Goal: Task Accomplishment & Management: Use online tool/utility

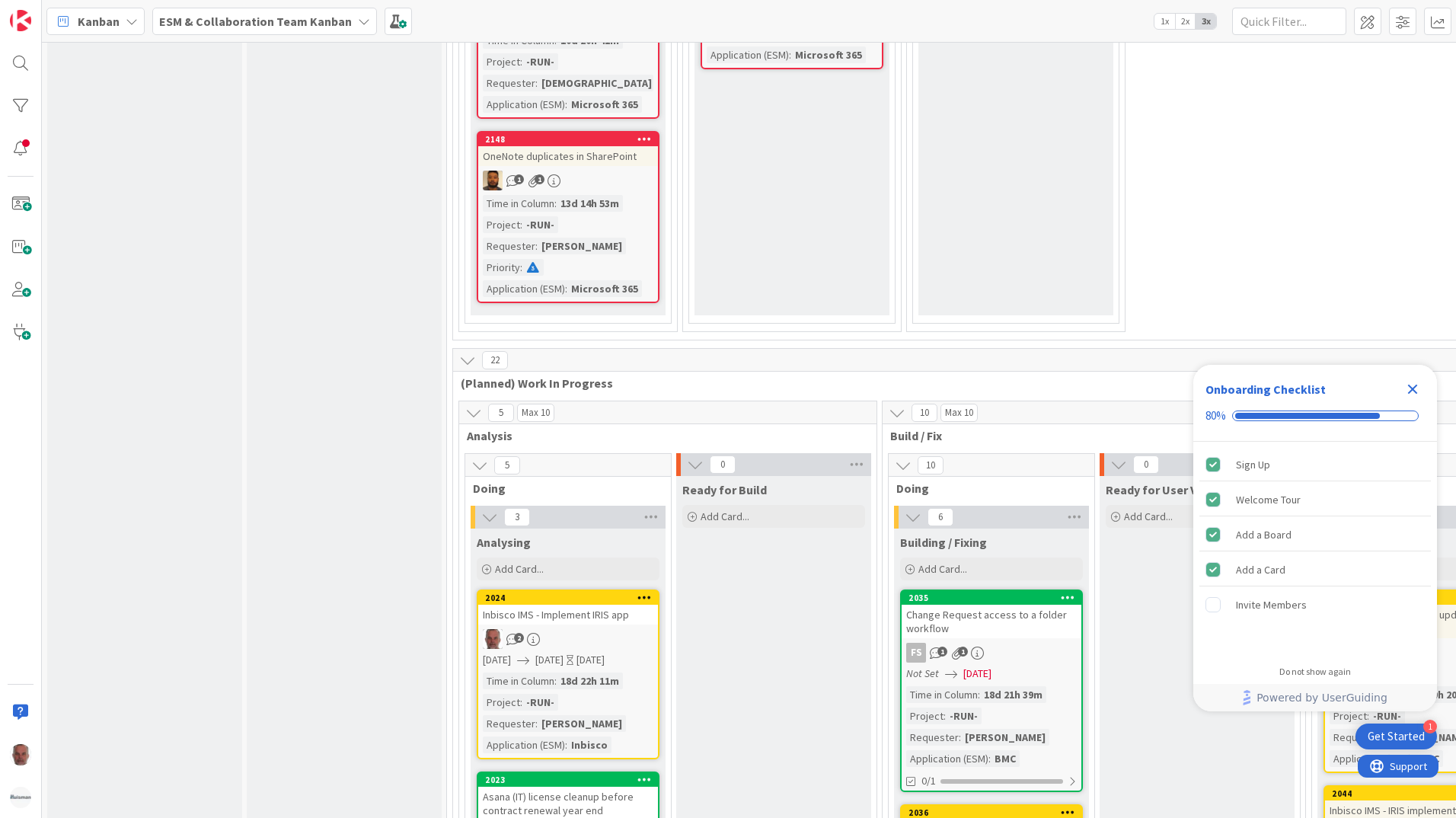
scroll to position [2058, 0]
click at [1410, 387] on icon "Close Checklist" at bounding box center [1413, 390] width 10 height 10
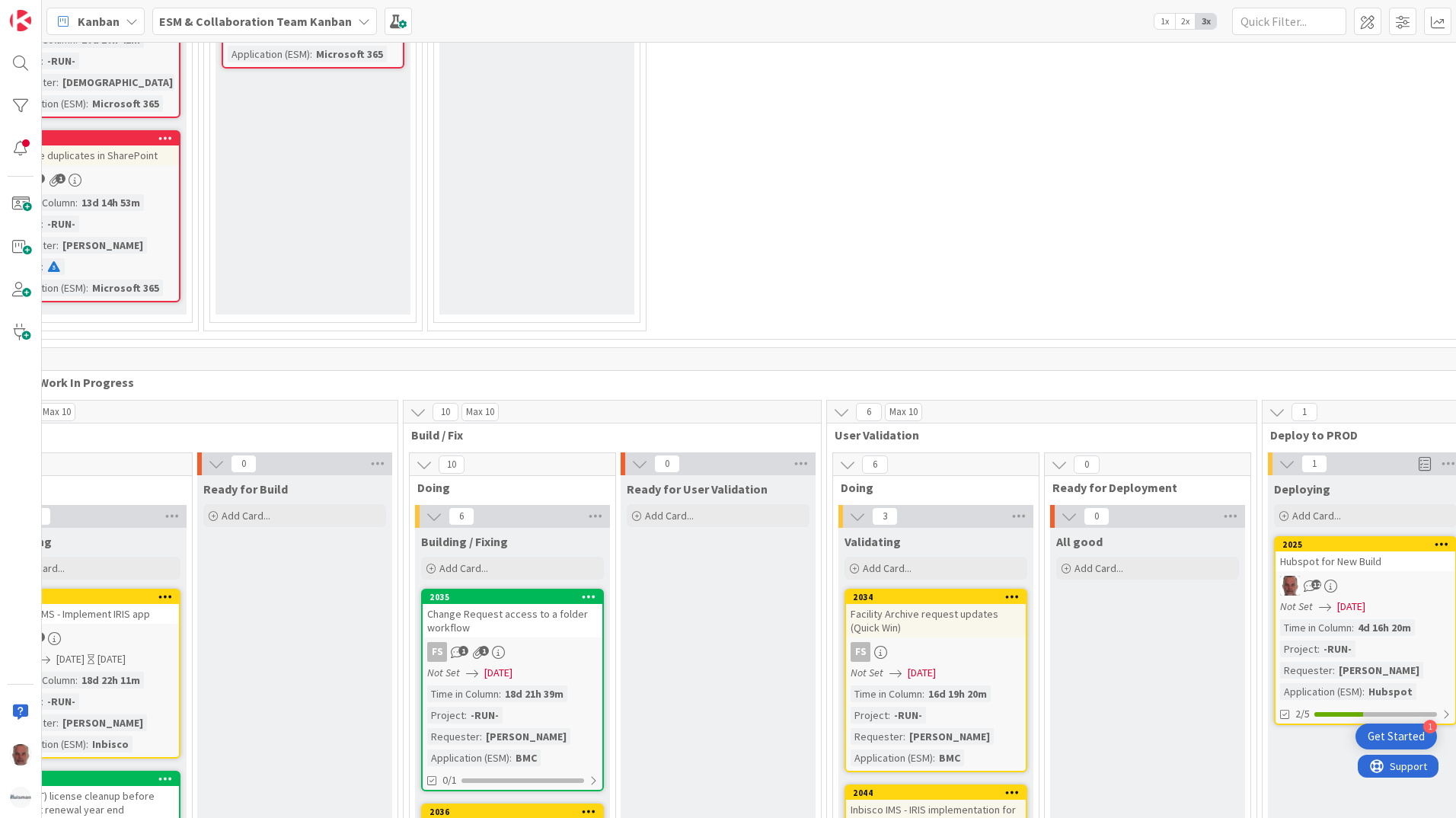
scroll to position [2058, 638]
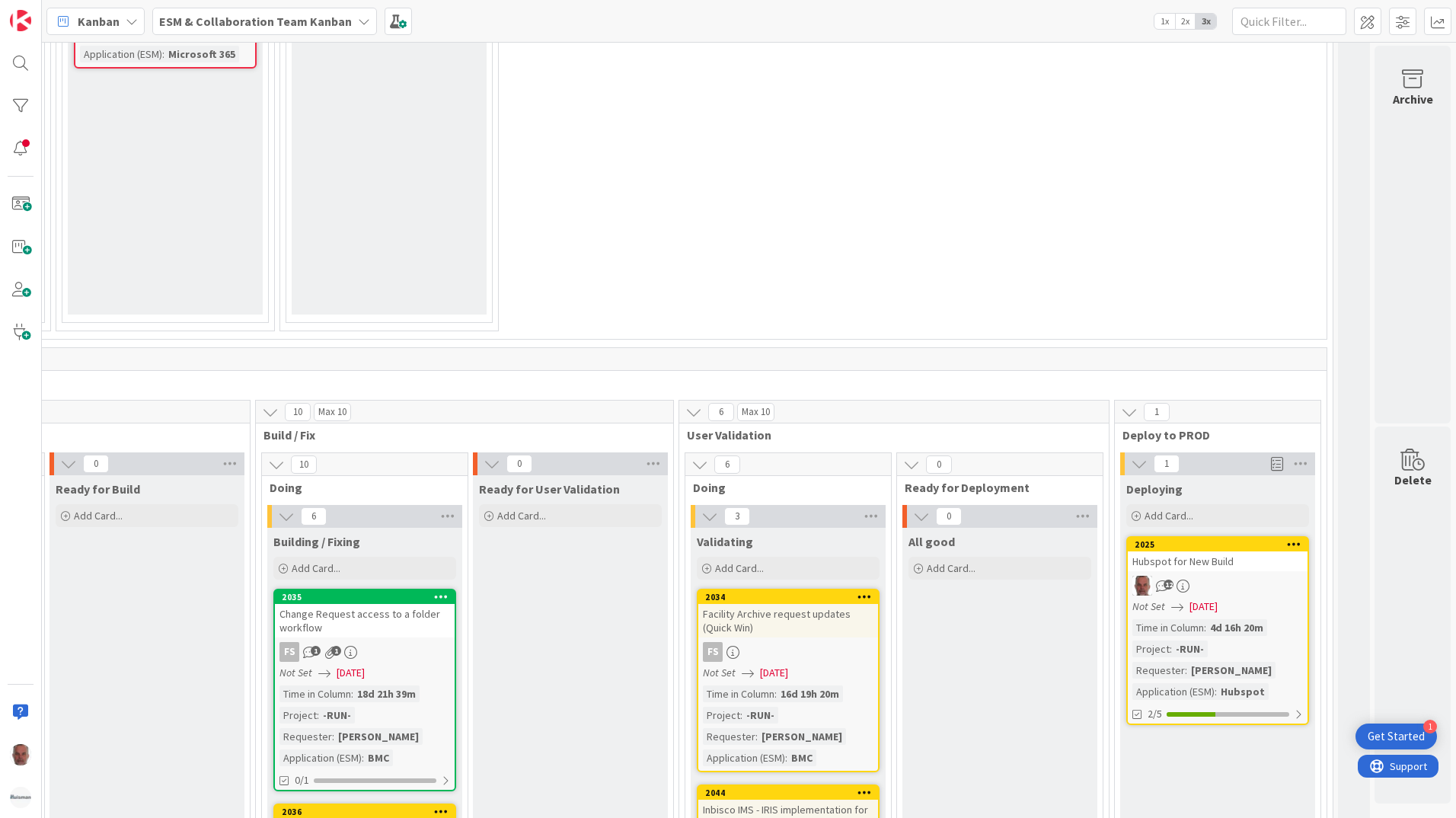
click at [1197, 605] on span "[DATE]" at bounding box center [1203, 607] width 28 height 16
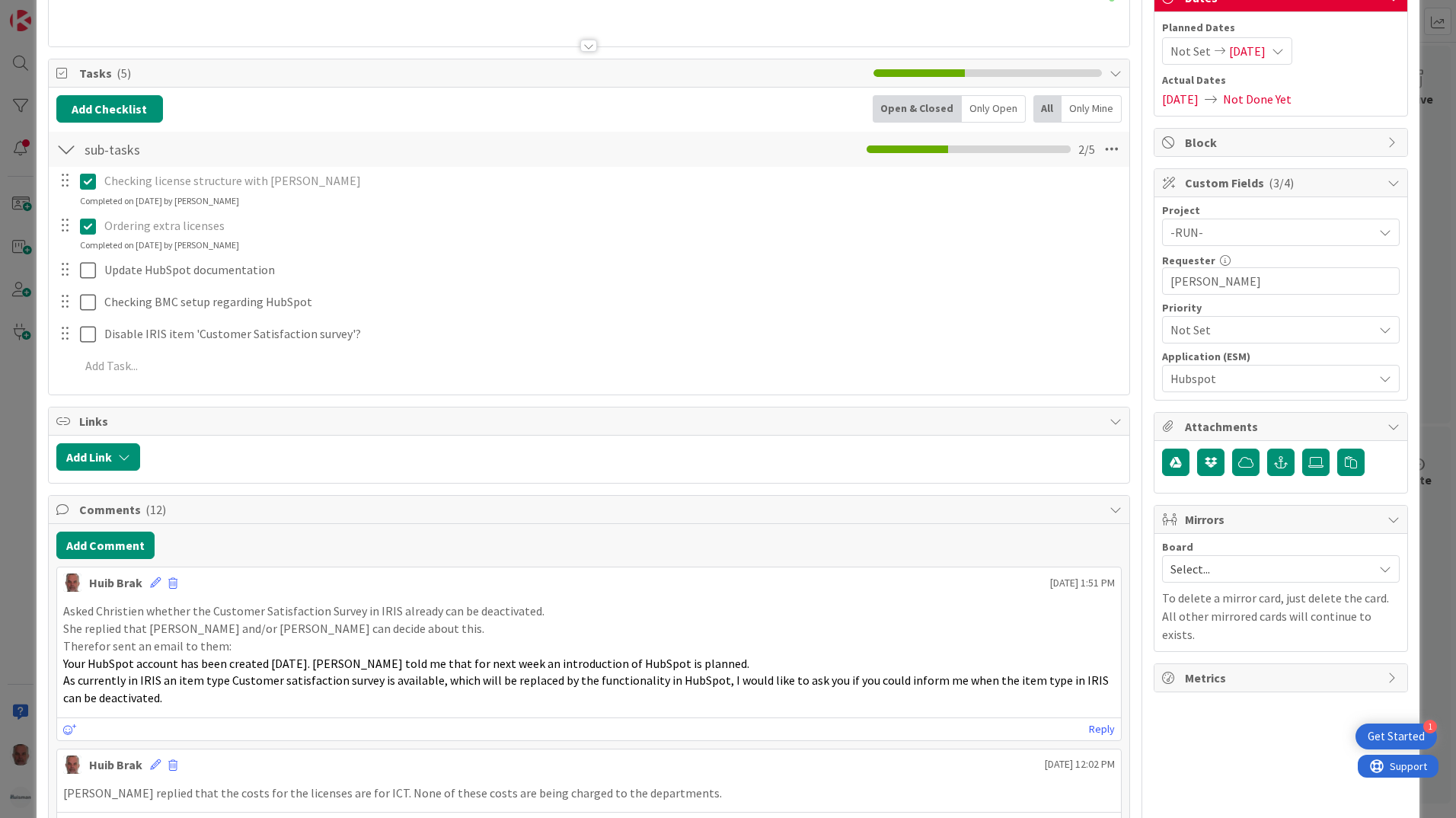
scroll to position [152, 0]
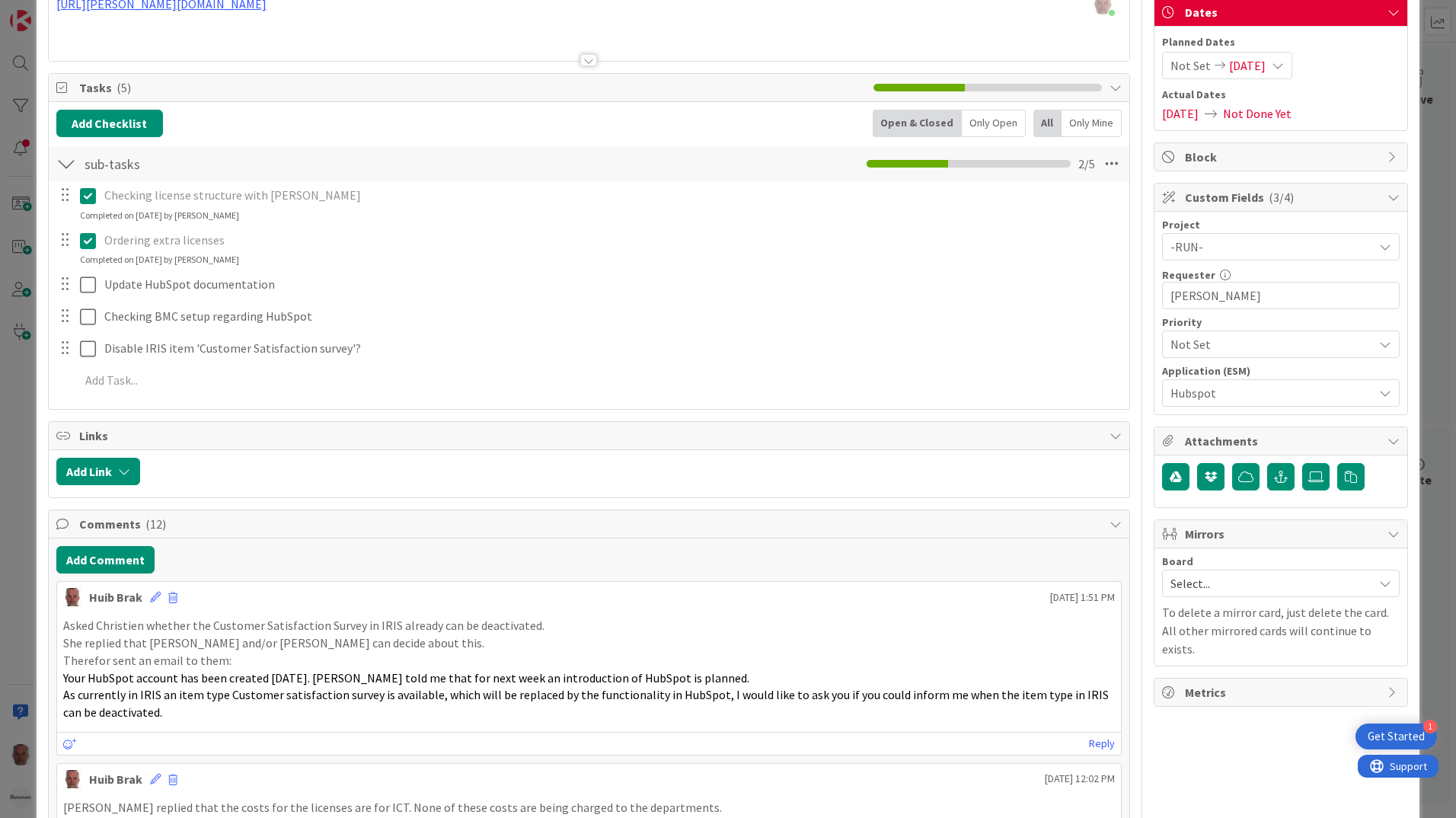
click at [1192, 111] on span "[DATE]" at bounding box center [1180, 114] width 37 height 18
click at [1233, 64] on span "[DATE]" at bounding box center [1247, 66] width 37 height 18
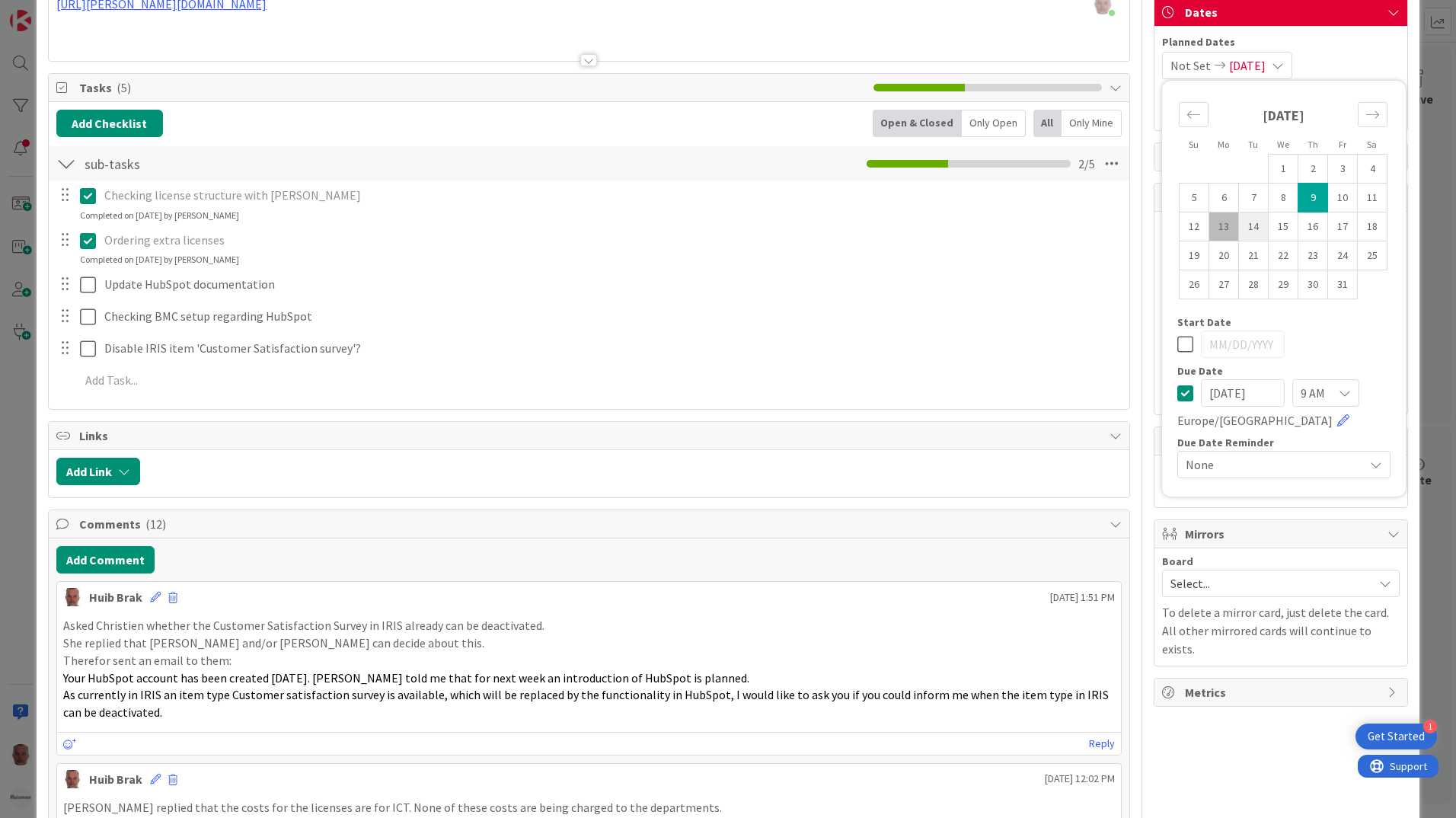
click at [1243, 230] on td "14" at bounding box center [1253, 227] width 30 height 29
type input "[DATE]"
click at [1244, 223] on td "14" at bounding box center [1253, 227] width 30 height 29
type input "[DATE]"
click at [1244, 223] on td "14" at bounding box center [1253, 227] width 30 height 29
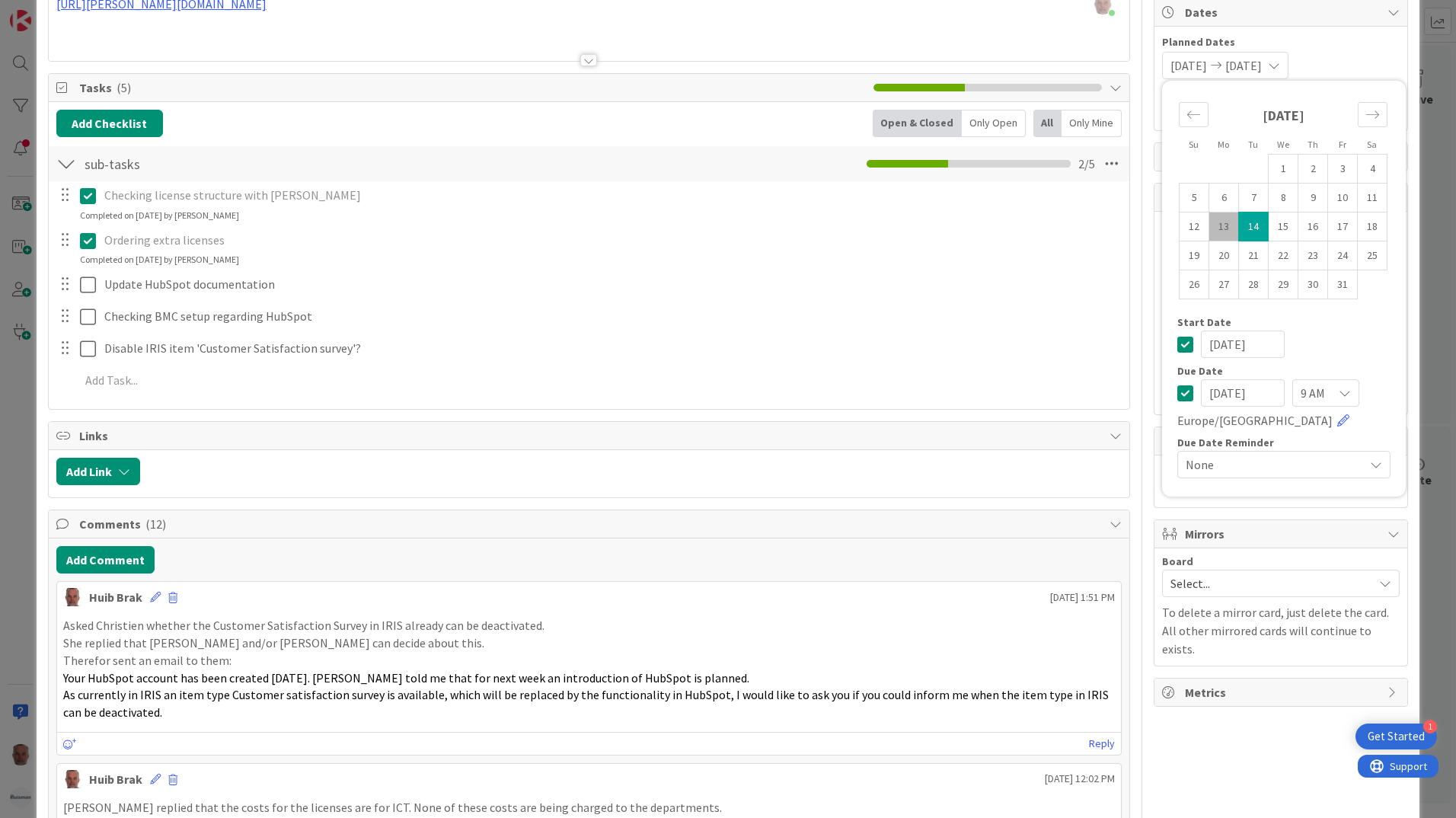
click at [1179, 344] on icon at bounding box center [1185, 345] width 16 height 18
click at [18, 438] on div "ID 2025 ESM & Collaboration Team Kanban Deploying Title 22 / 128 Hubspot for Ne…" at bounding box center [728, 409] width 1456 height 818
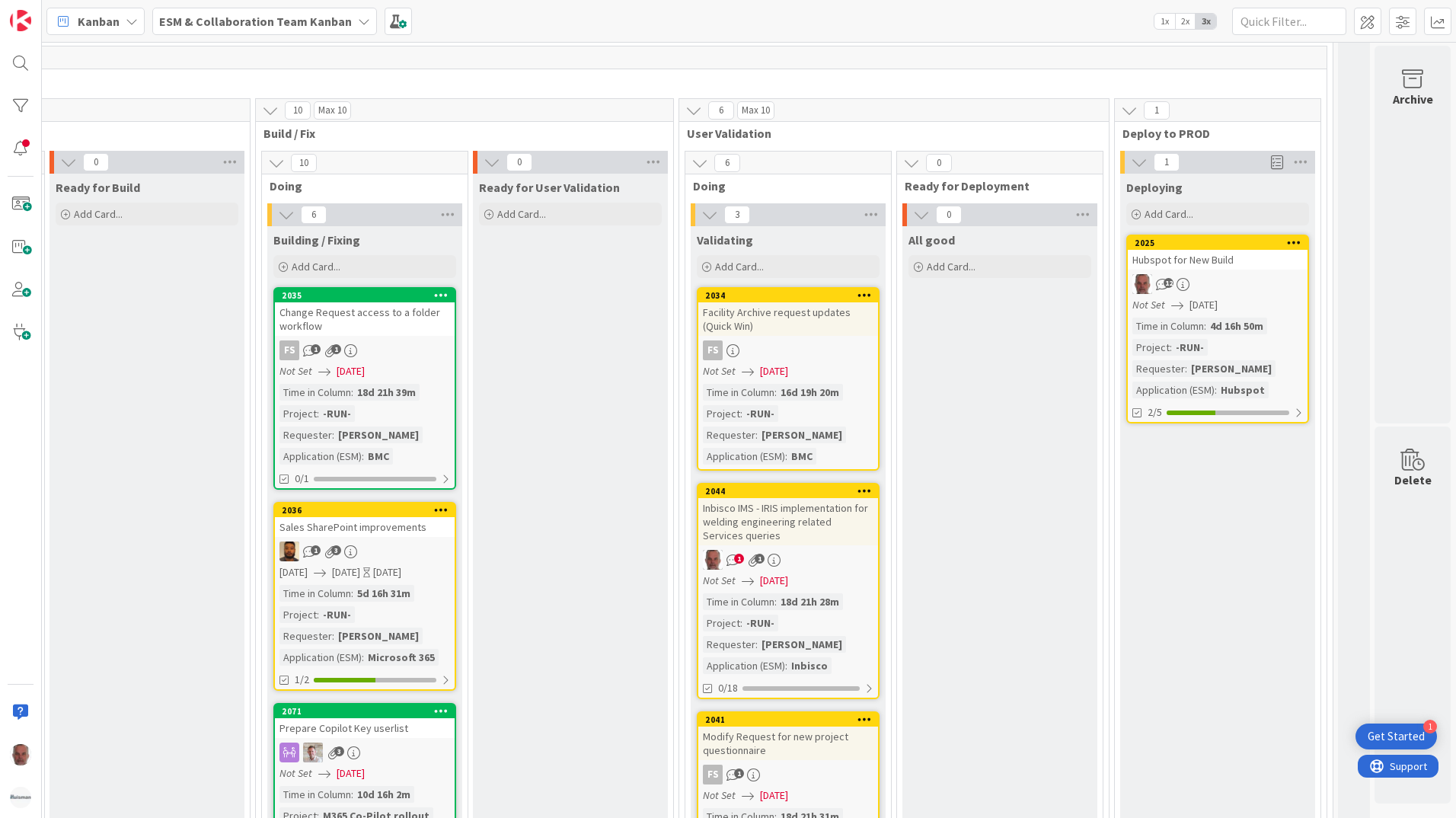
scroll to position [2362, 638]
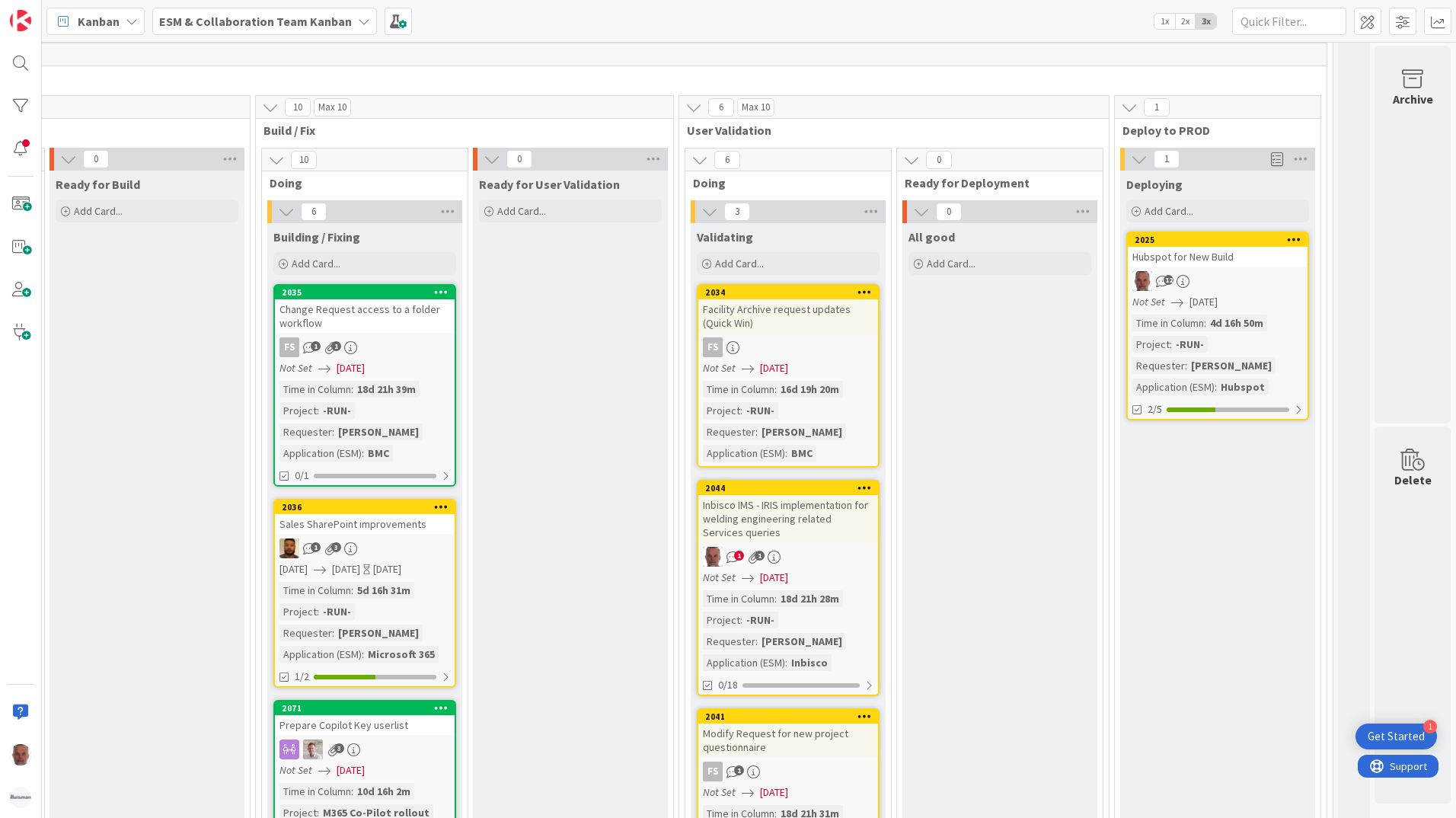
click at [783, 577] on span "[DATE]" at bounding box center [773, 578] width 28 height 16
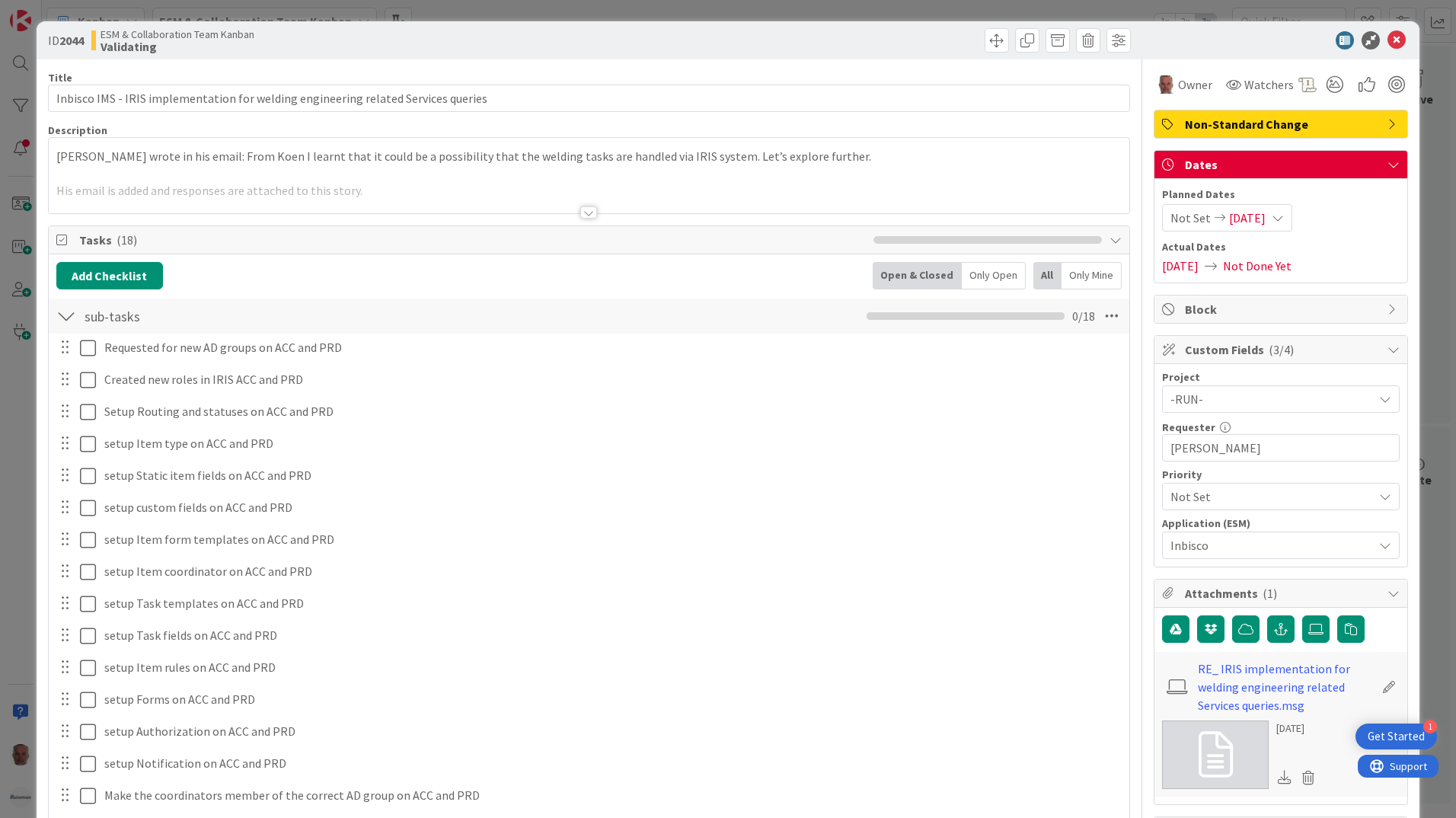
click at [1211, 217] on icon at bounding box center [1220, 218] width 18 height 11
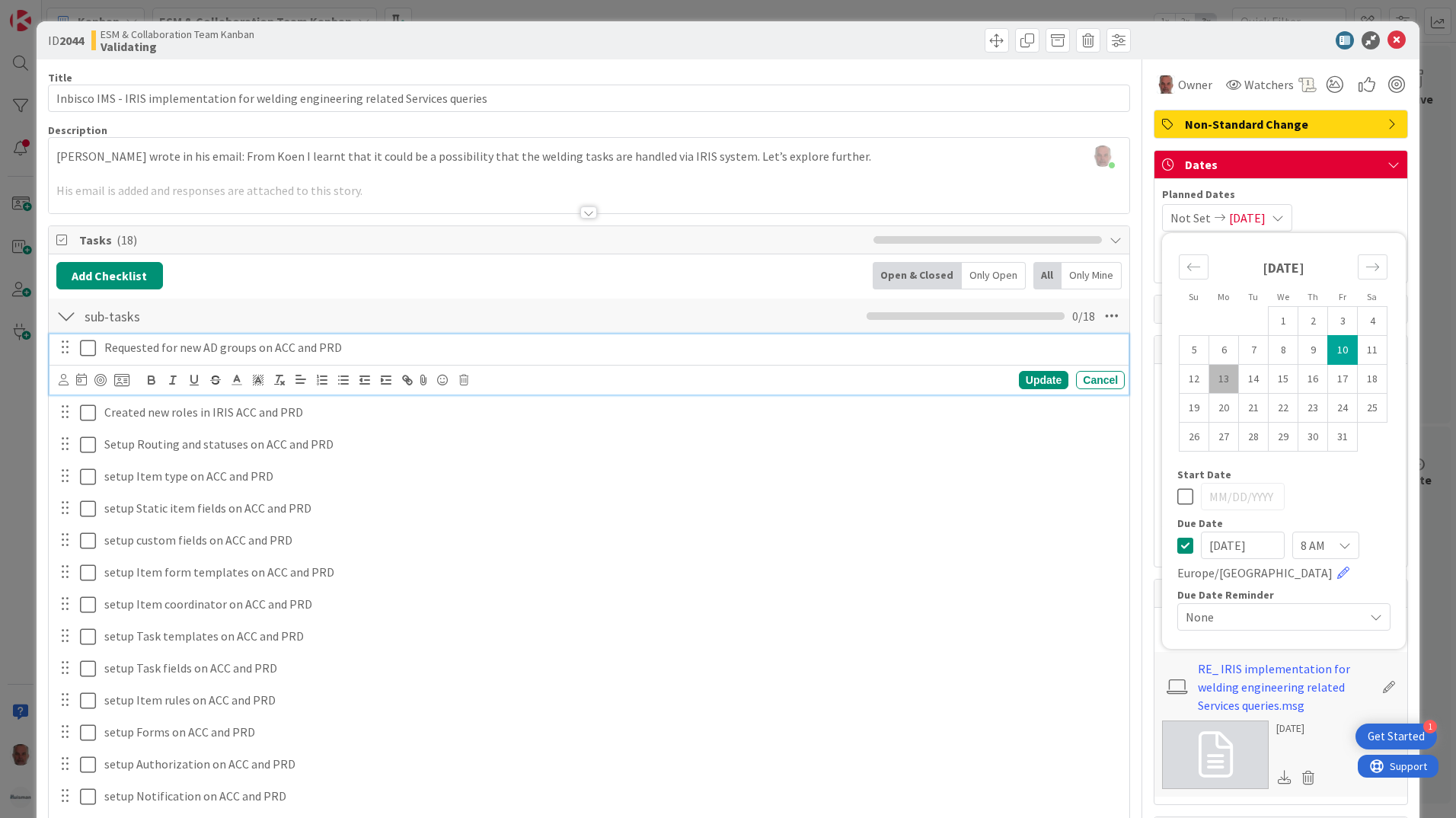
click at [85, 350] on icon at bounding box center [88, 348] width 16 height 18
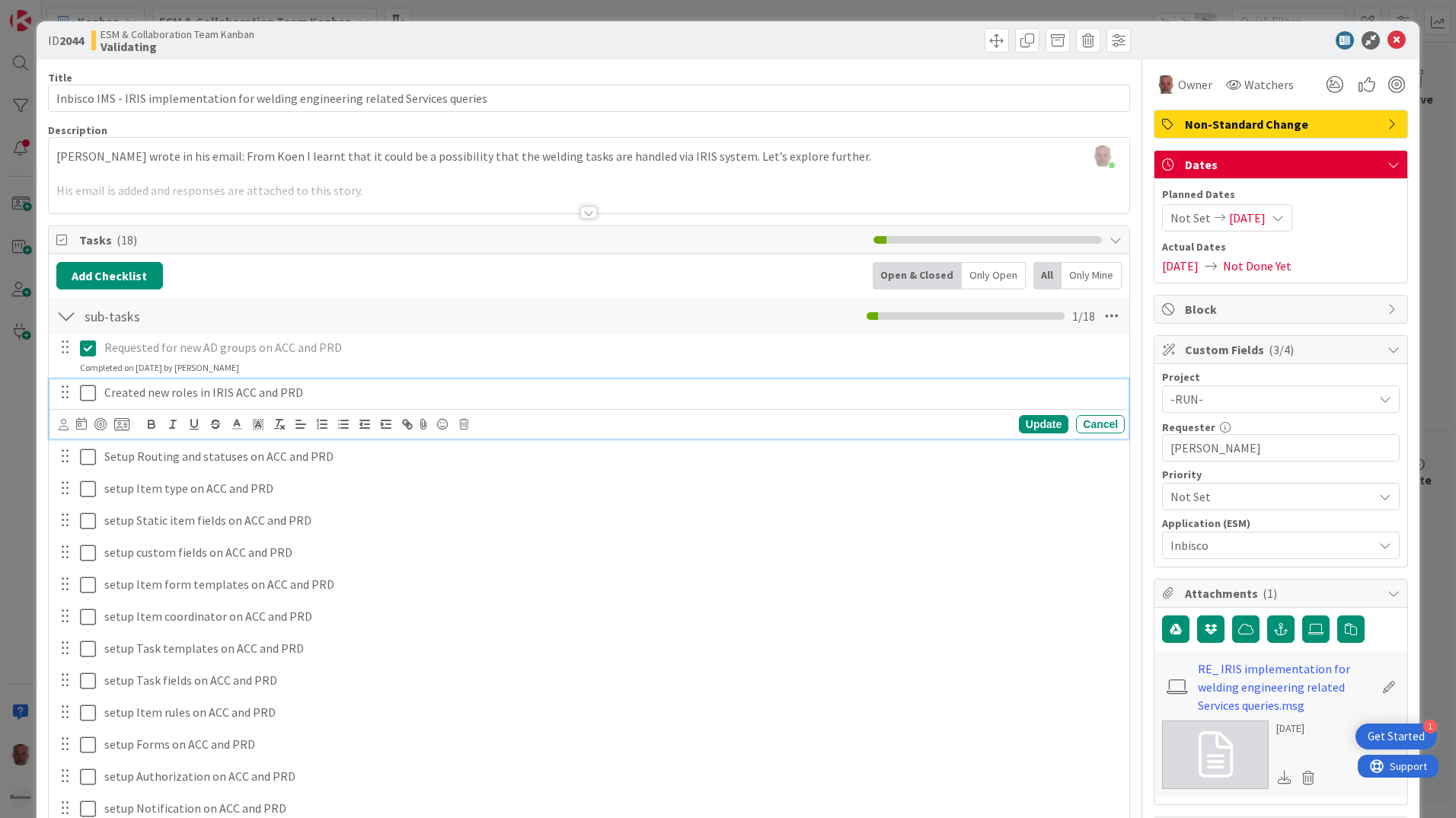
click at [88, 399] on icon at bounding box center [88, 393] width 16 height 18
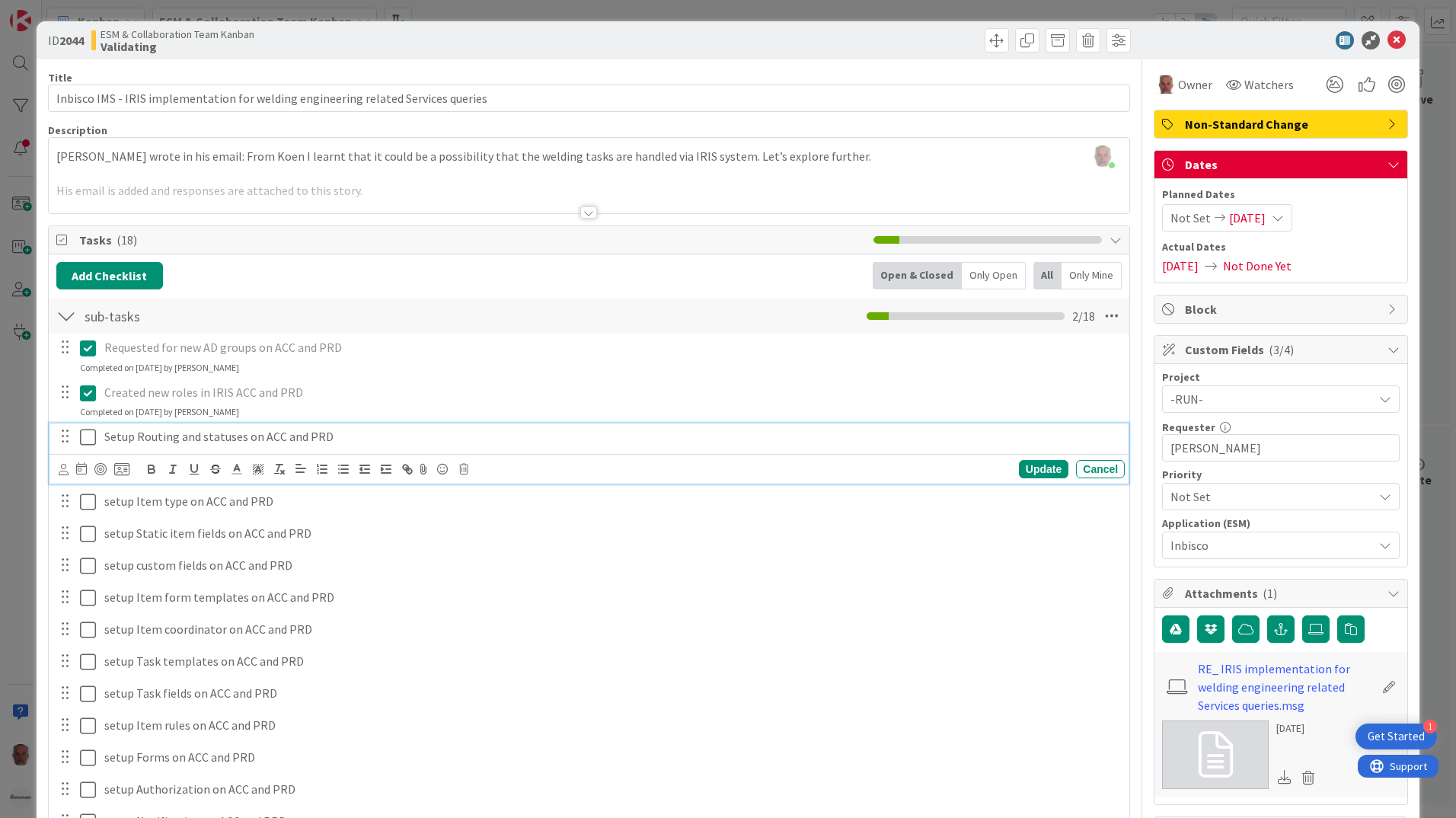
click at [92, 436] on icon at bounding box center [88, 438] width 16 height 18
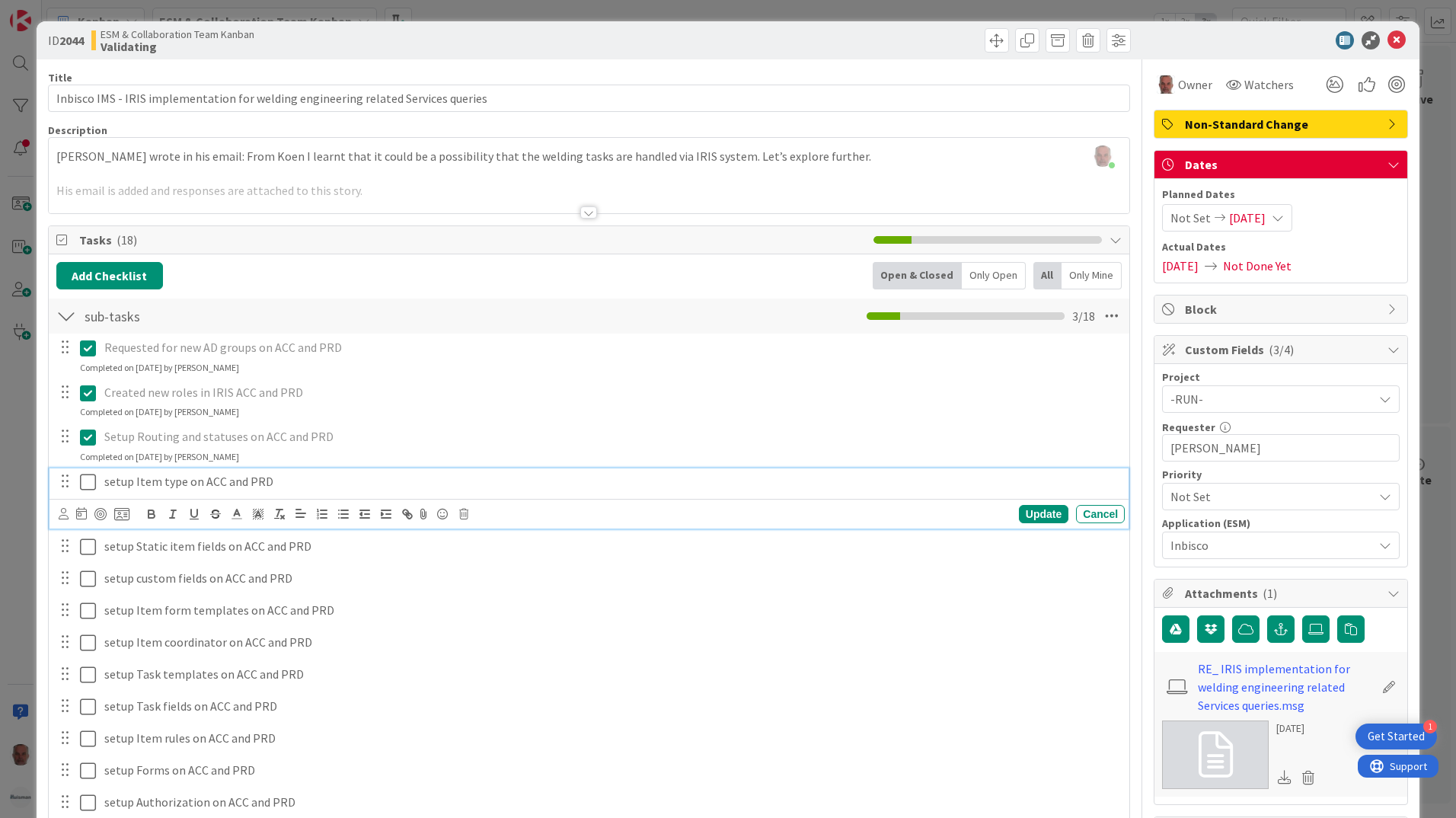
click at [89, 485] on icon at bounding box center [88, 483] width 16 height 18
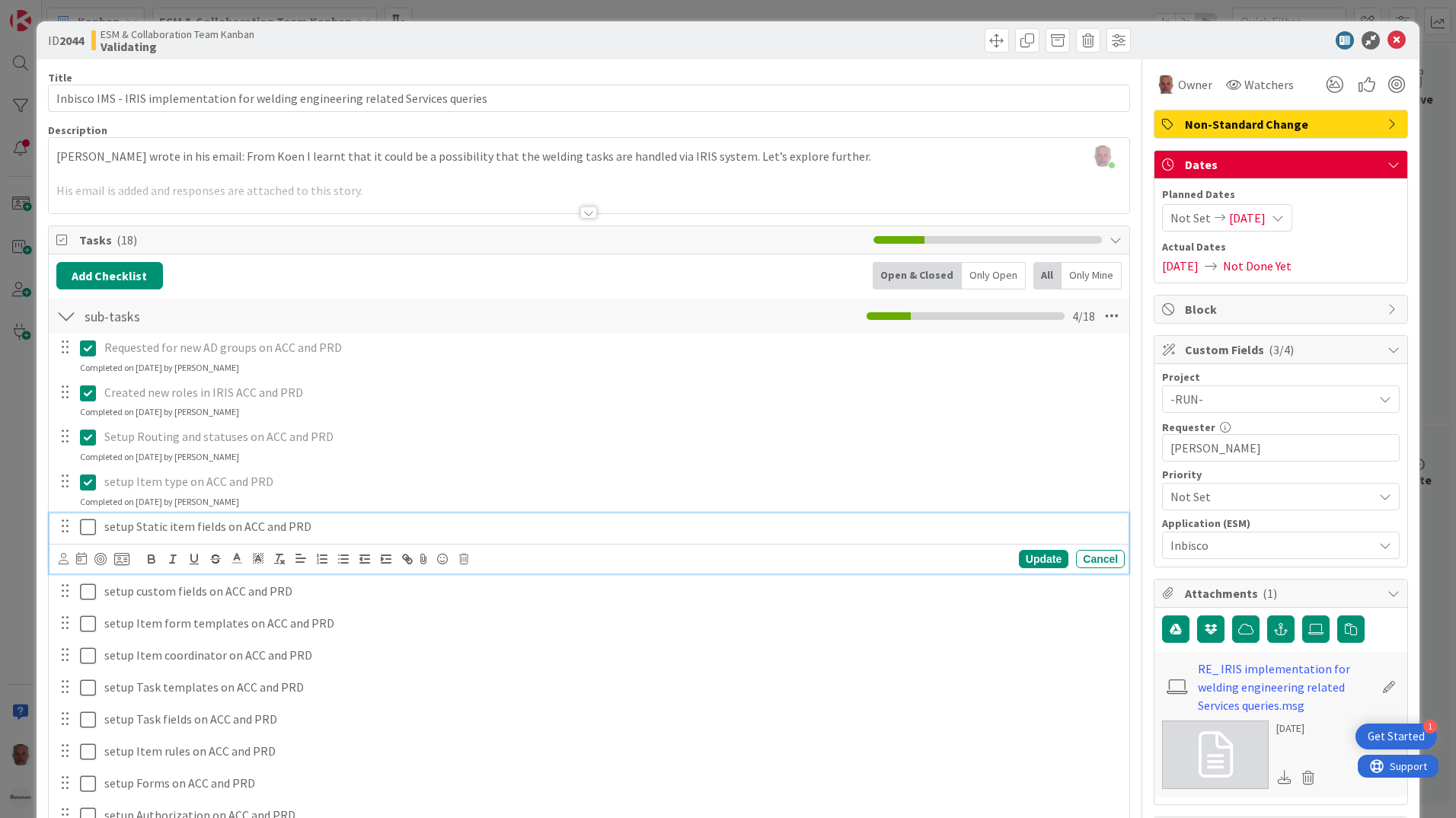
click at [88, 534] on icon at bounding box center [88, 528] width 16 height 18
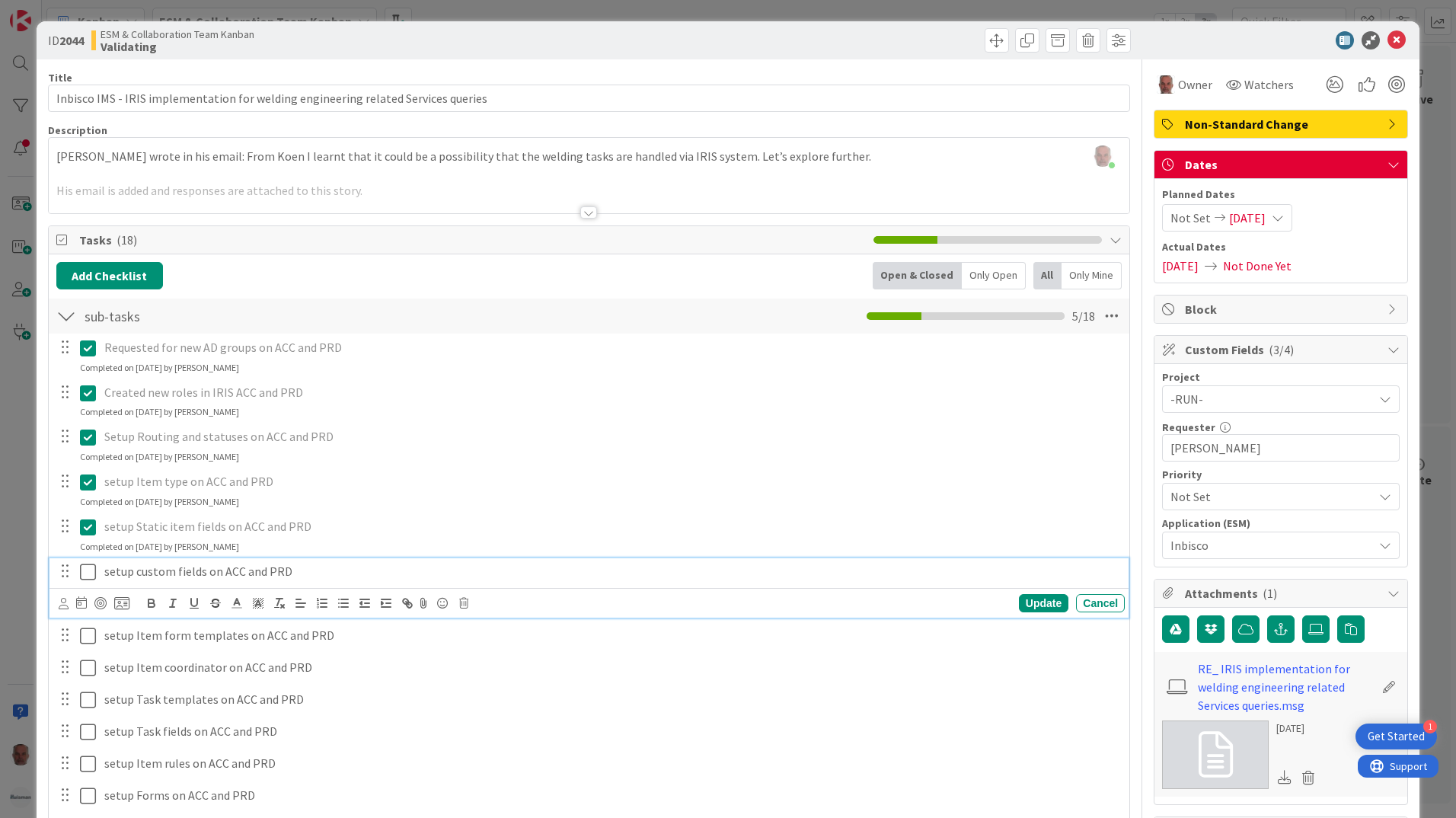
click at [85, 573] on icon at bounding box center [88, 573] width 16 height 18
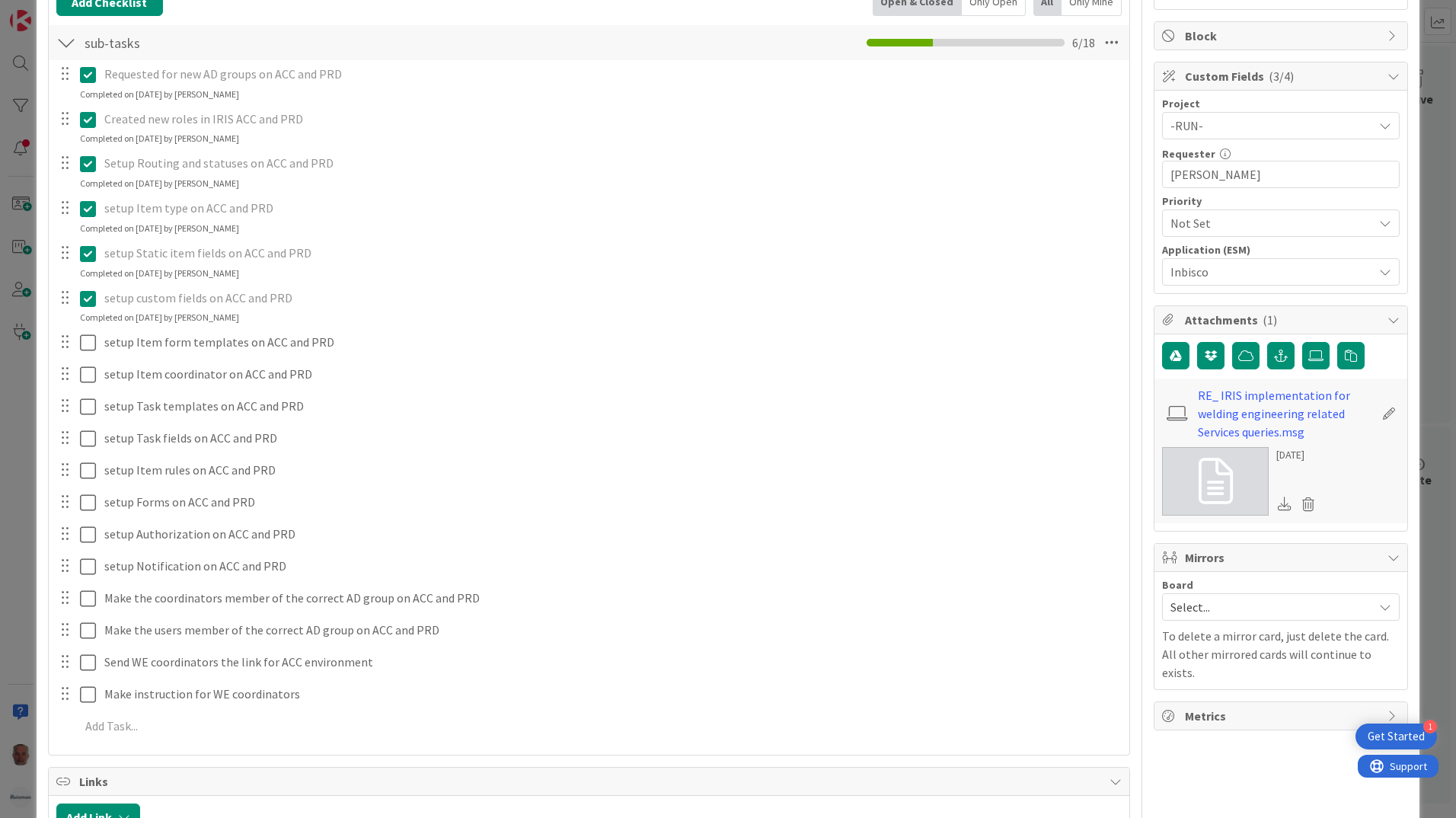
scroll to position [305, 0]
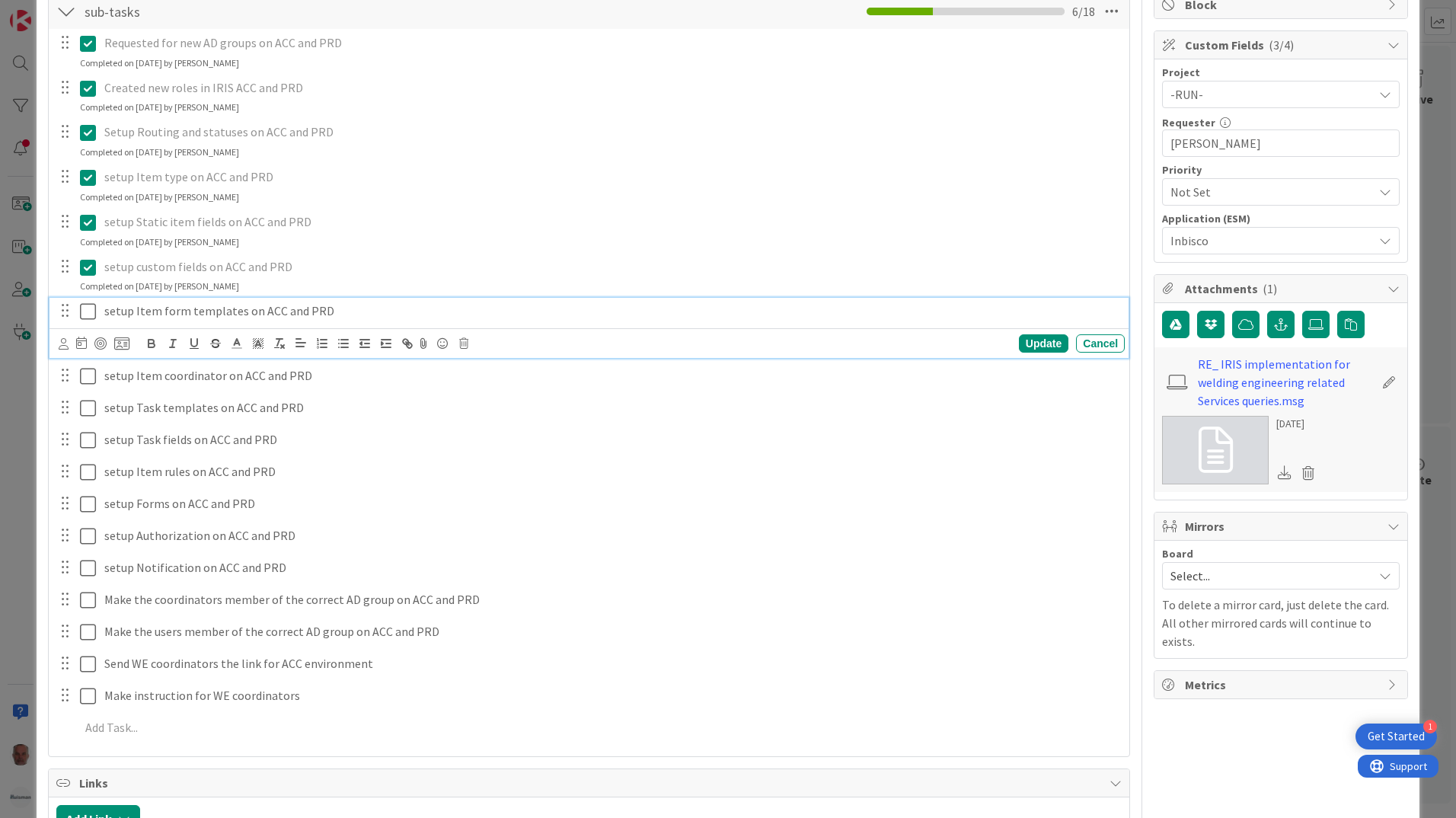
click at [88, 308] on icon at bounding box center [88, 312] width 16 height 18
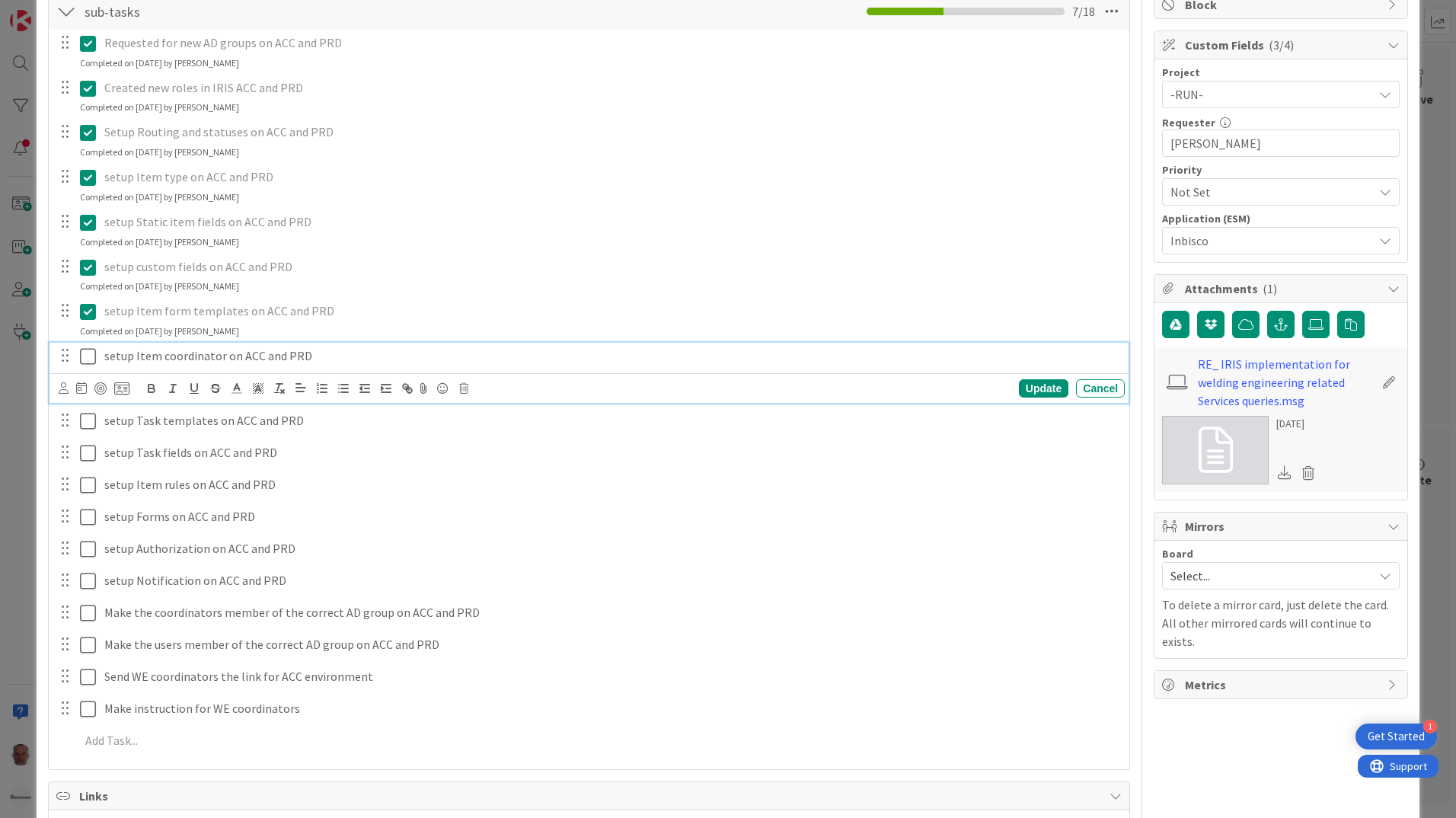
click at [82, 358] on icon at bounding box center [88, 357] width 16 height 18
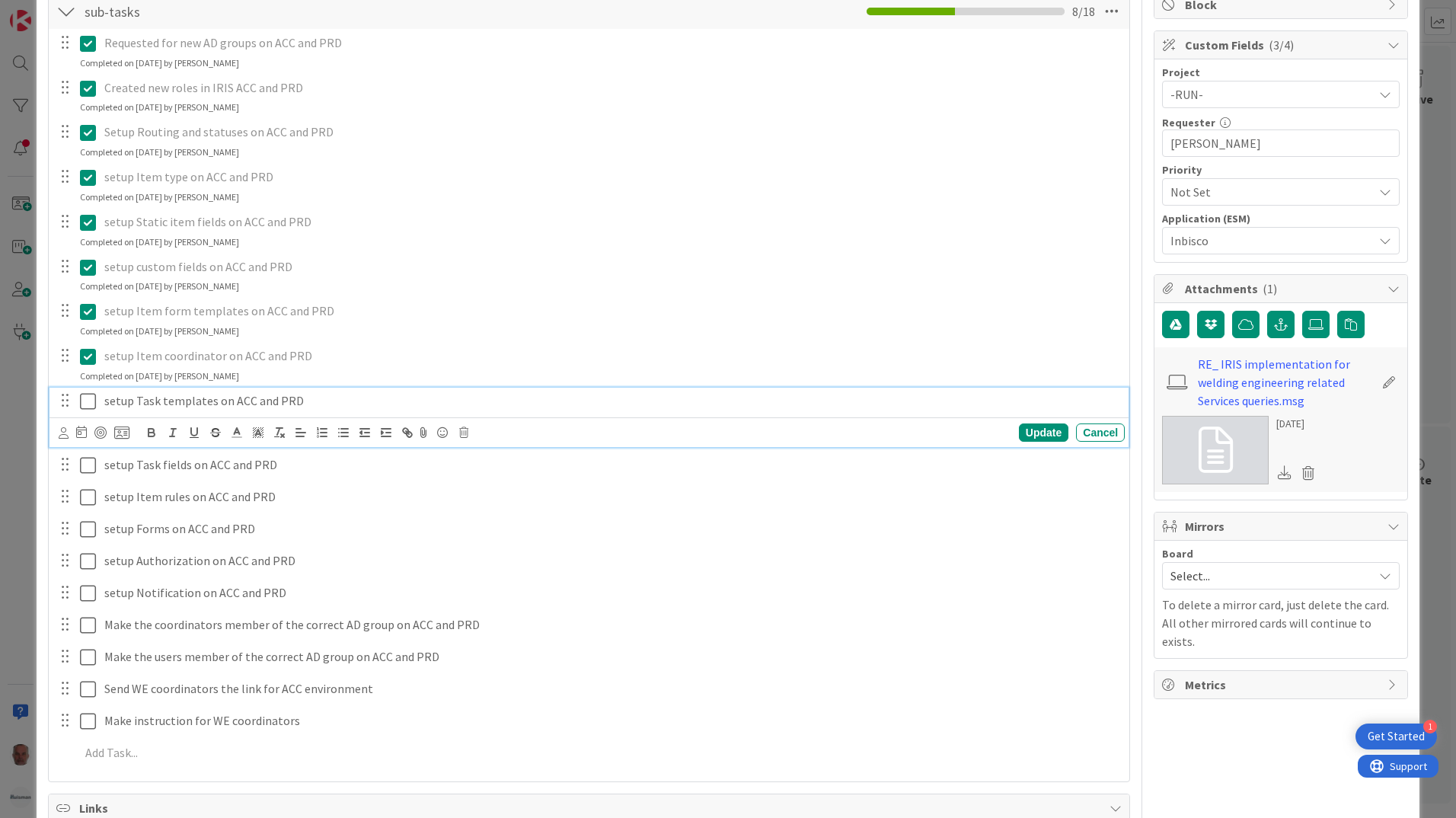
click at [91, 403] on icon at bounding box center [88, 402] width 16 height 18
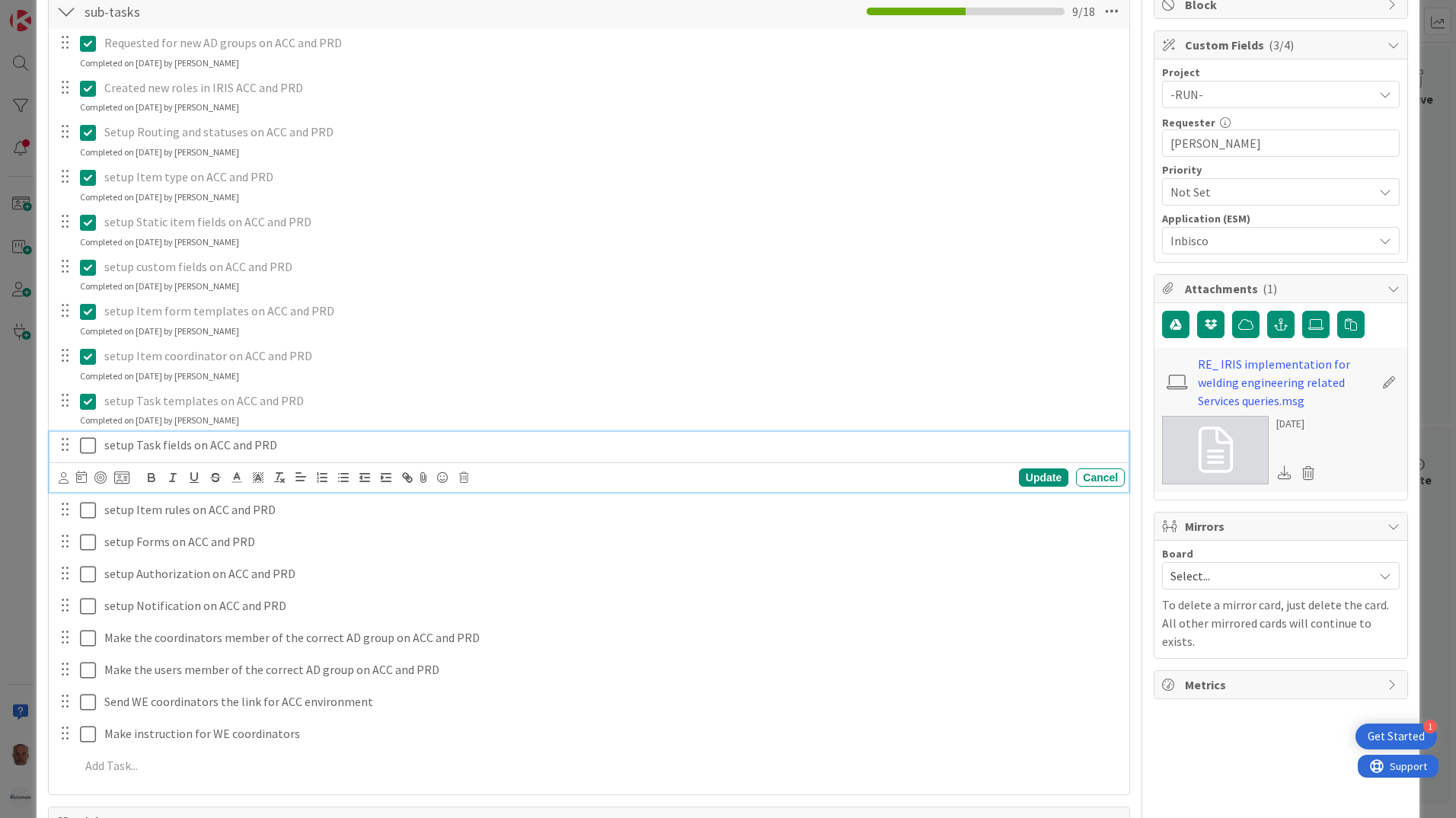
drag, startPoint x: 87, startPoint y: 451, endPoint x: 83, endPoint y: 483, distance: 32.2
click at [87, 460] on div "setup Task fields on ACC and PRD Update Cancel" at bounding box center [589, 462] width 1079 height 60
click at [82, 446] on icon at bounding box center [88, 446] width 16 height 18
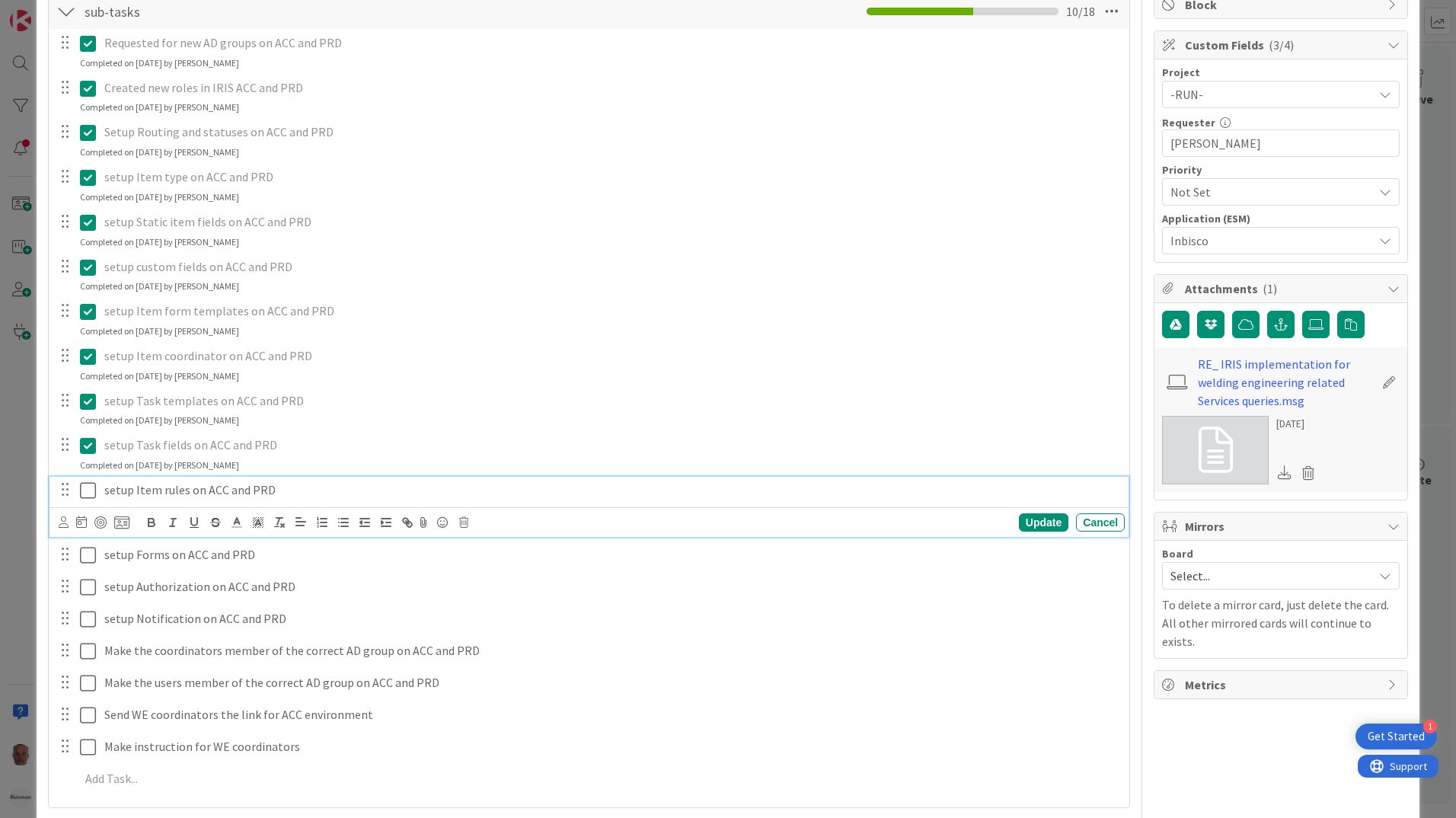
drag, startPoint x: 91, startPoint y: 490, endPoint x: 85, endPoint y: 500, distance: 11.7
click at [88, 496] on icon at bounding box center [88, 491] width 16 height 18
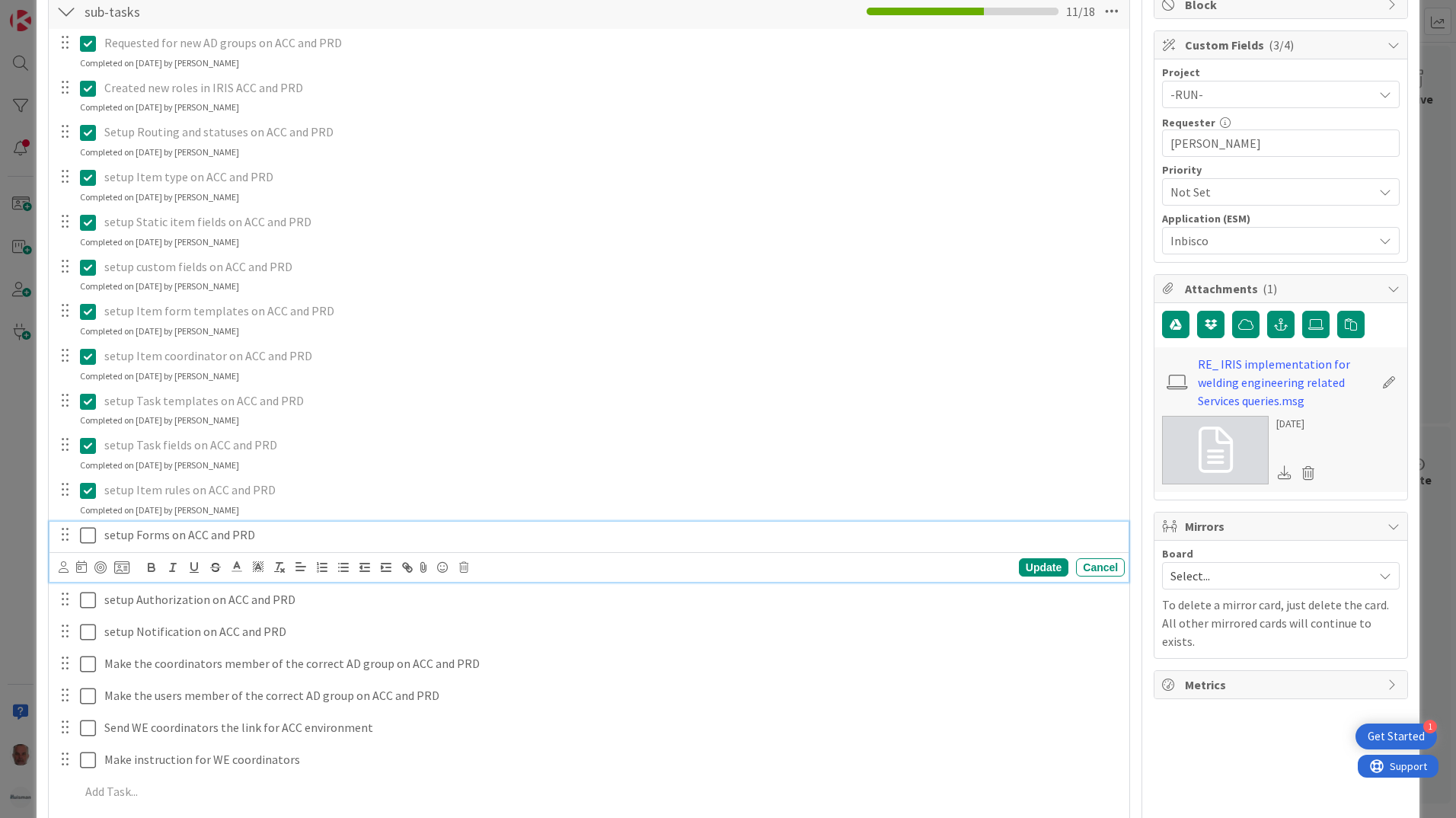
click at [81, 532] on icon at bounding box center [88, 536] width 16 height 18
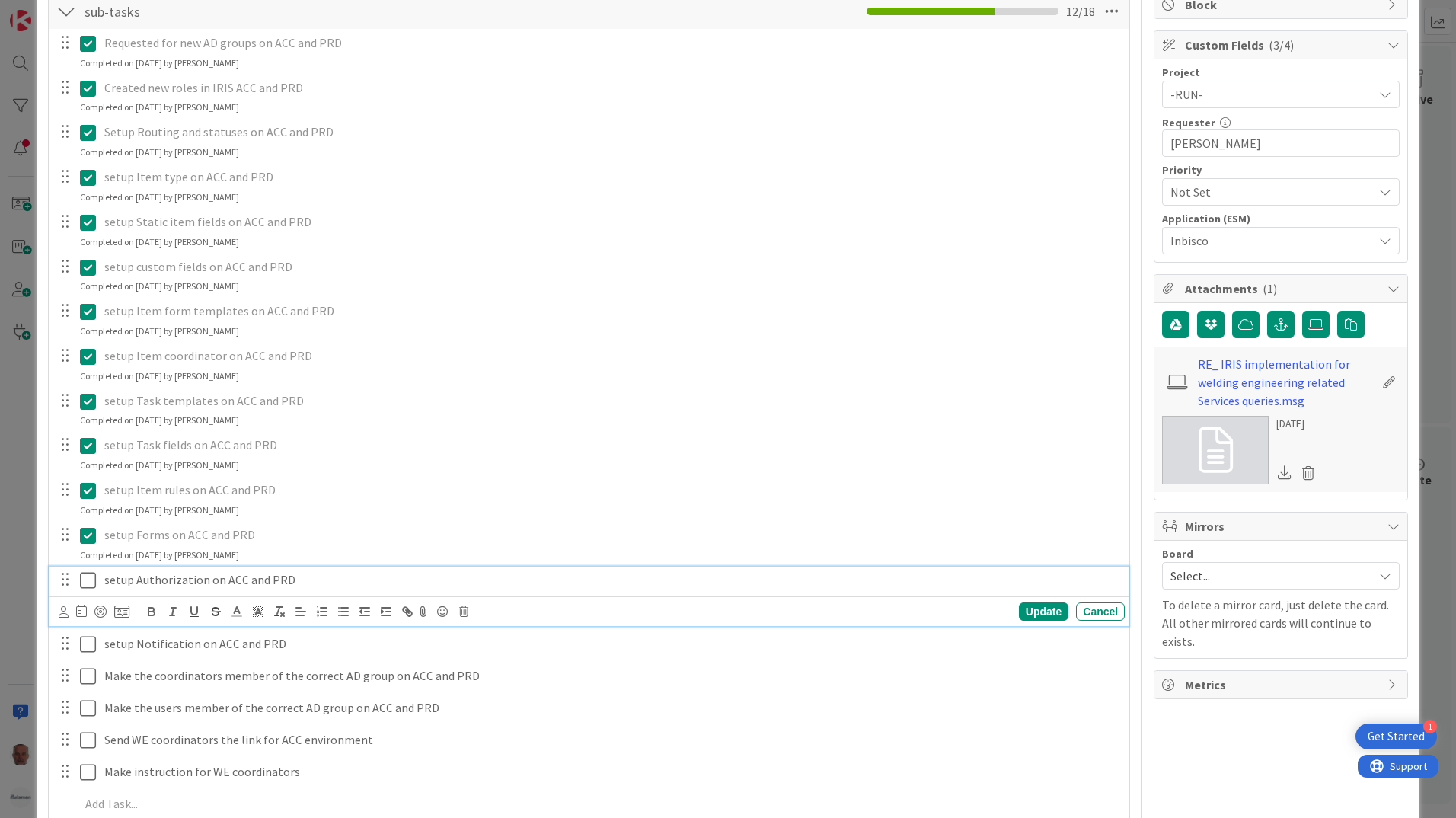
drag, startPoint x: 89, startPoint y: 580, endPoint x: 89, endPoint y: 590, distance: 10.0
click at [89, 588] on icon at bounding box center [88, 581] width 16 height 18
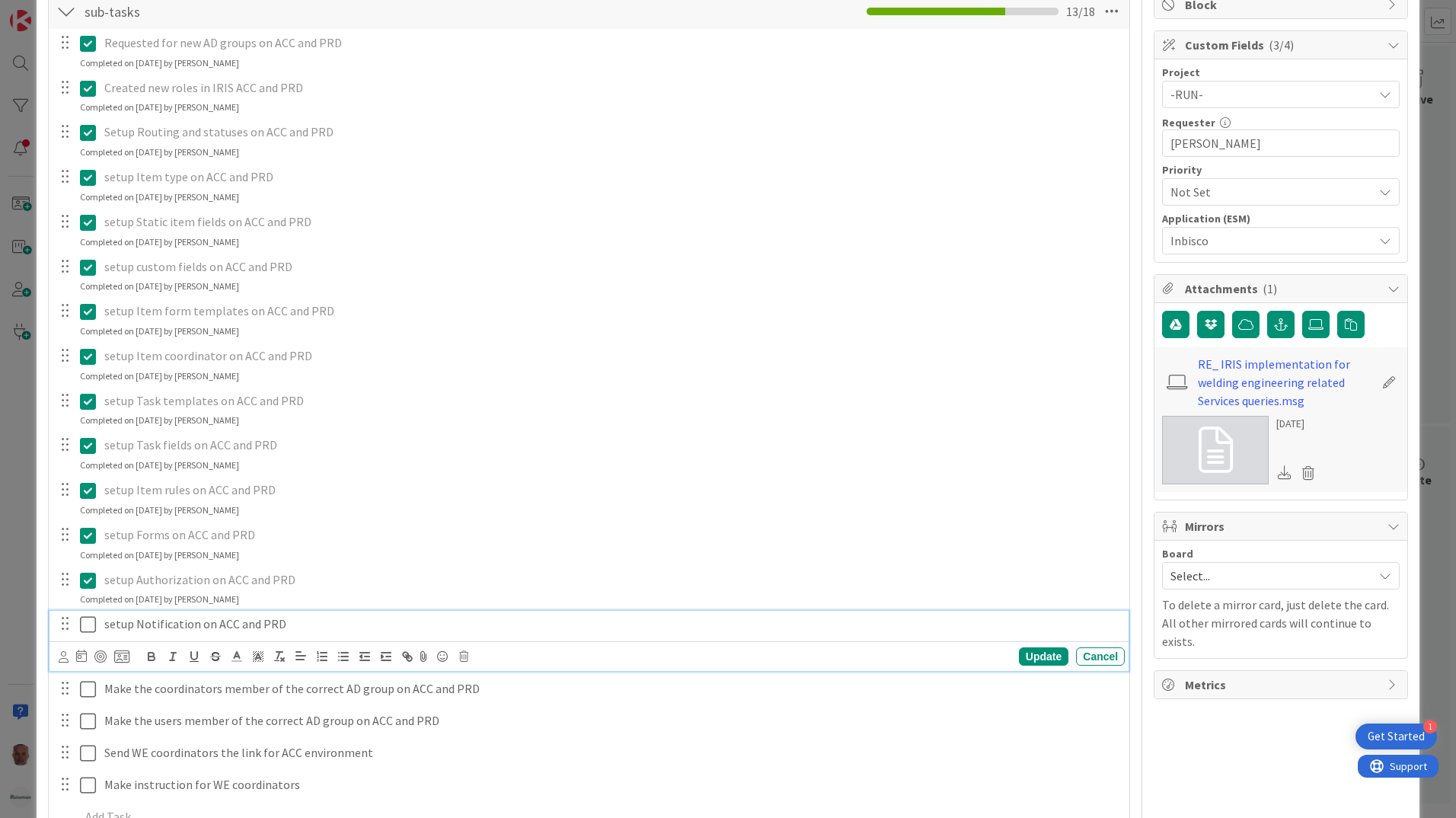
click at [88, 625] on icon at bounding box center [88, 625] width 16 height 18
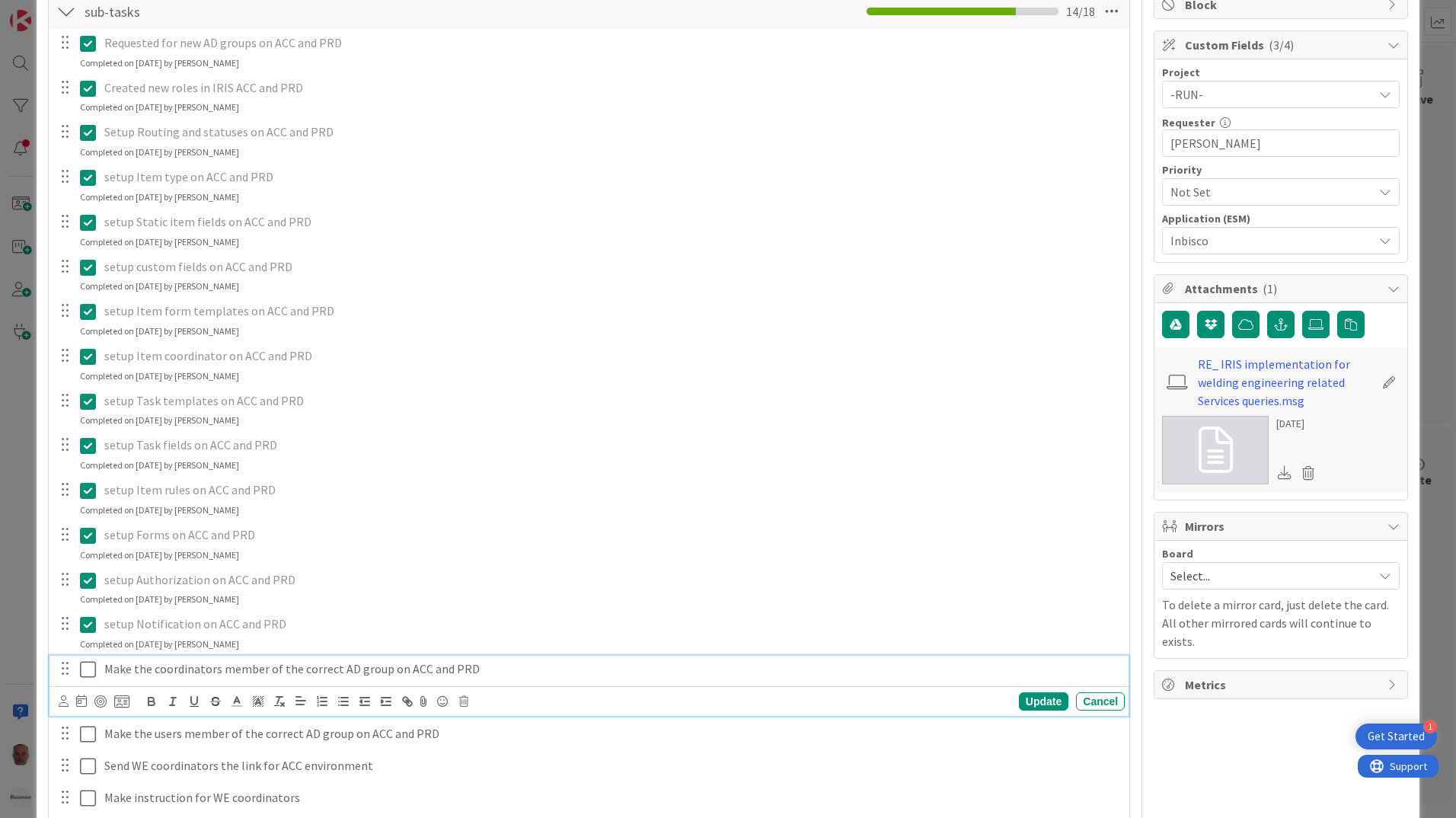
click at [86, 675] on icon at bounding box center [88, 670] width 16 height 18
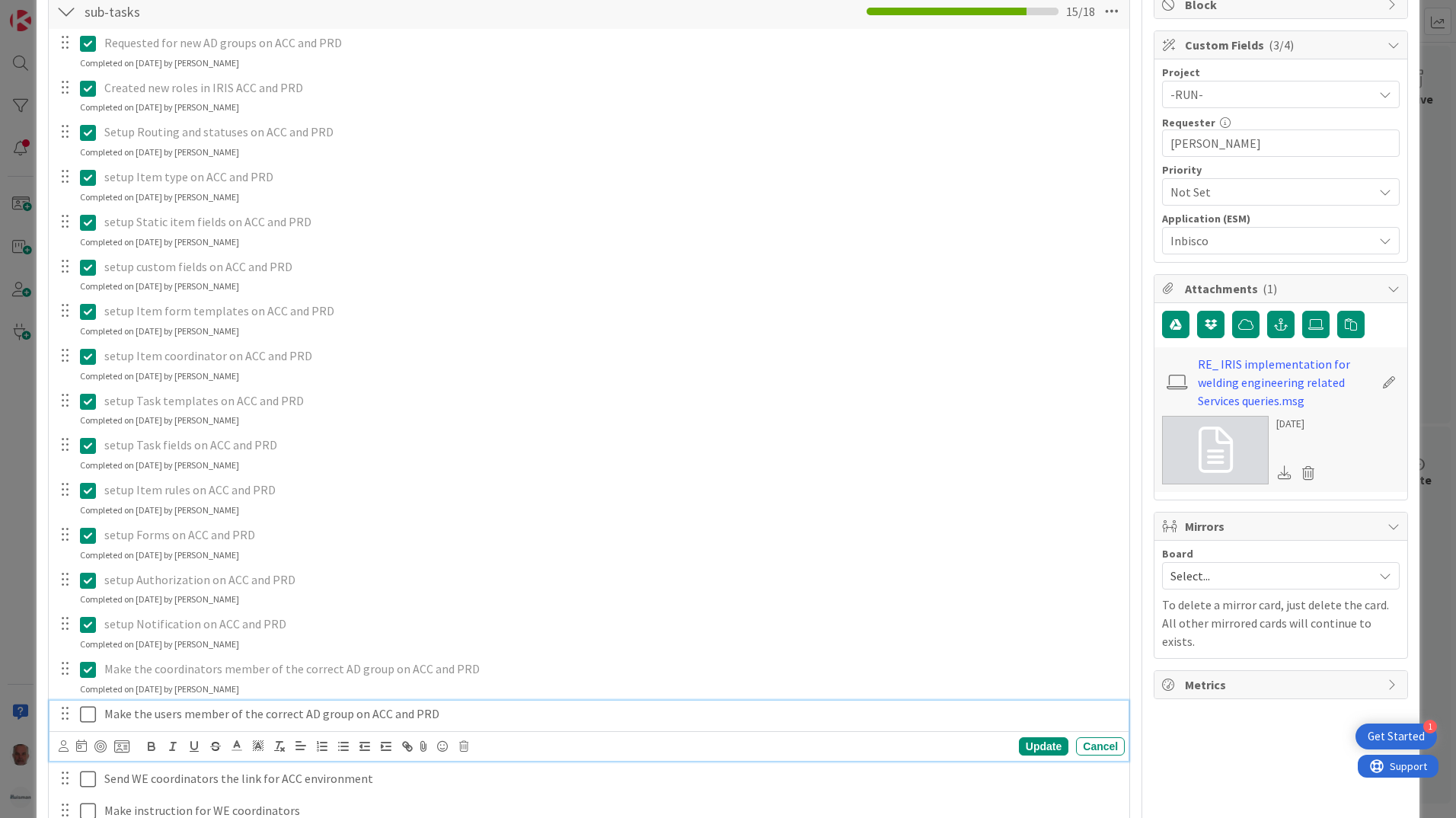
click at [91, 713] on icon at bounding box center [88, 715] width 16 height 18
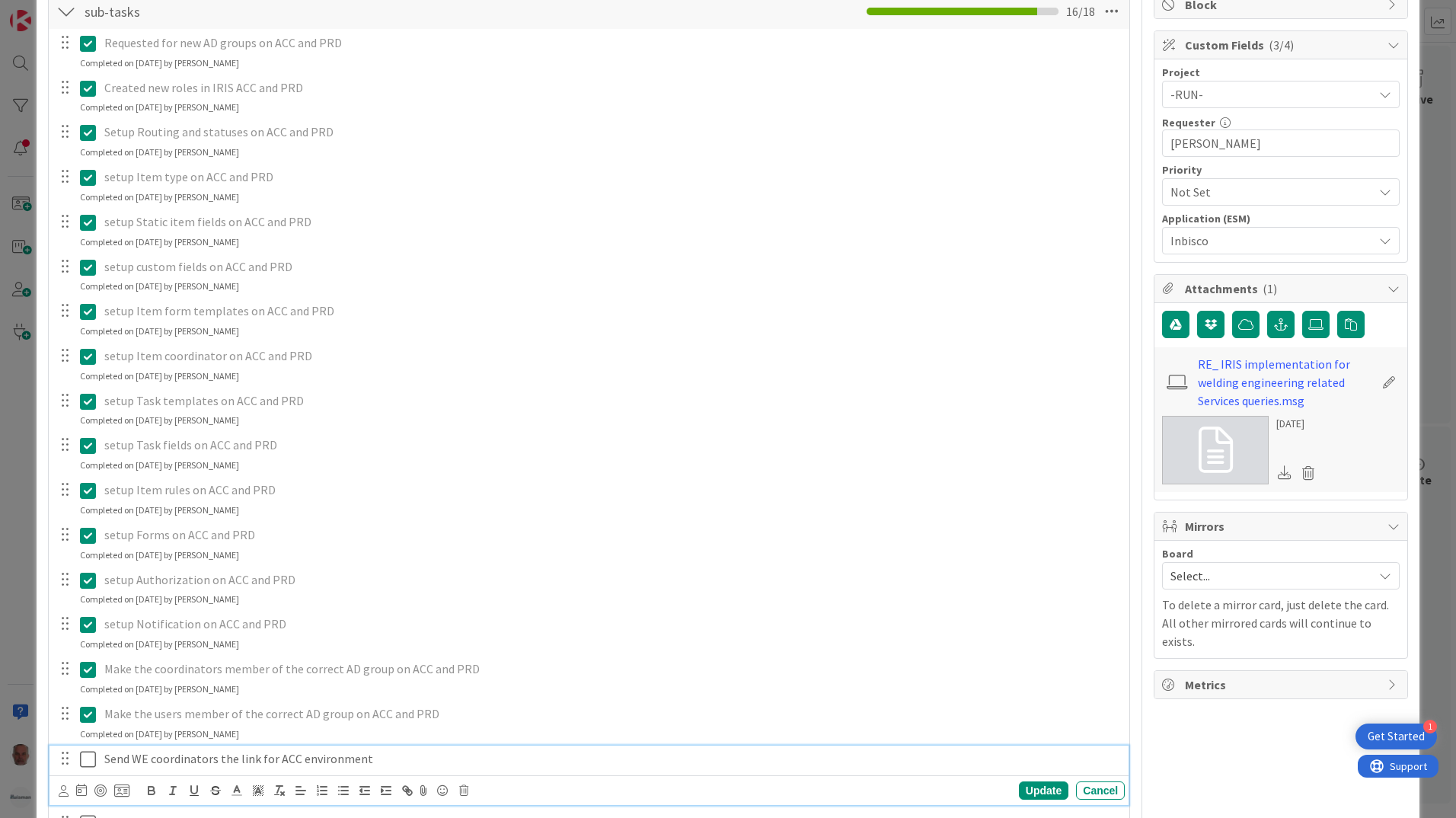
click at [89, 769] on button at bounding box center [89, 760] width 18 height 24
click at [88, 800] on icon at bounding box center [88, 804] width 16 height 18
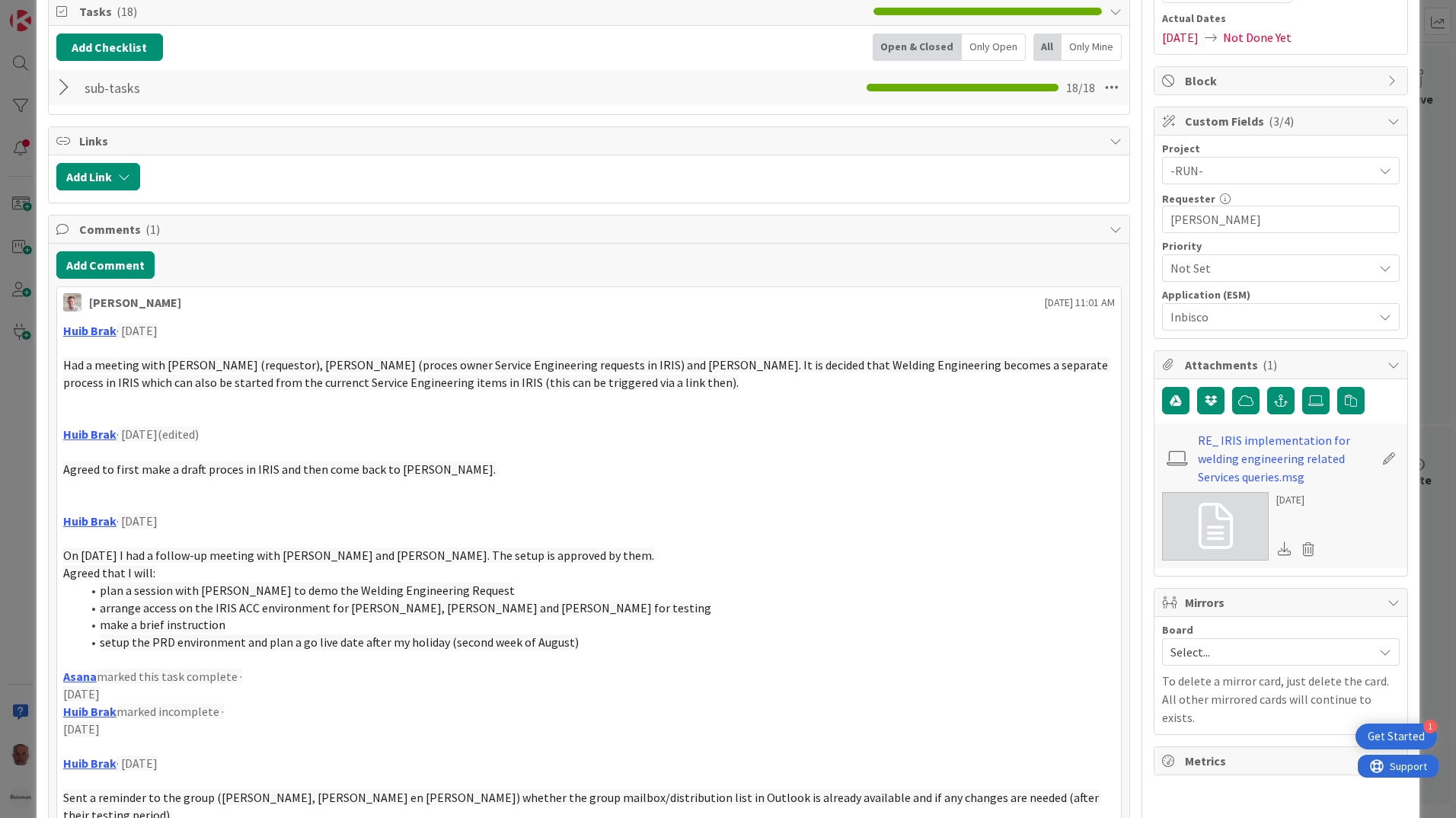
scroll to position [0, 0]
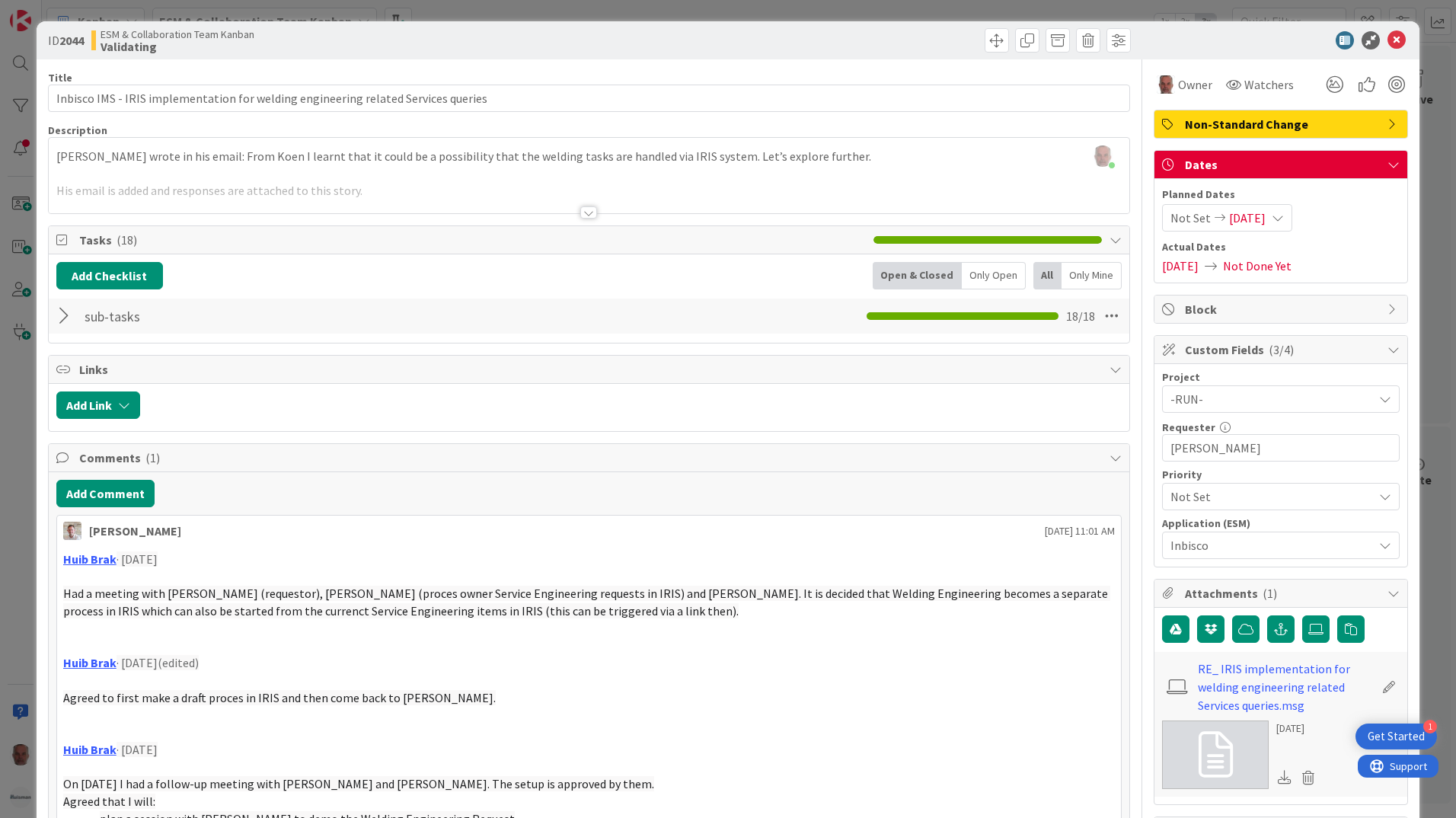
click at [268, 676] on p at bounding box center [589, 681] width 1051 height 18
click at [102, 490] on button "Add Comment" at bounding box center [105, 494] width 98 height 27
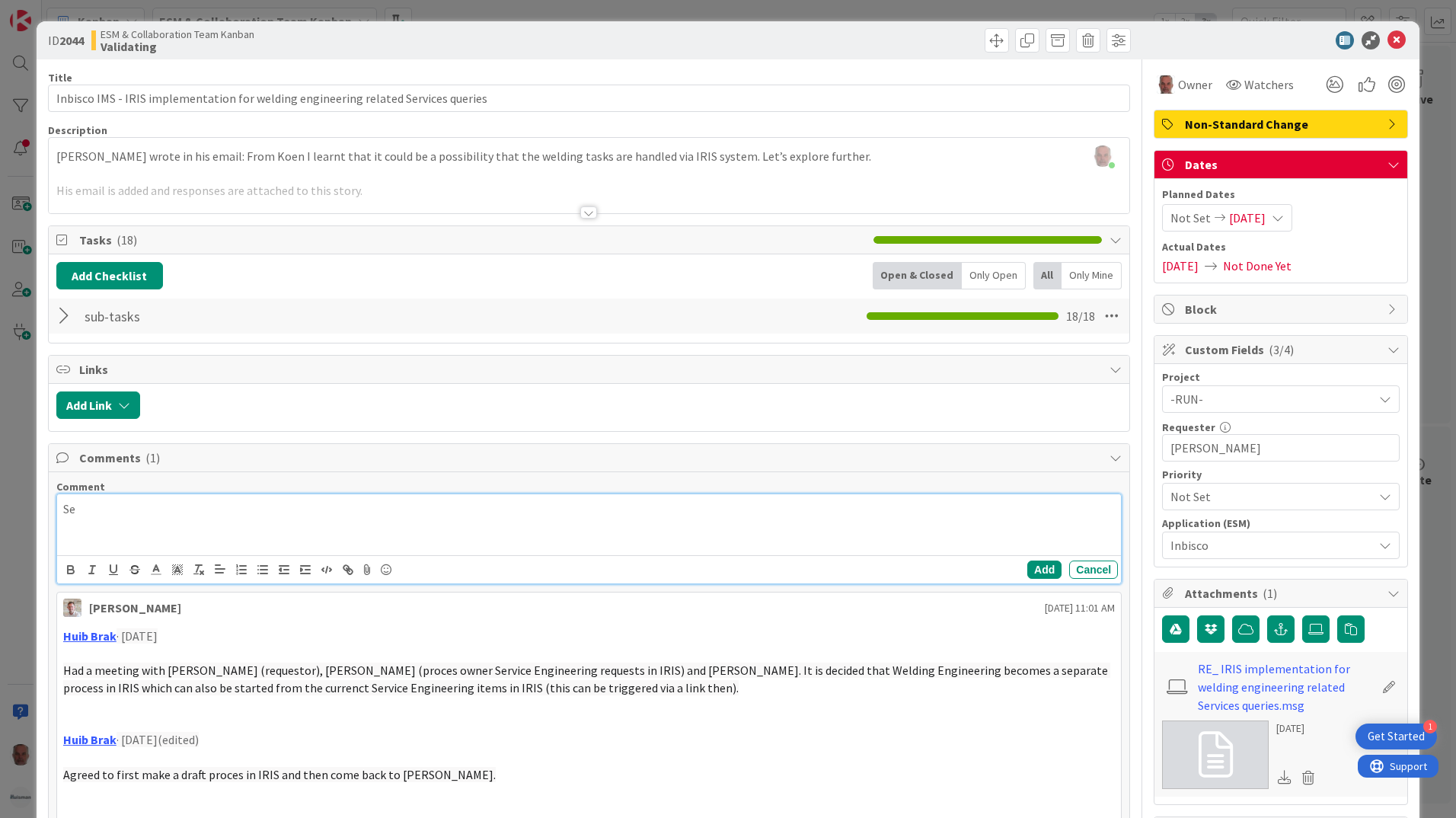
click at [102, 508] on p "Se" at bounding box center [589, 509] width 1051 height 18
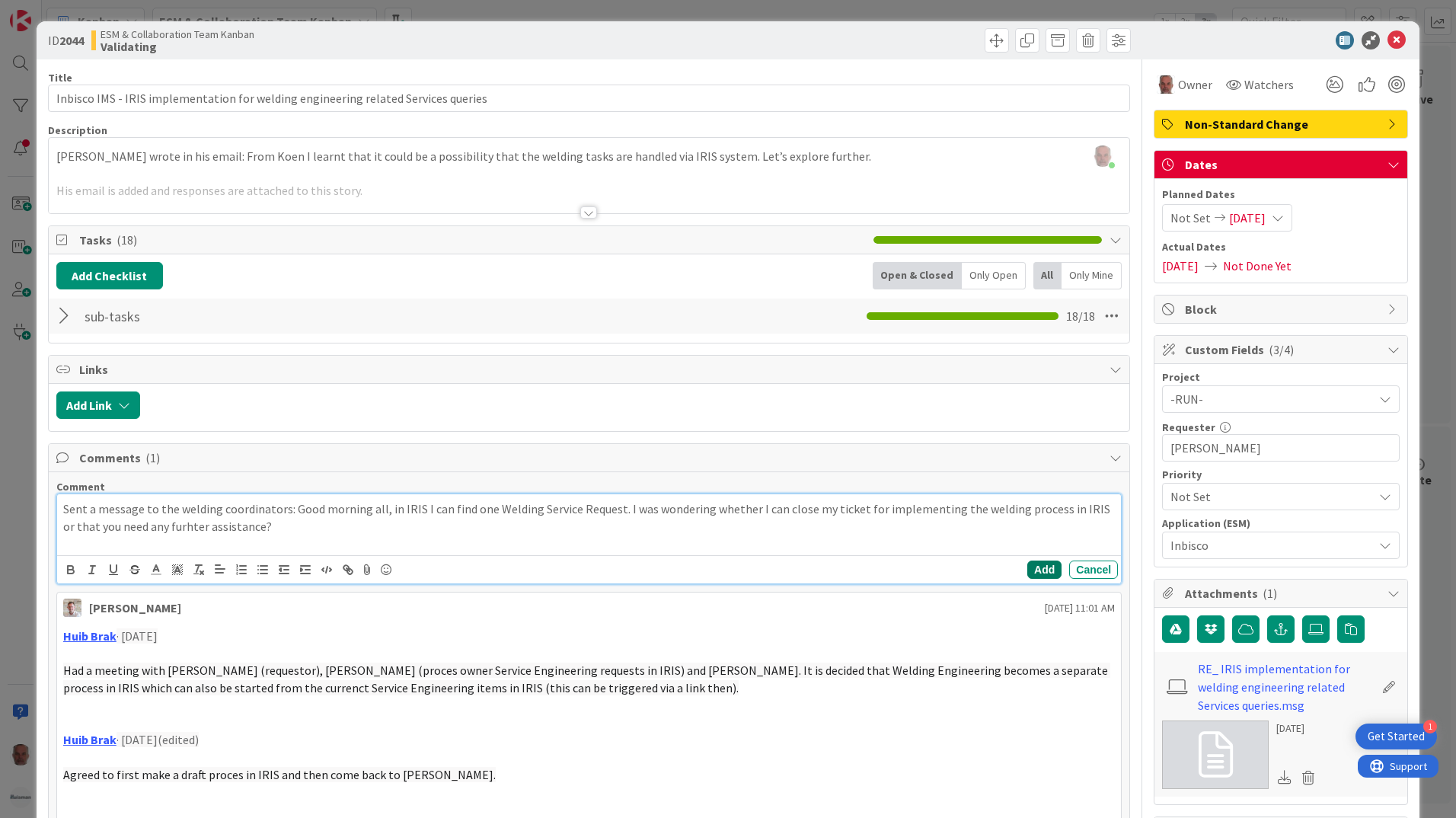
click at [1030, 568] on button "Add" at bounding box center [1044, 570] width 34 height 18
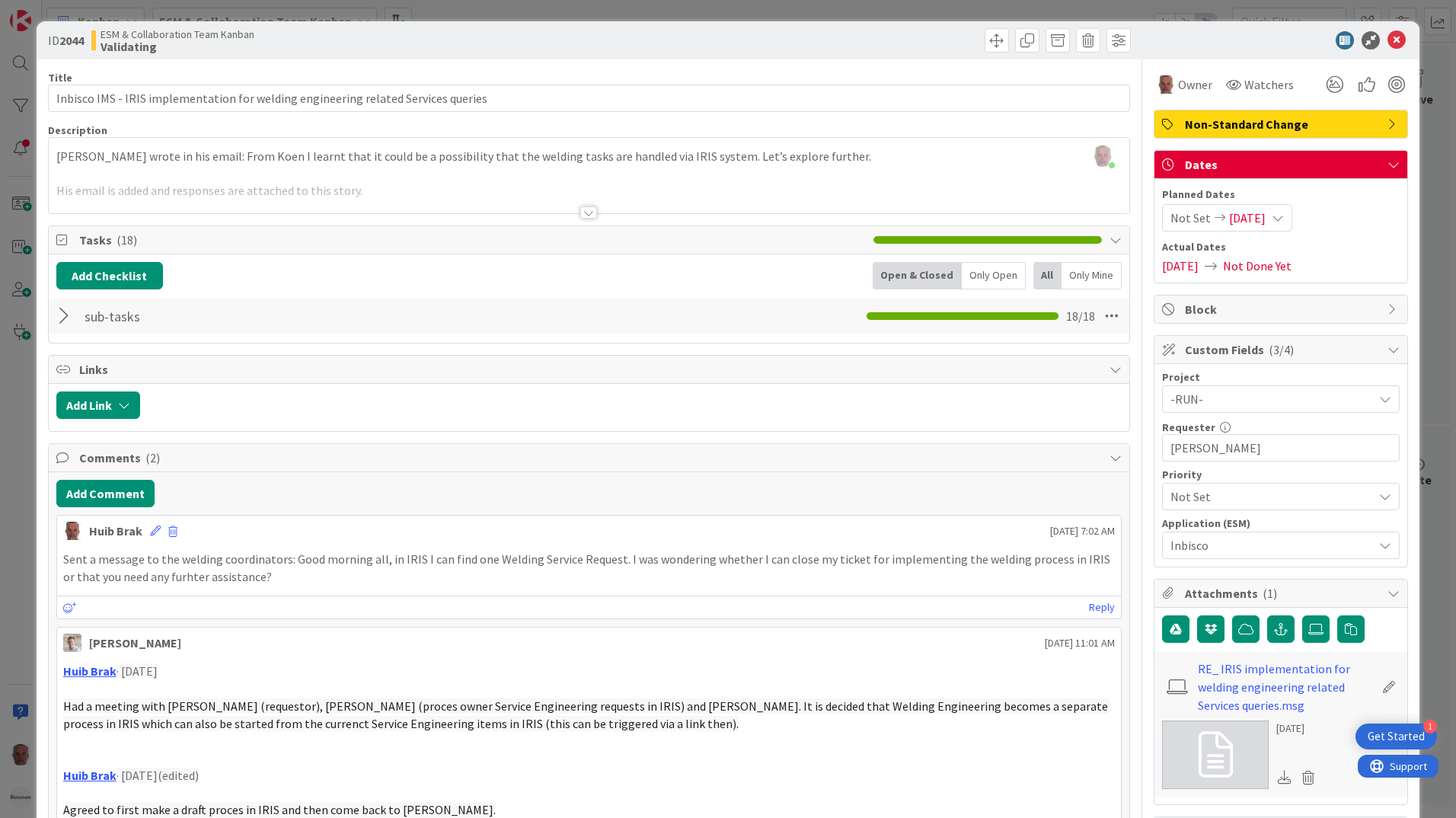
click at [1266, 218] on span "[DATE]" at bounding box center [1247, 218] width 37 height 18
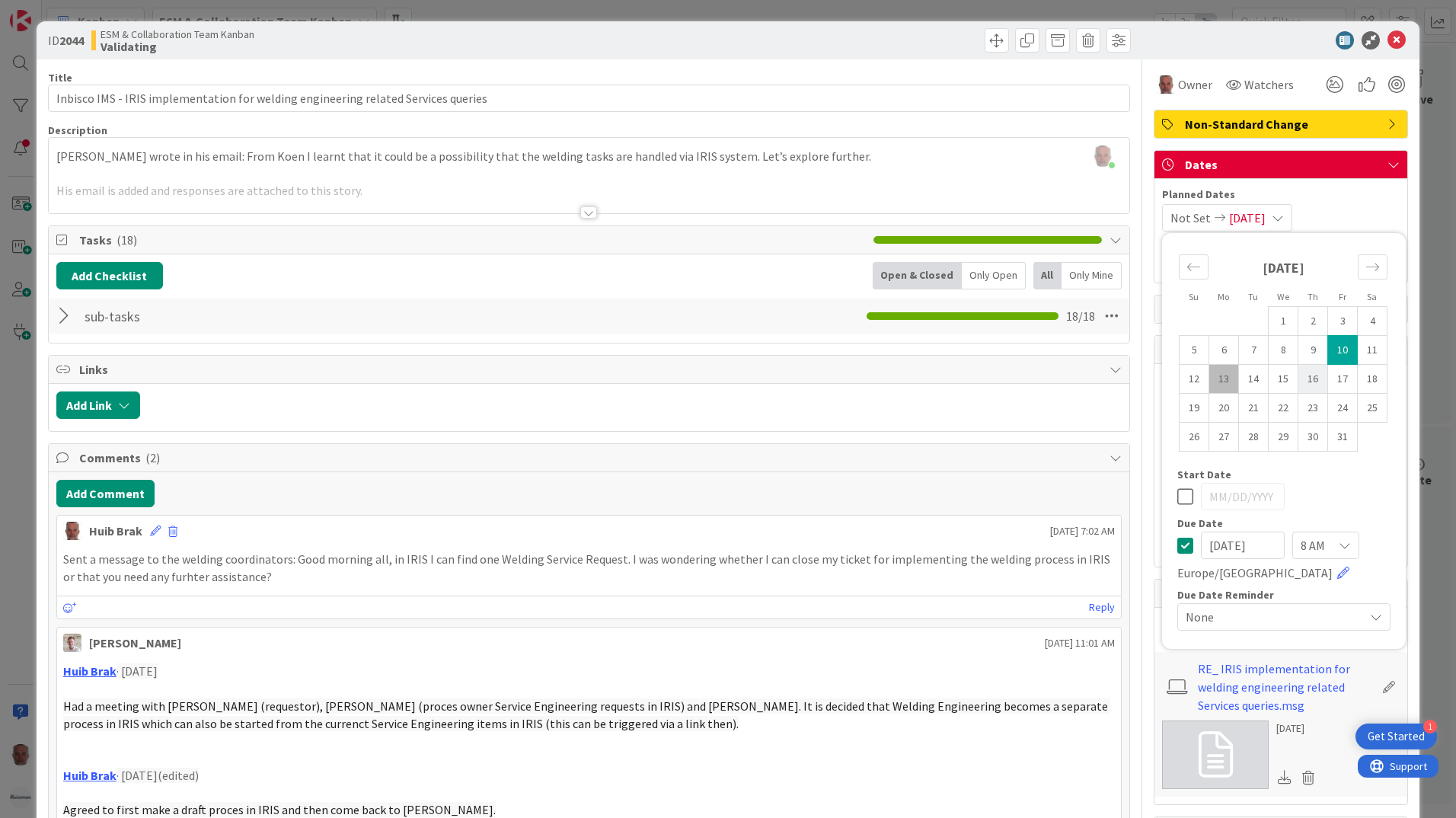
click at [1301, 382] on td "16" at bounding box center [1313, 380] width 30 height 29
type input "[DATE]"
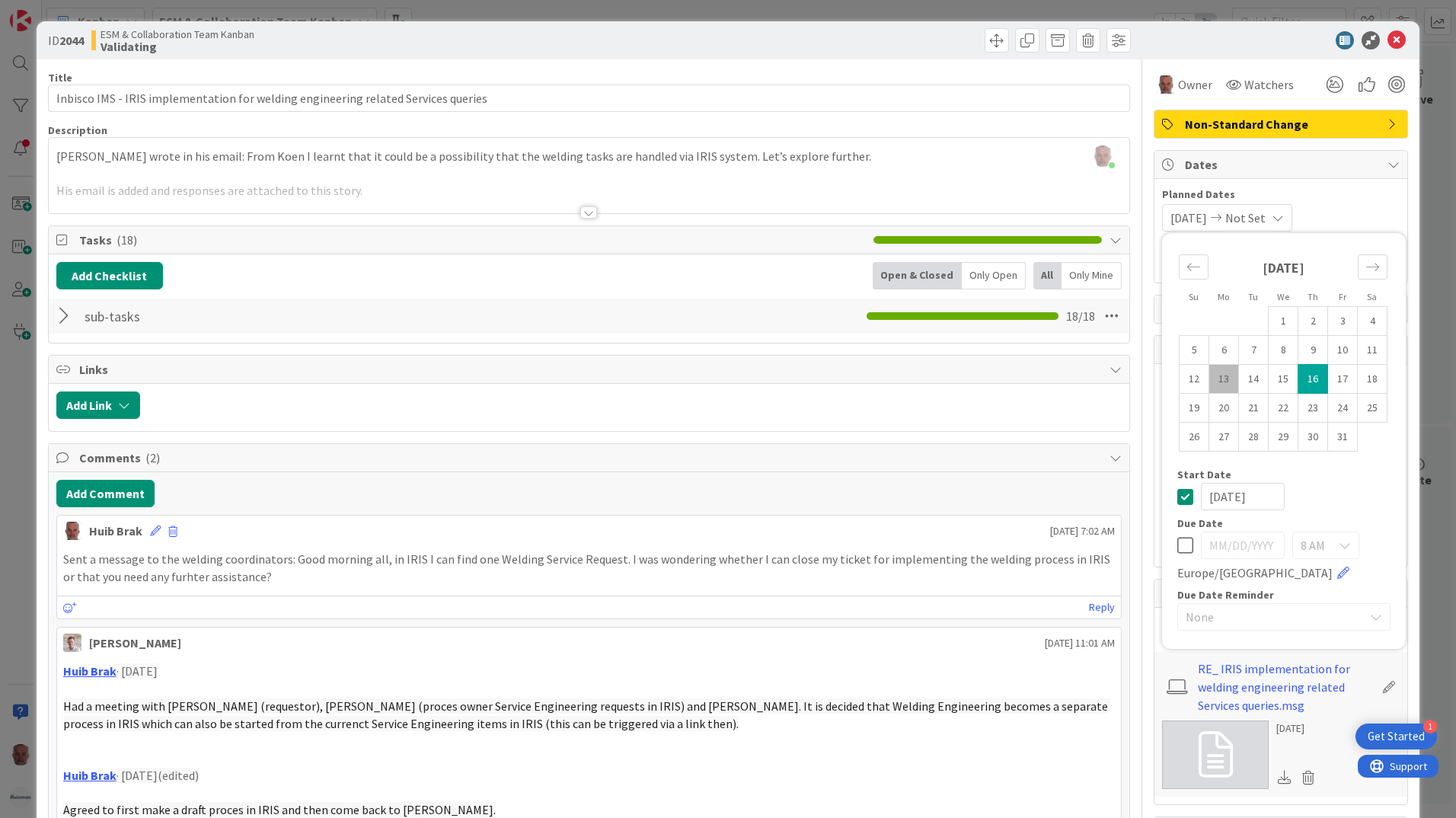
click at [1301, 382] on td "16" at bounding box center [1313, 380] width 30 height 29
type input "[DATE]"
click at [1301, 382] on td "16" at bounding box center [1313, 380] width 30 height 29
click at [1177, 499] on icon at bounding box center [1185, 497] width 16 height 18
click at [21, 633] on div "ID 2044 ESM & Collaboration Team Kanban Validating Title 82 / 128 Inbisco IMS -…" at bounding box center [728, 409] width 1456 height 818
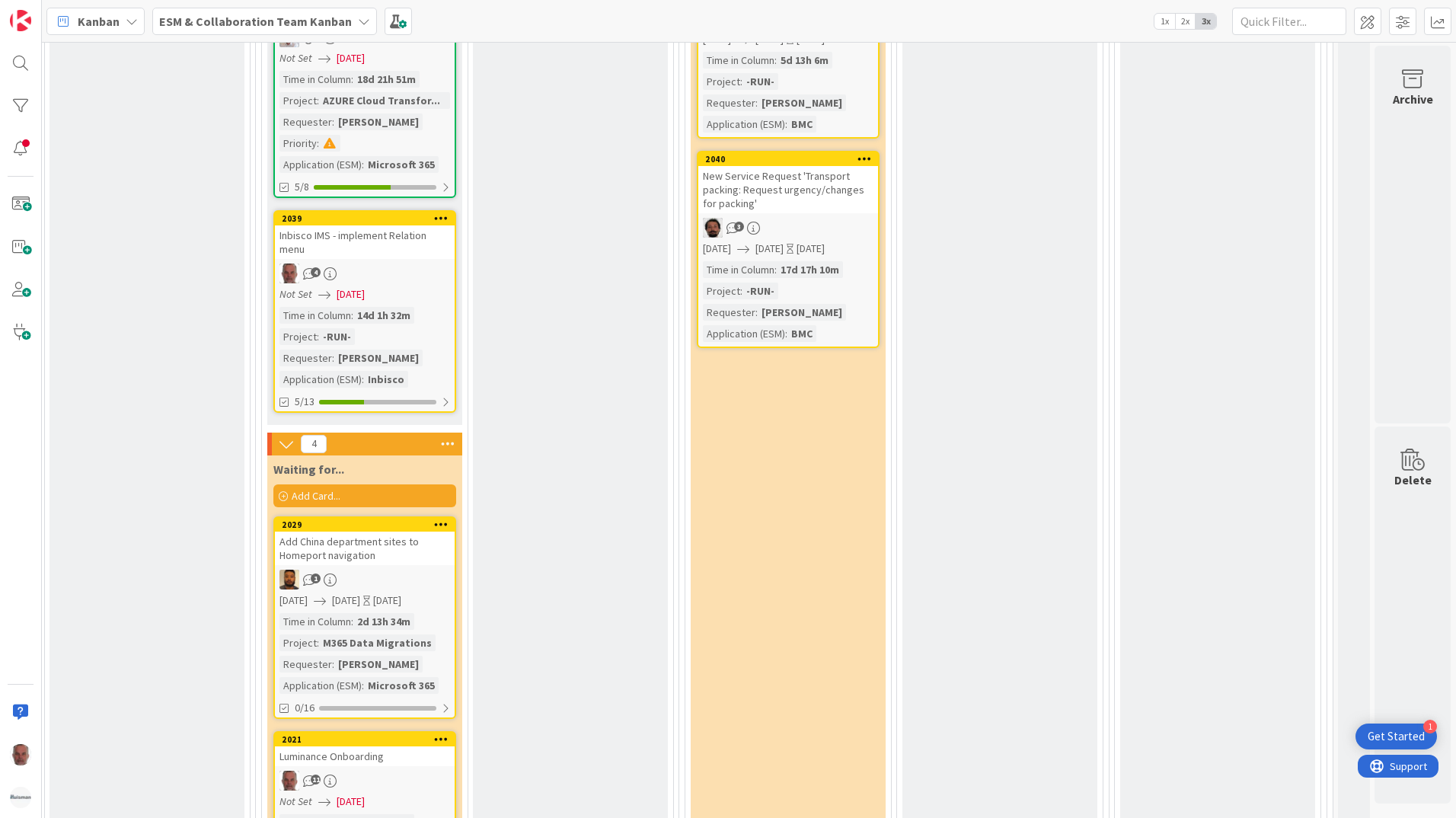
scroll to position [3582, 638]
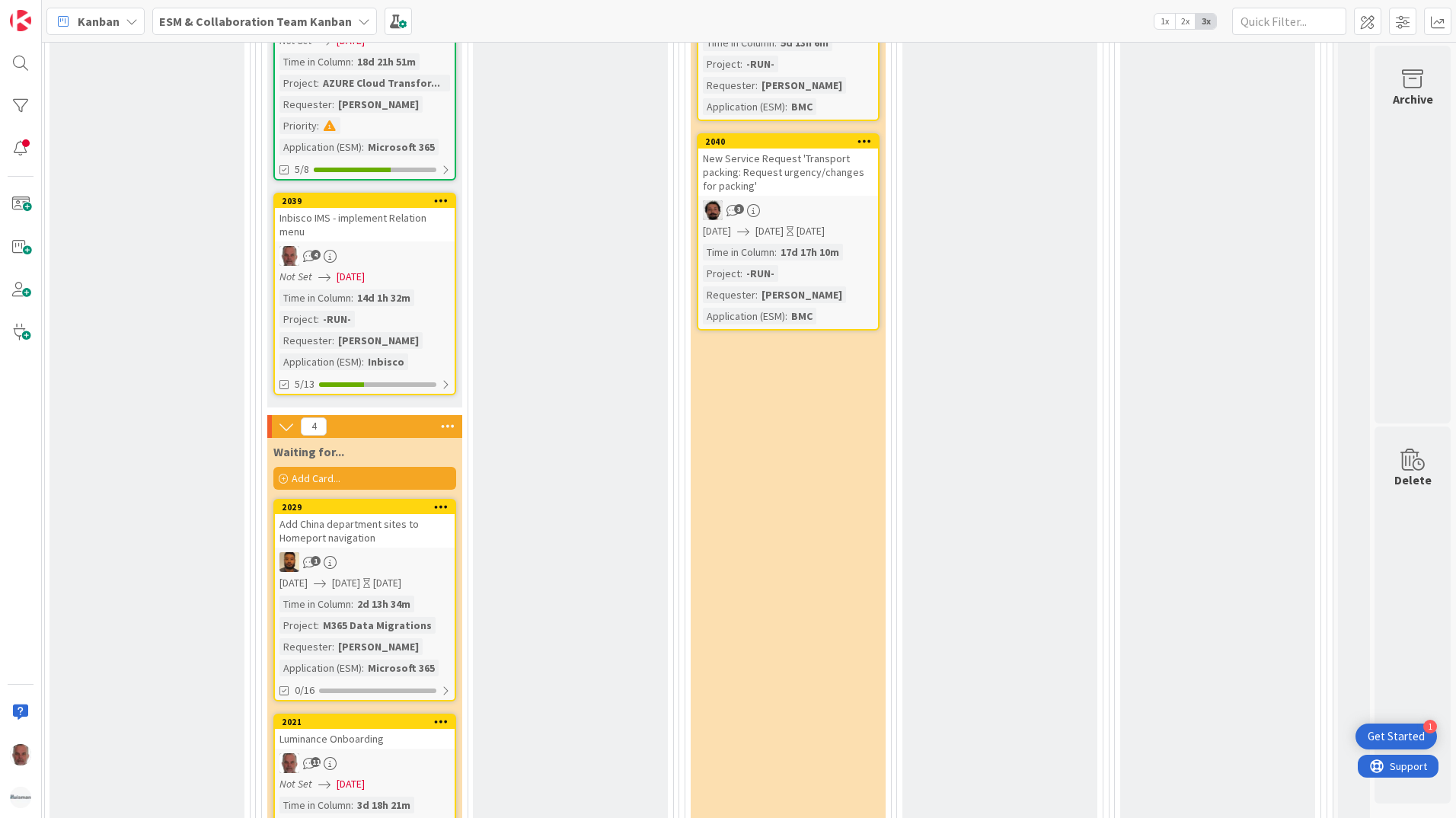
click at [344, 269] on span "[DATE]" at bounding box center [350, 277] width 28 height 16
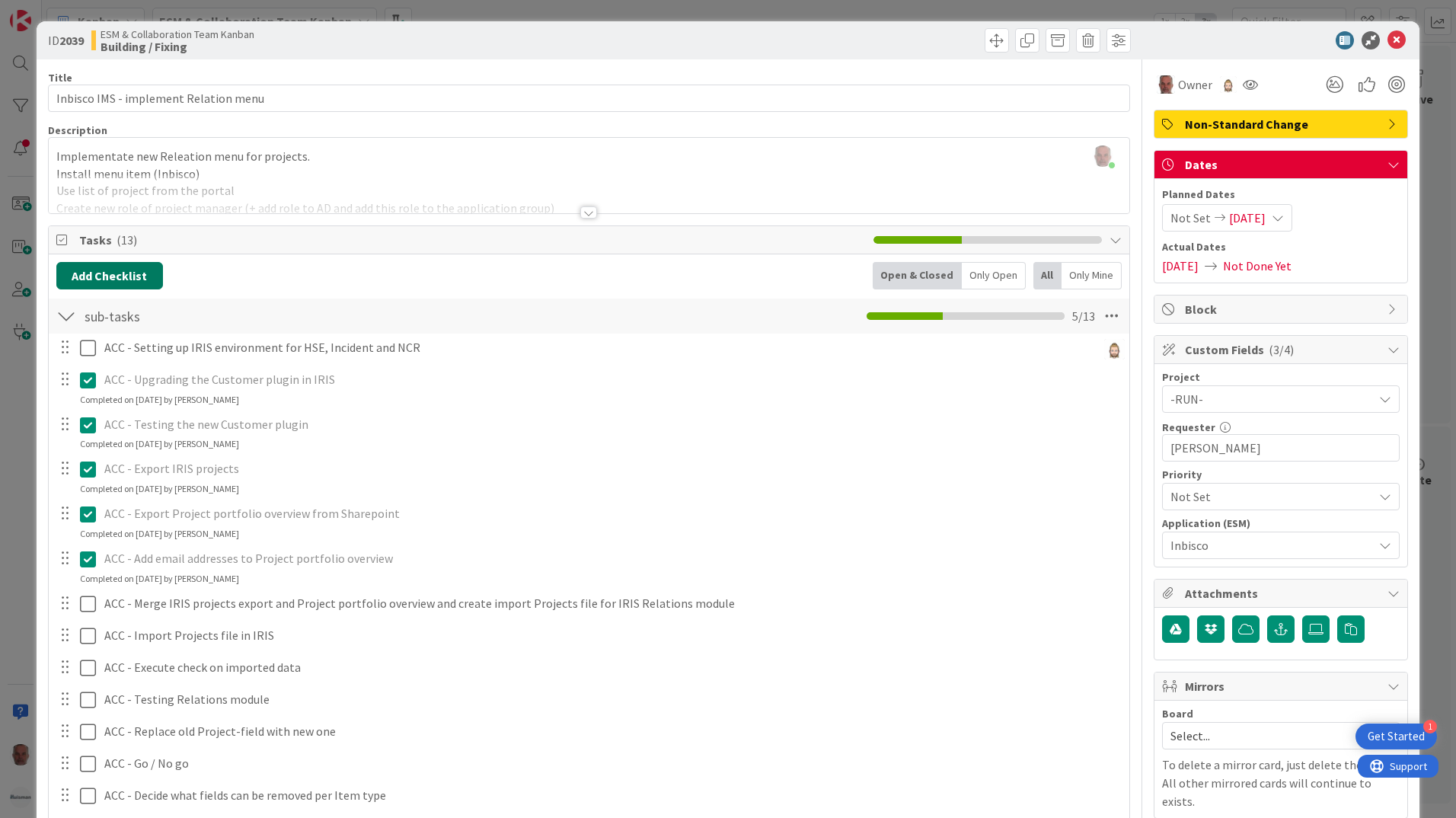
click at [115, 271] on button "Add Checklist" at bounding box center [110, 276] width 107 height 27
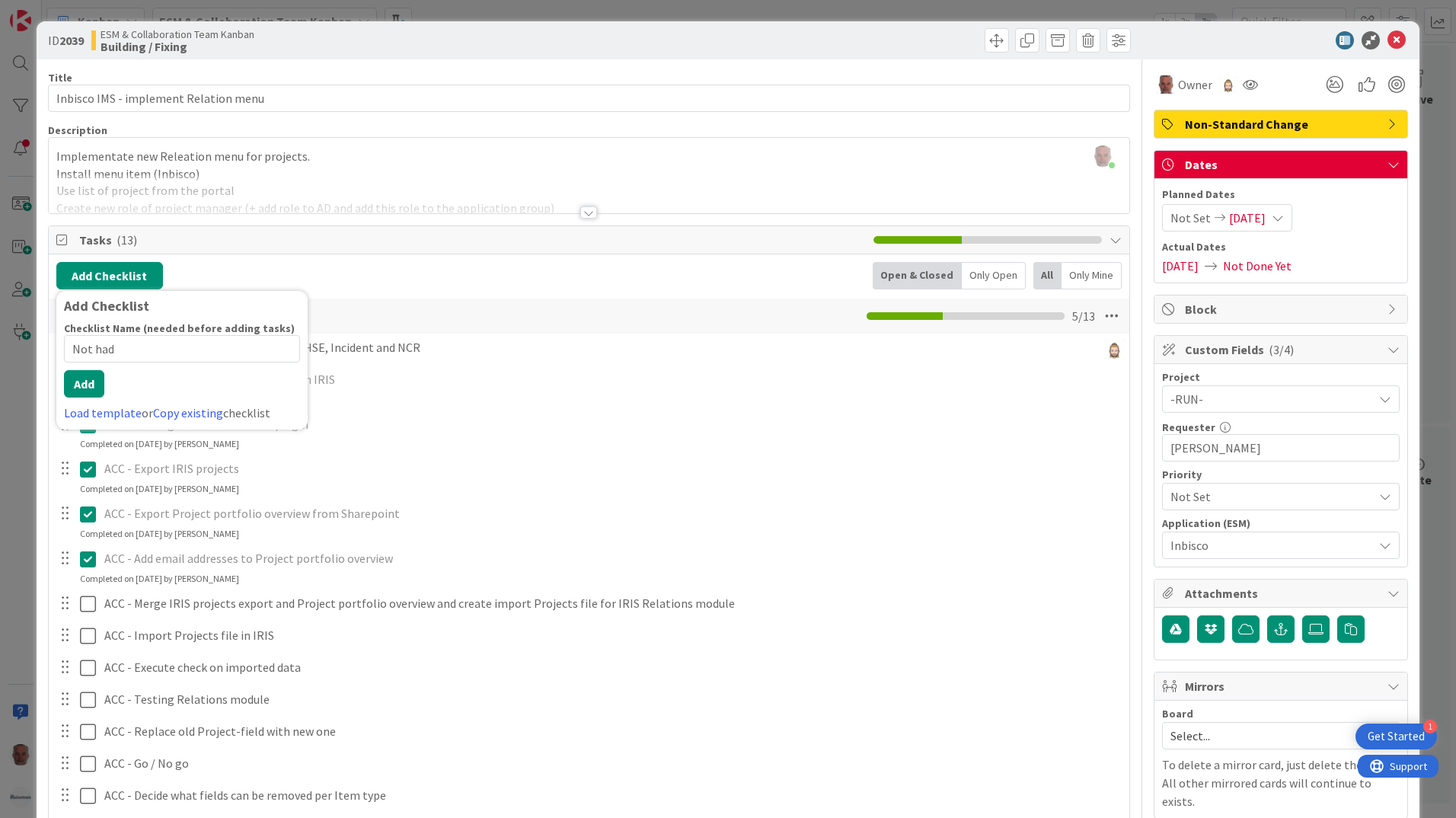
type input "Not had t"
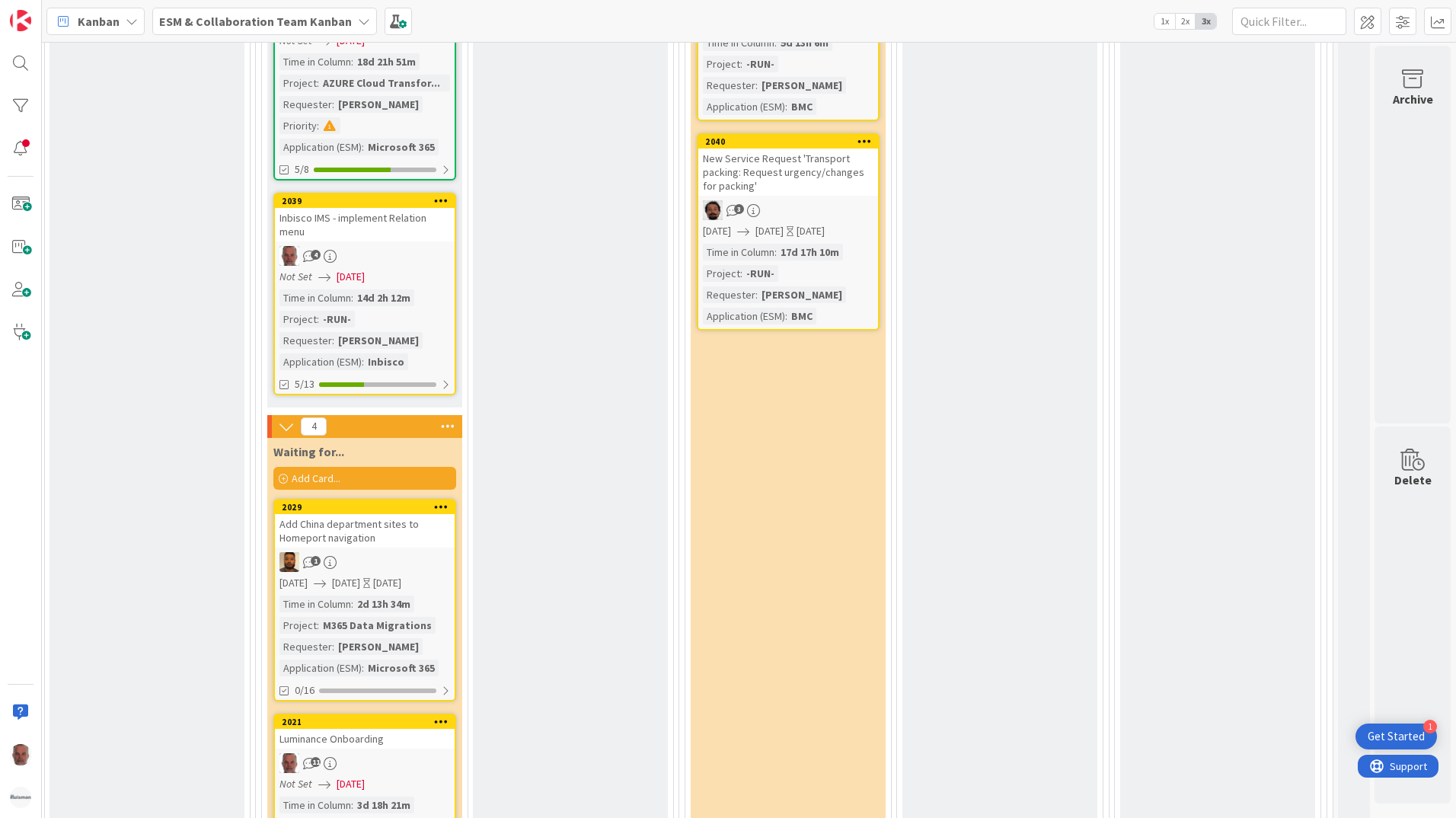
click at [343, 272] on span "[DATE]" at bounding box center [350, 277] width 28 height 16
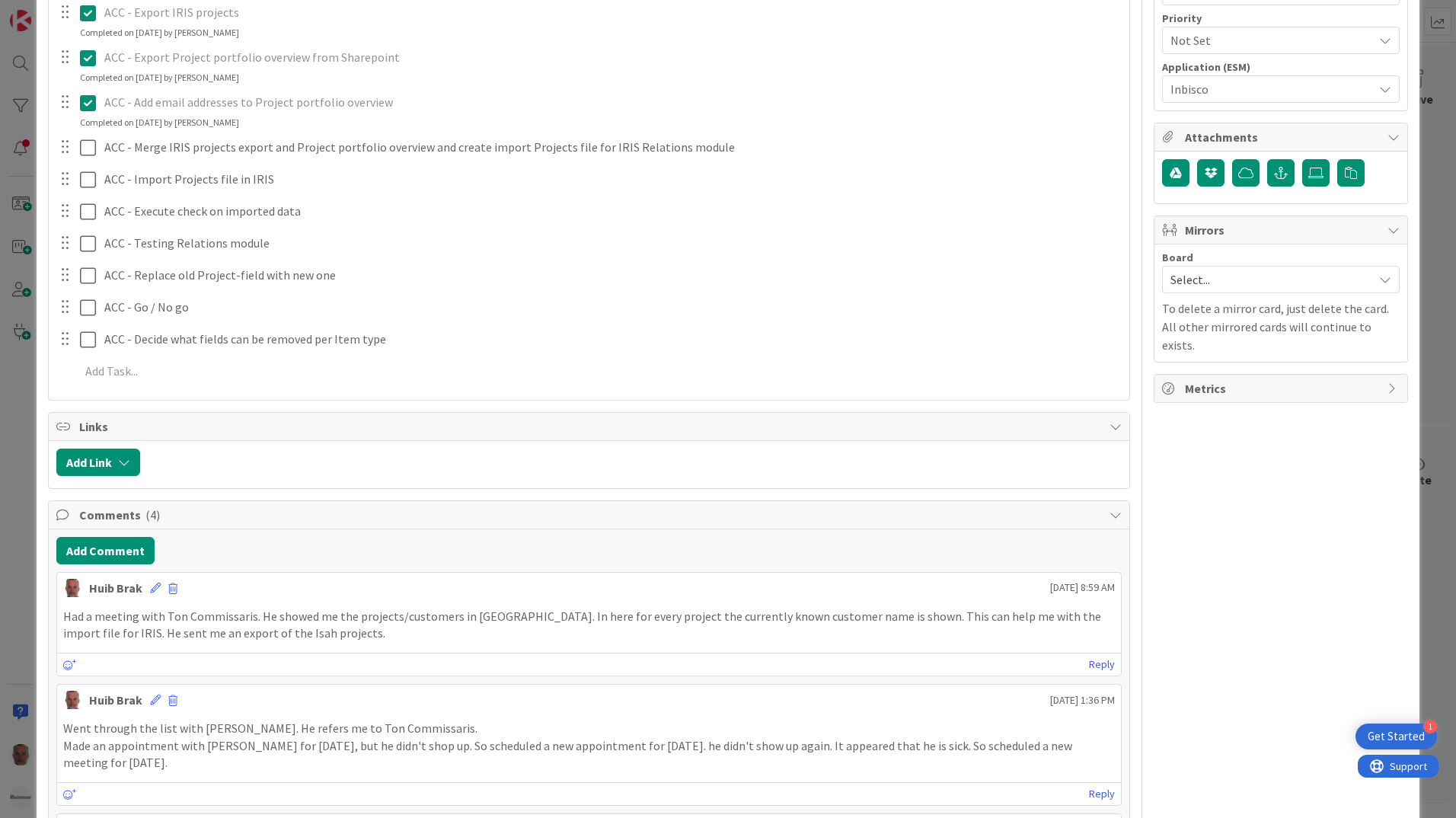
scroll to position [457, 0]
click at [104, 553] on button "Add Comment" at bounding box center [105, 550] width 98 height 27
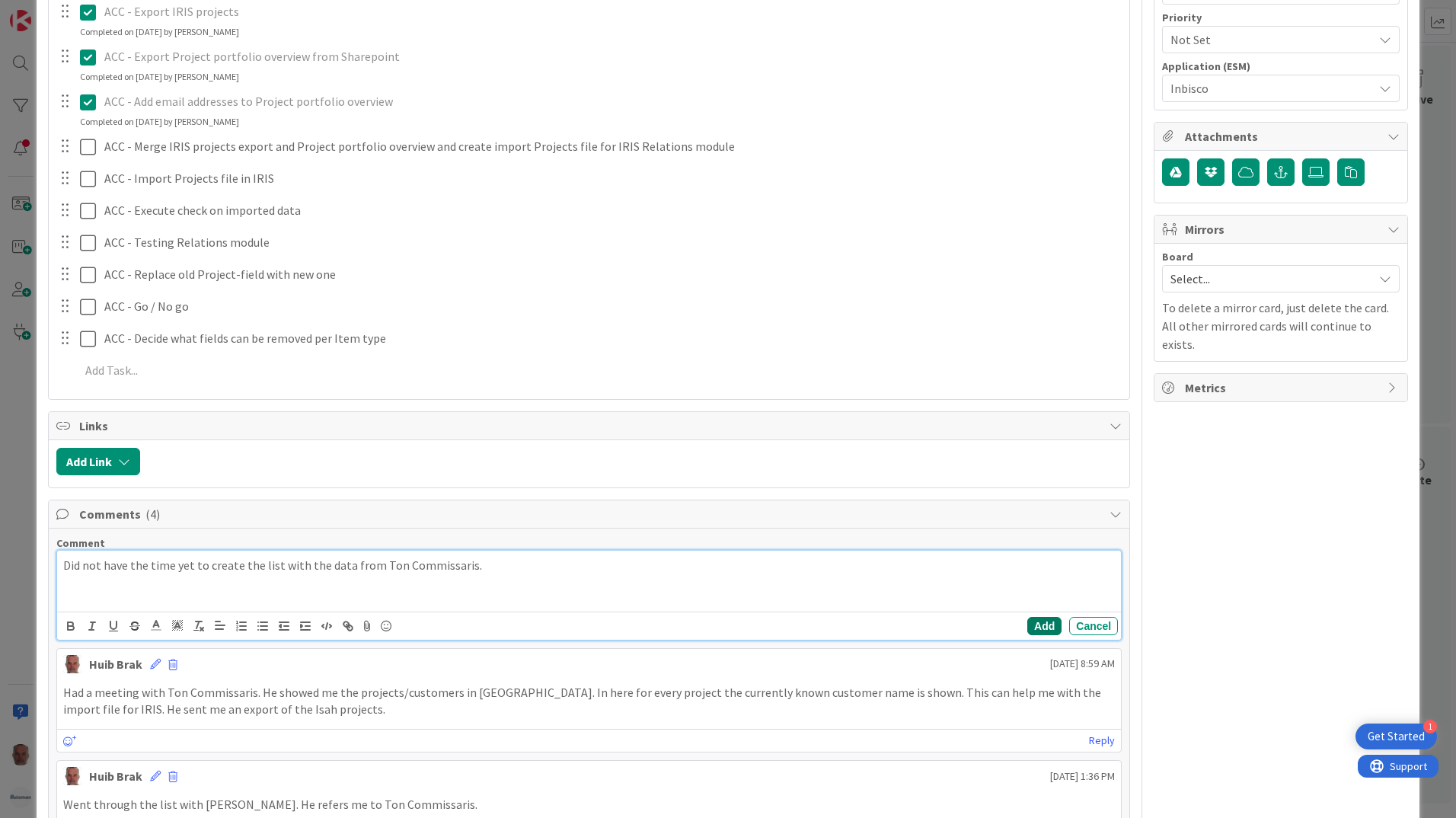
click at [1030, 631] on button "Add" at bounding box center [1044, 627] width 34 height 18
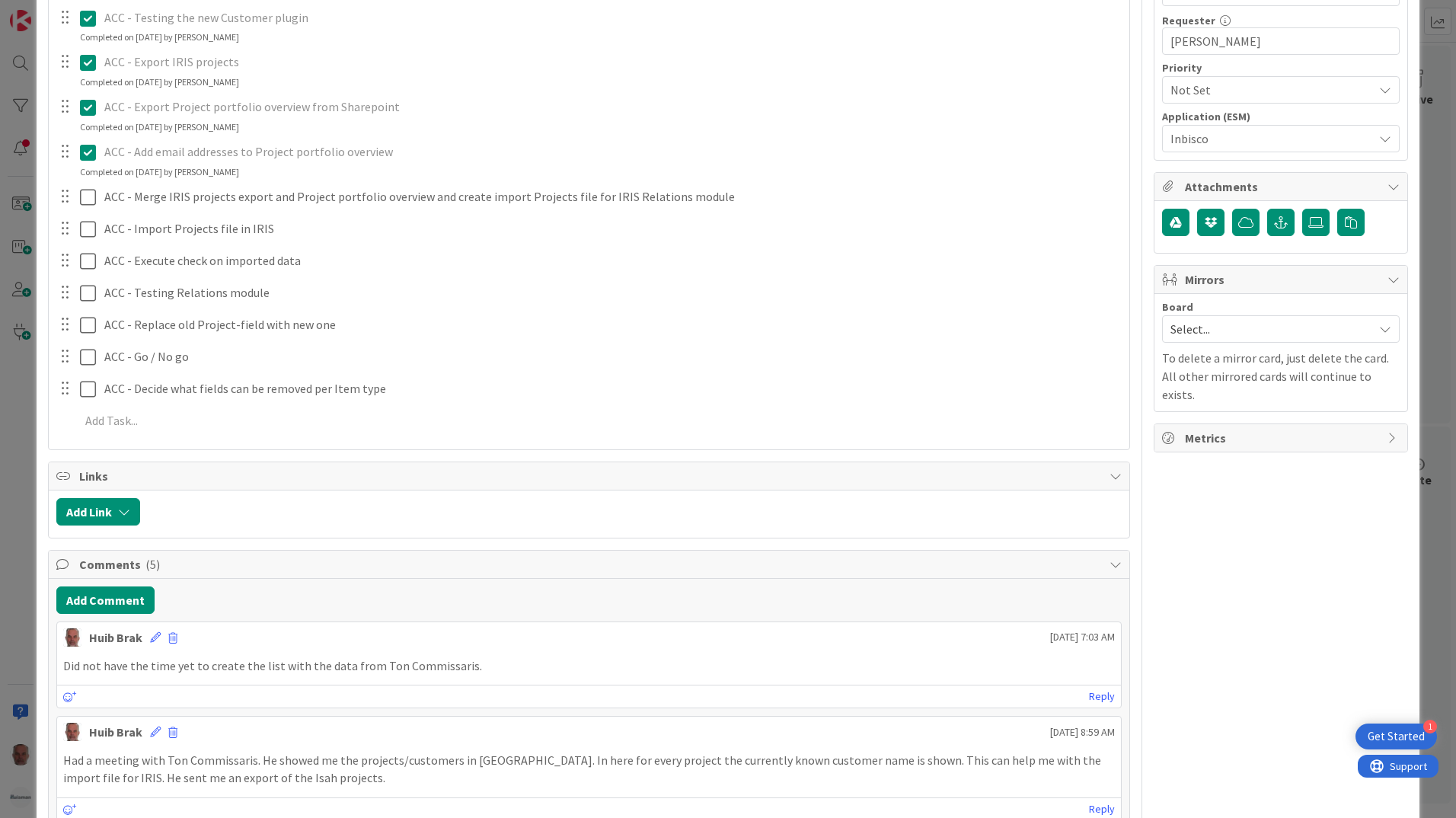
scroll to position [76, 0]
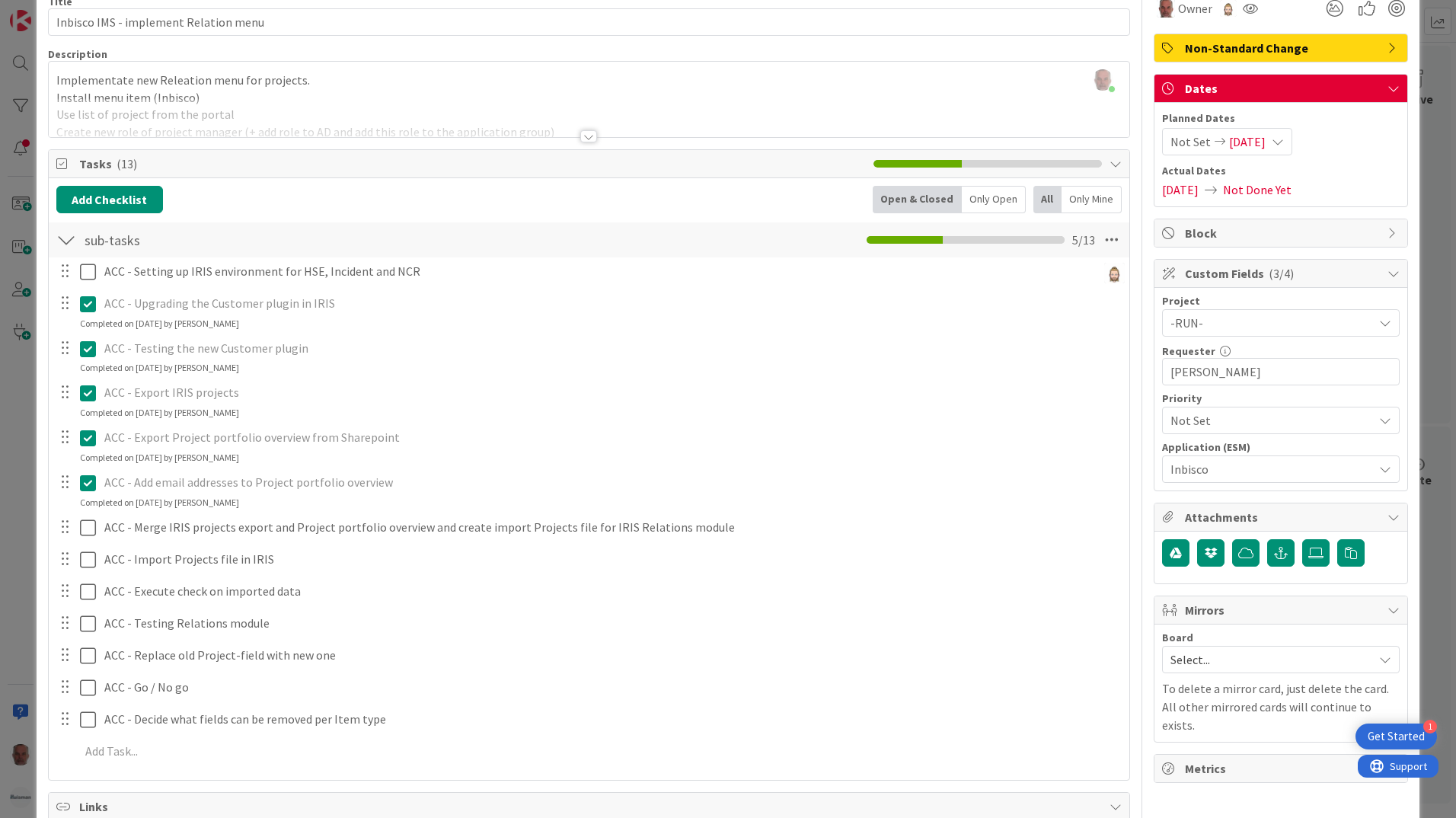
click at [1198, 136] on div "Not Set [DATE]" at bounding box center [1227, 142] width 130 height 27
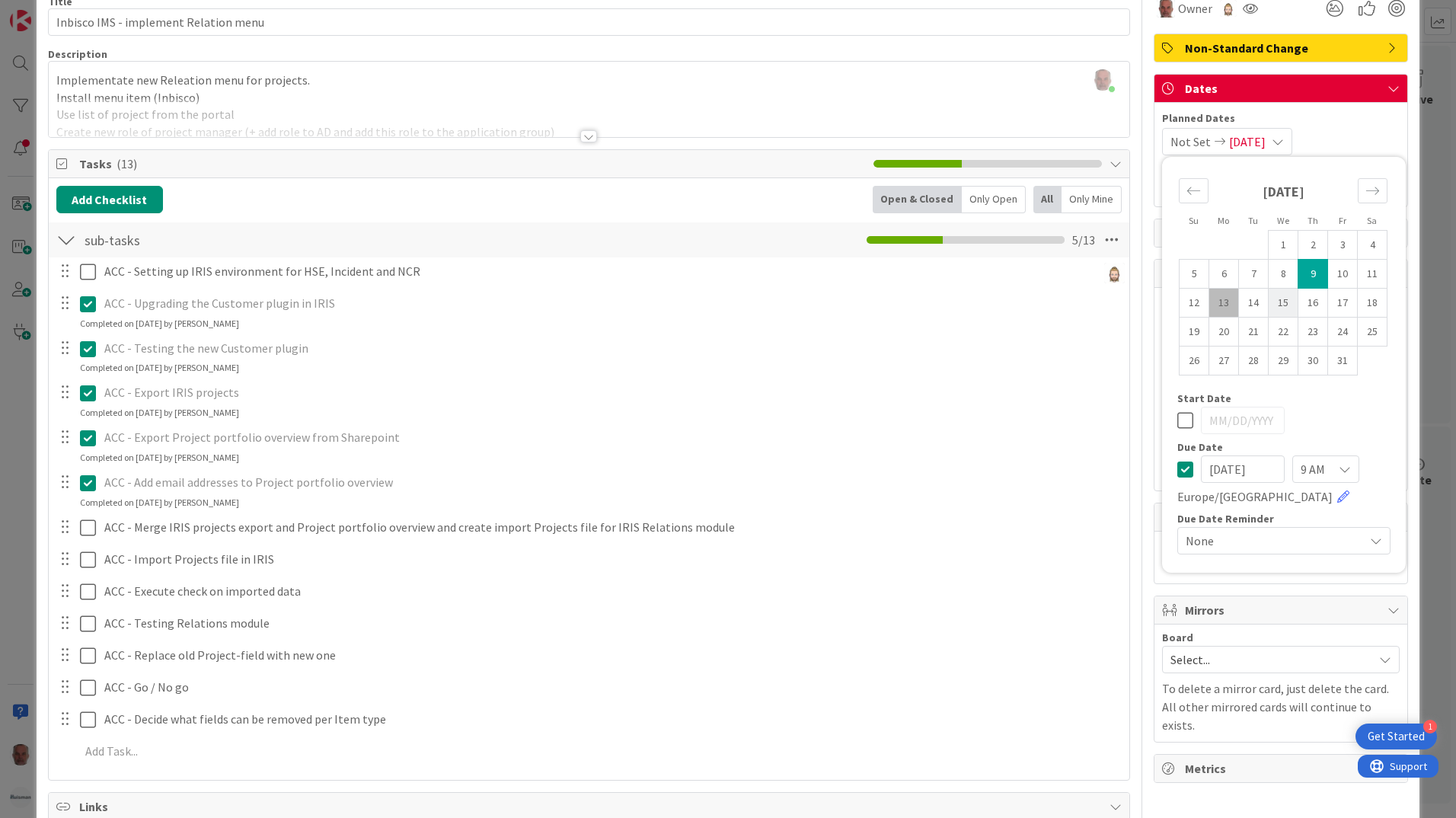
click at [1271, 303] on td "15" at bounding box center [1283, 303] width 30 height 29
type input "[DATE]"
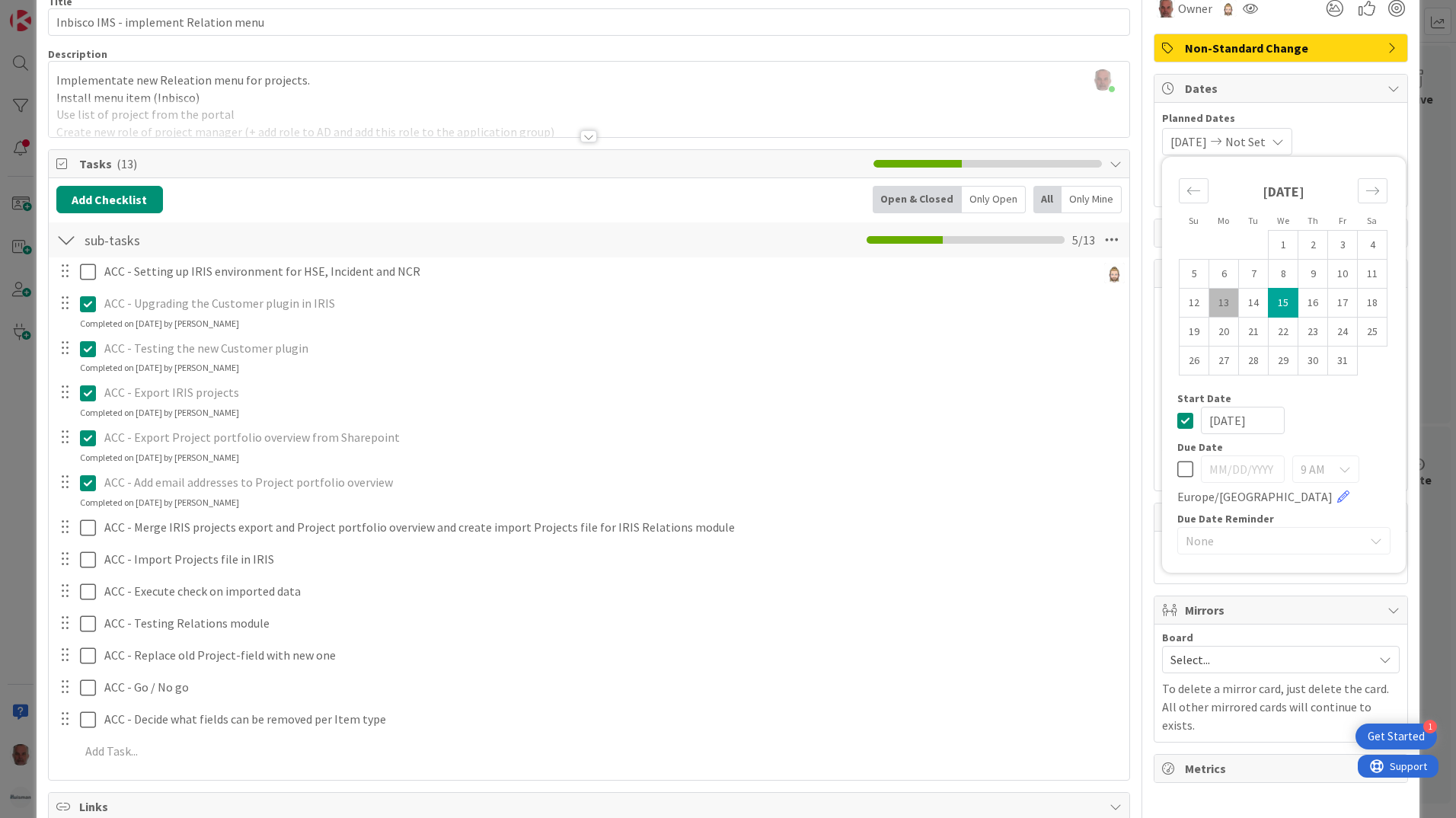
click at [1177, 472] on icon at bounding box center [1185, 470] width 16 height 18
type input "[DATE]"
click at [1177, 419] on icon at bounding box center [1185, 421] width 16 height 18
click at [1275, 296] on td "15" at bounding box center [1283, 303] width 30 height 29
type input "[DATE]"
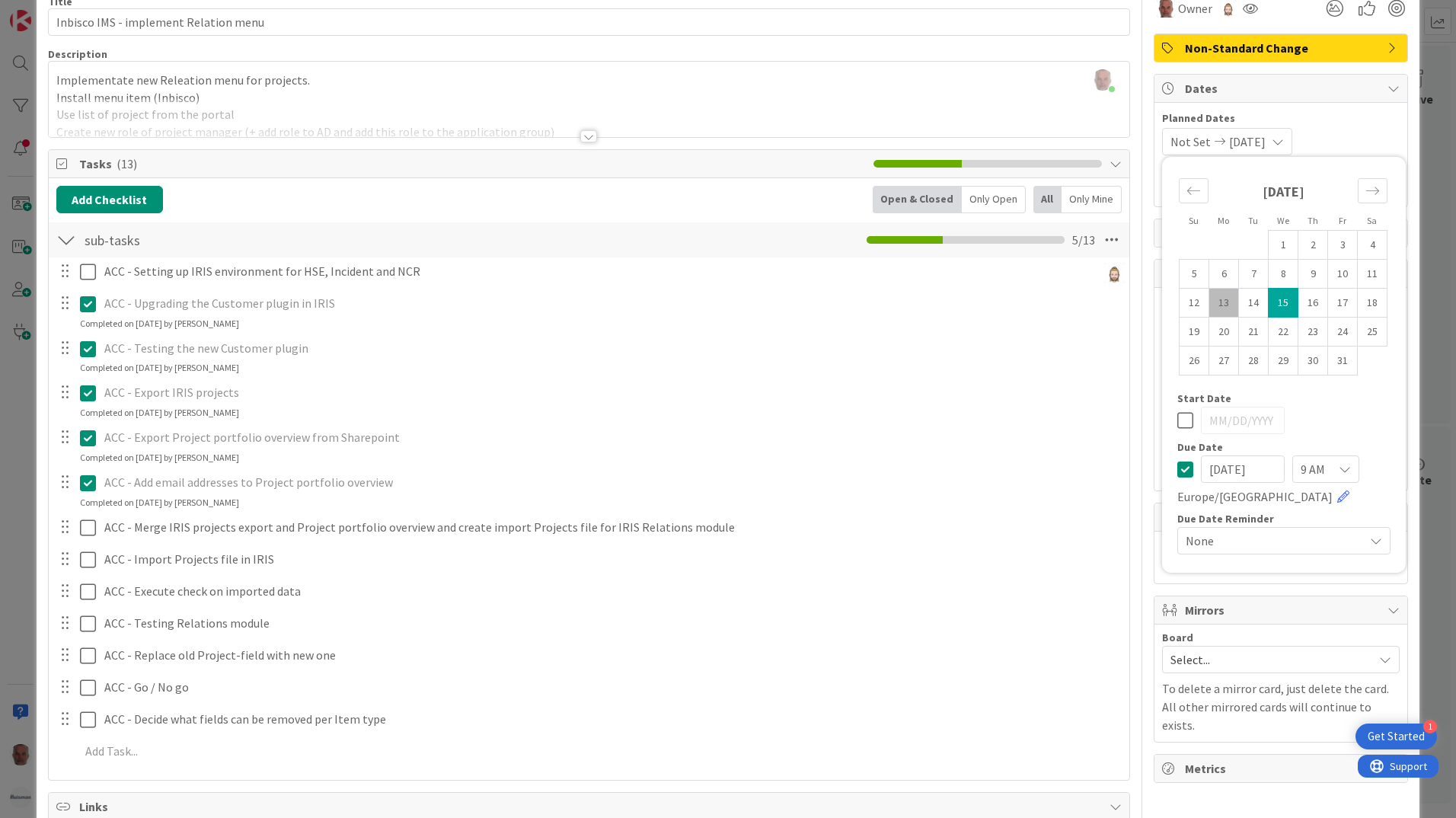
click at [11, 633] on div "ID 2039 ESM & Collaboration Team Kanban Building / Fixing Title 37 / 128 Inbisc…" at bounding box center [728, 409] width 1456 height 818
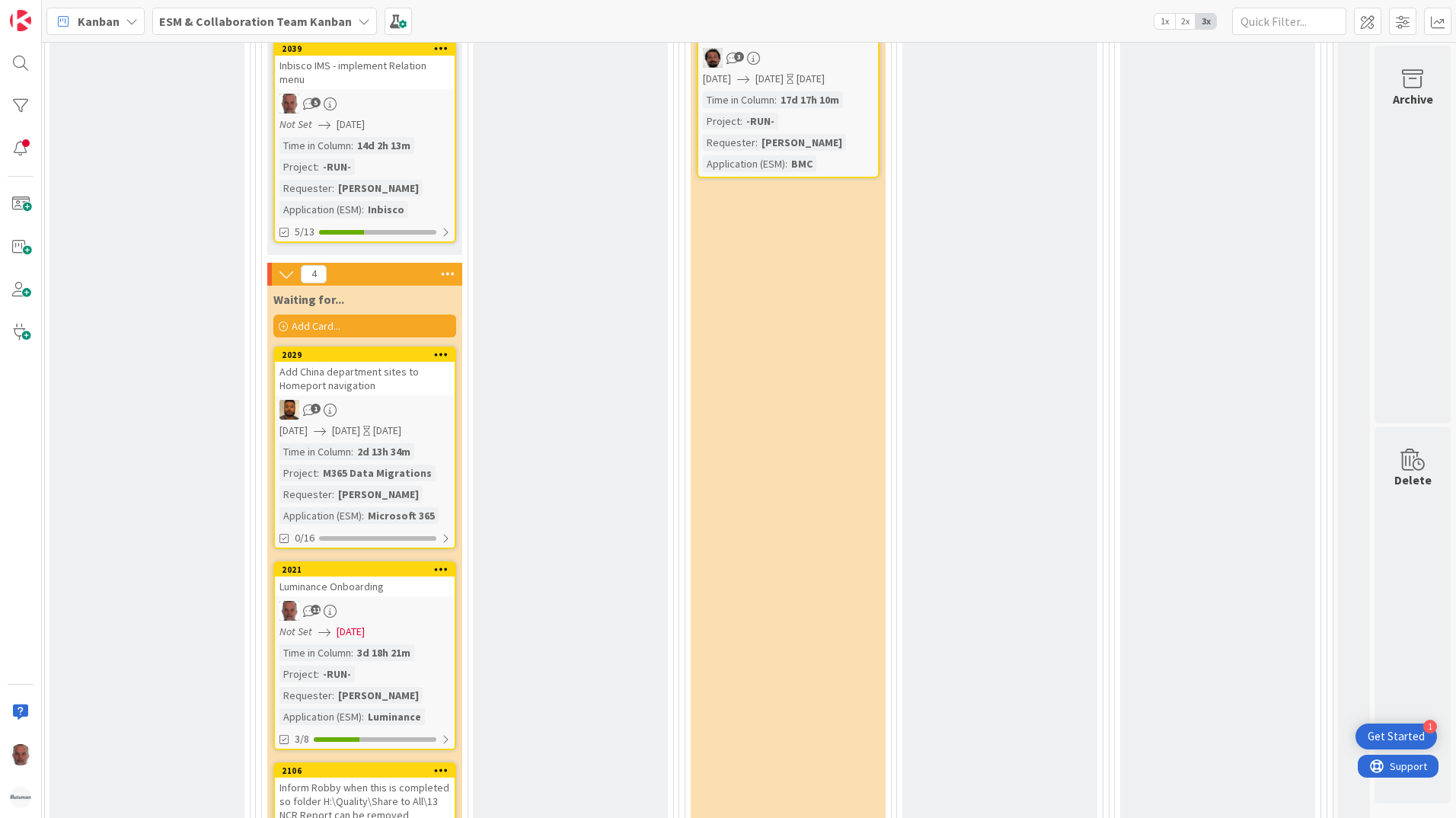
scroll to position [3753, 638]
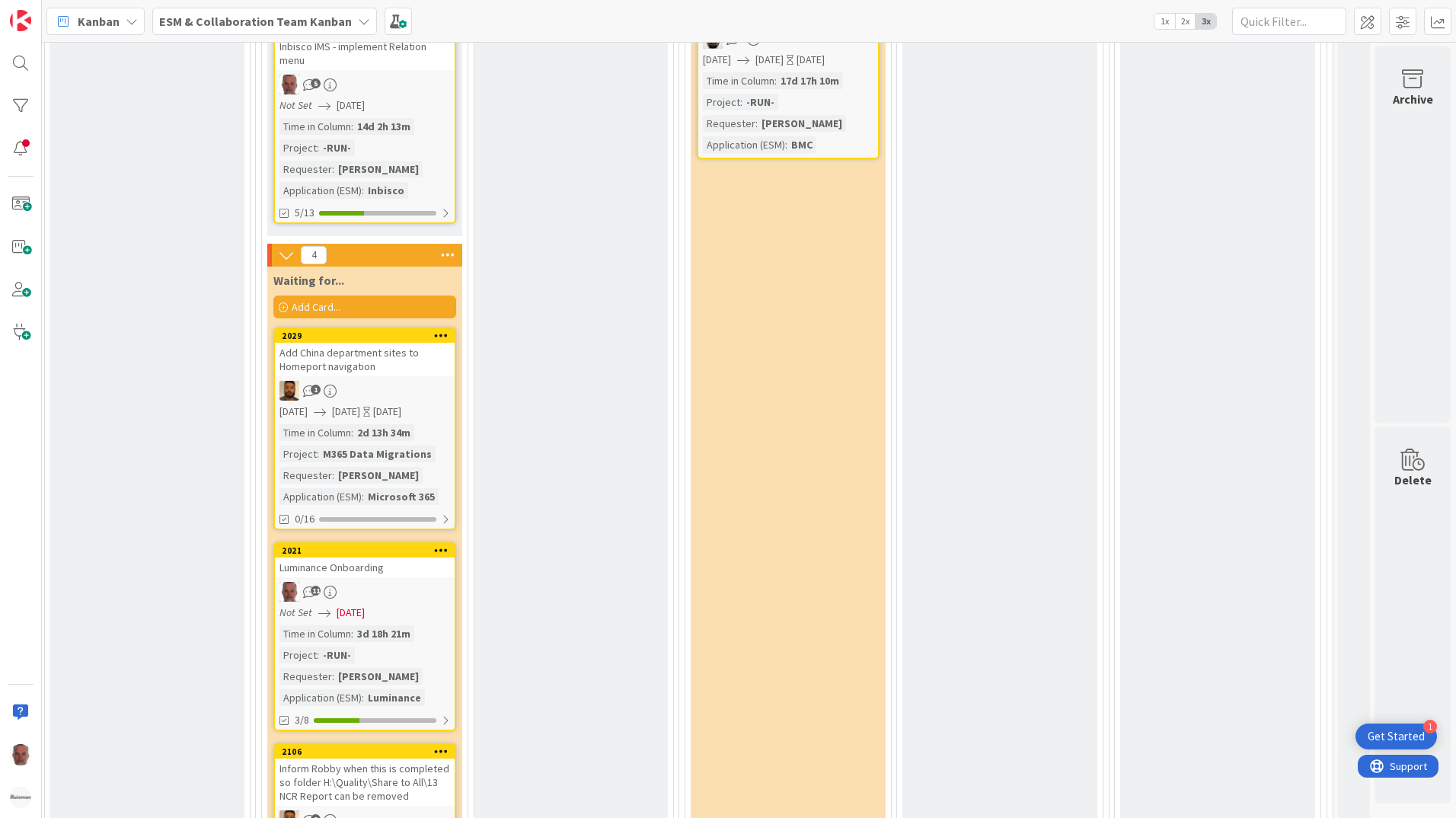
click at [343, 572] on div "Luminance Onboarding" at bounding box center [365, 568] width 180 height 20
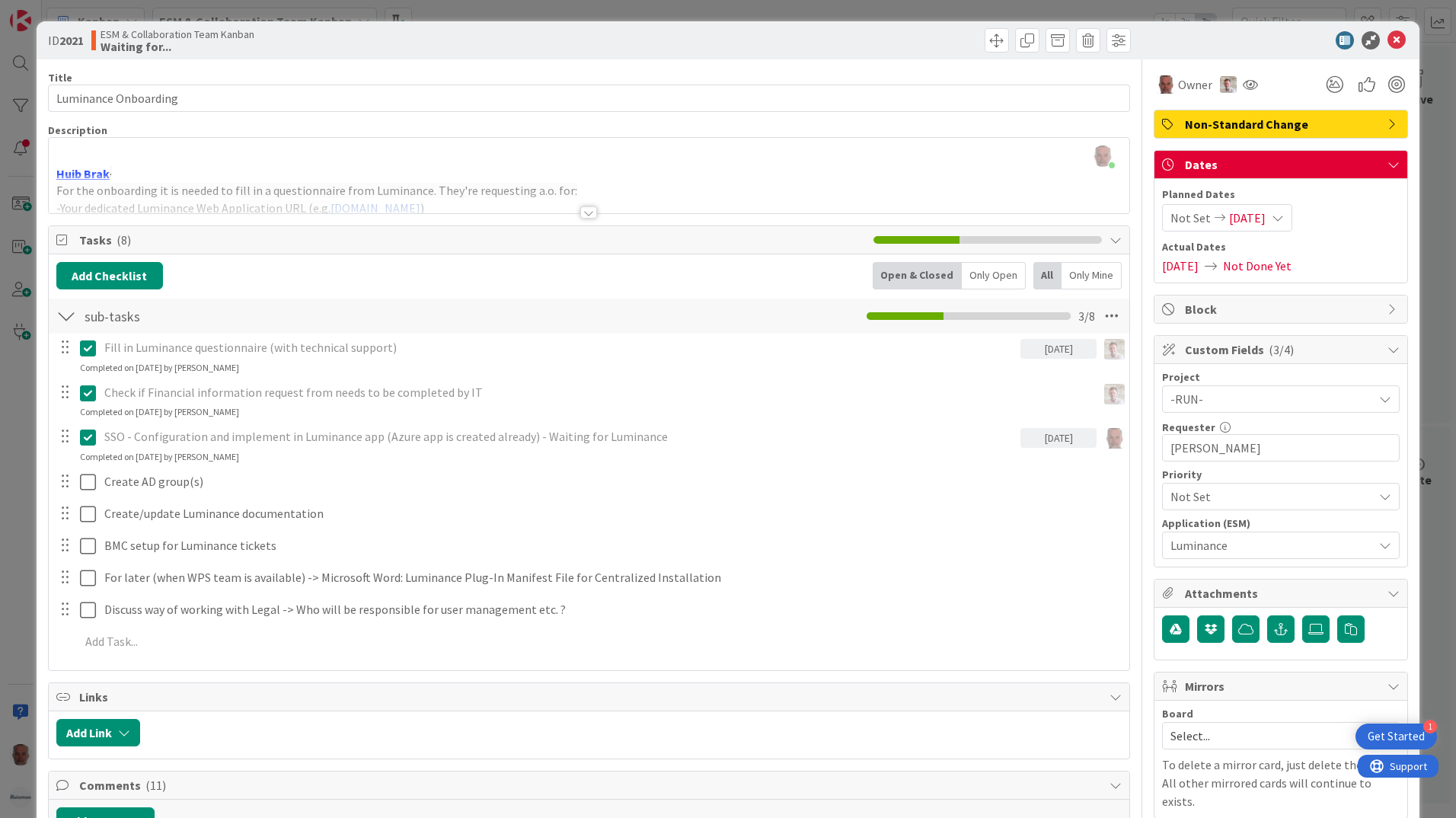
click at [18, 579] on div "ID 2021 ESM & Collaboration Team Kanban Waiting for... Title 20 / 128 Luminance…" at bounding box center [728, 409] width 1456 height 818
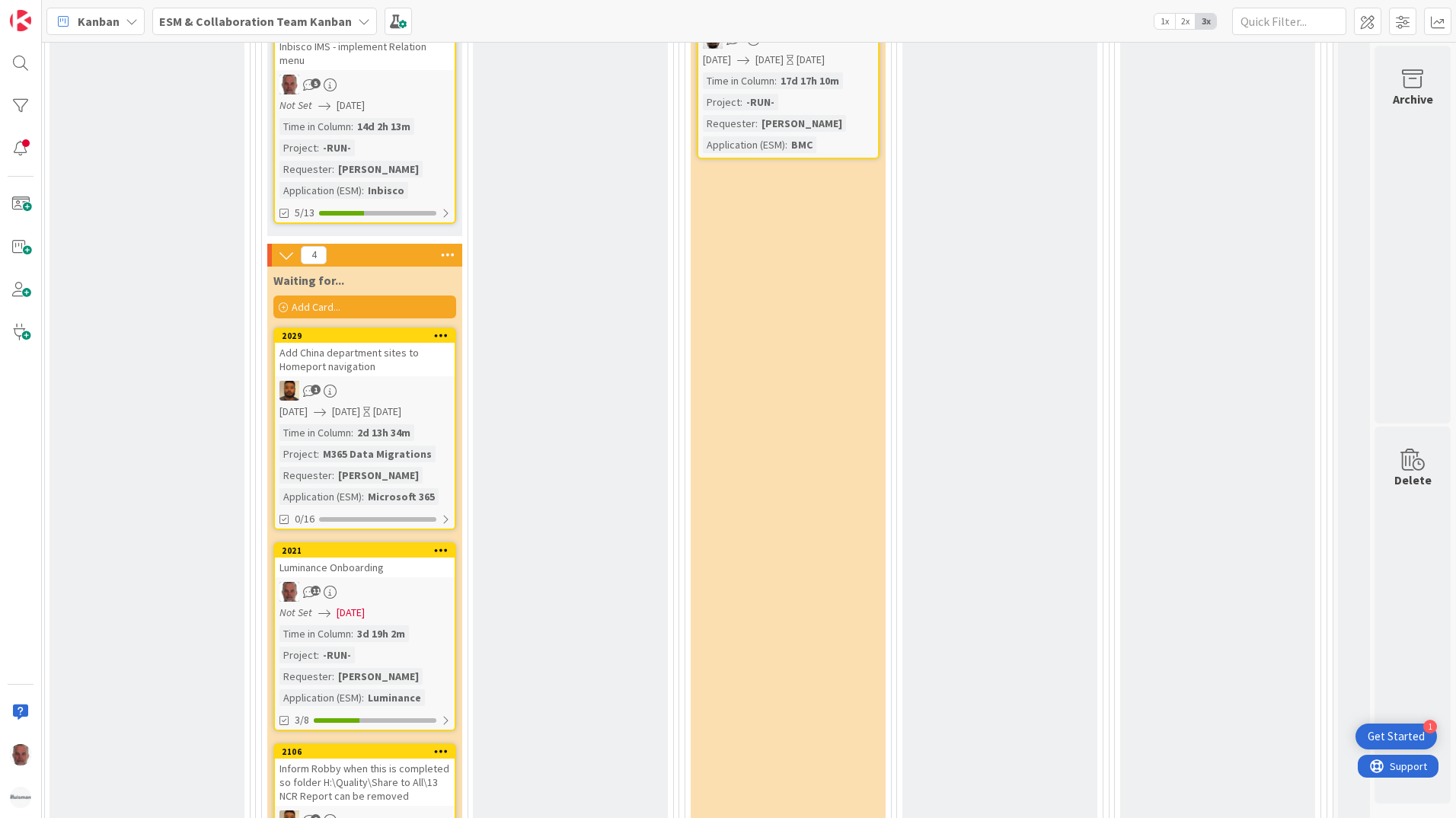
scroll to position [3981, 638]
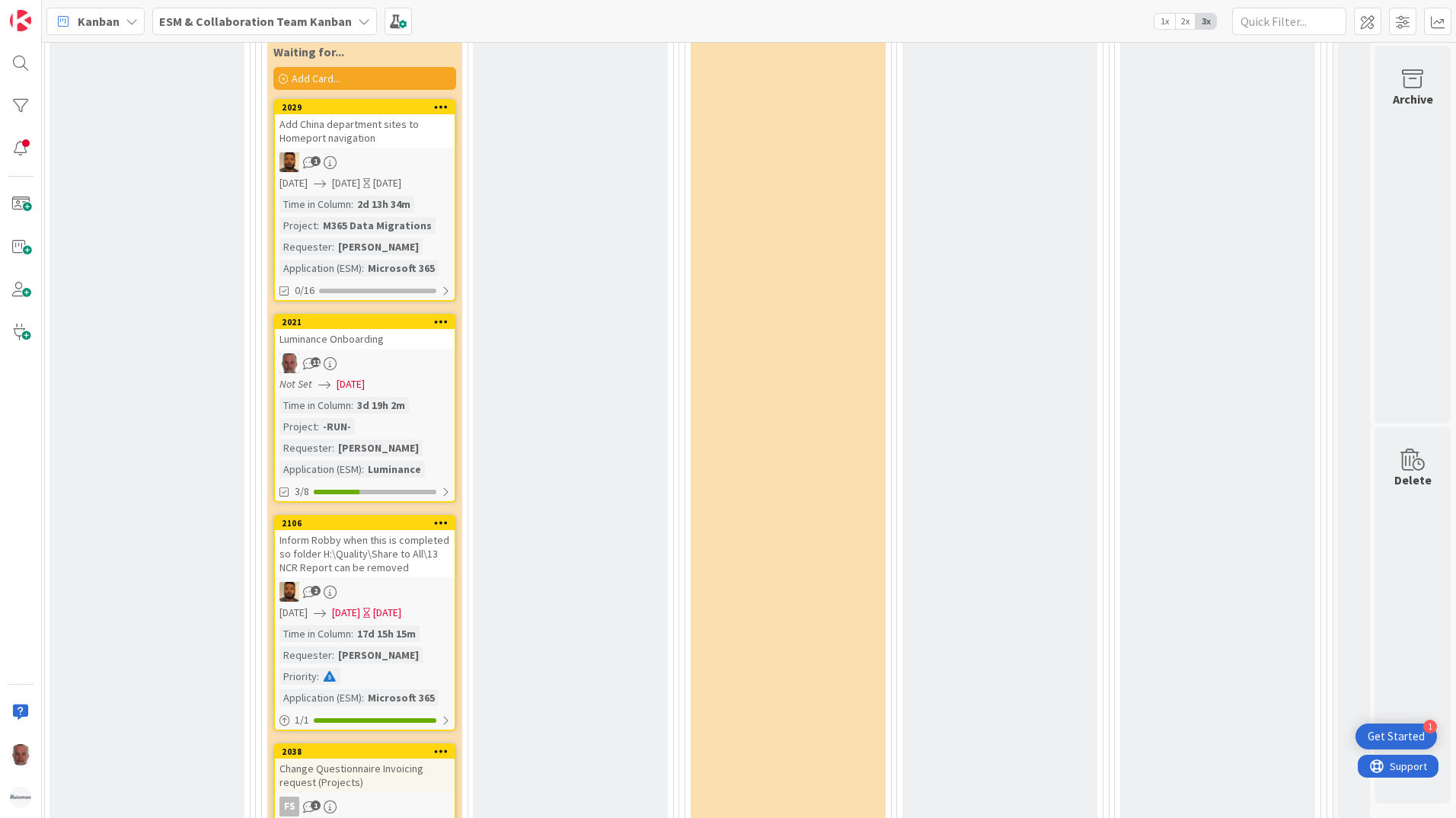
click at [341, 384] on span "[DATE]" at bounding box center [350, 384] width 28 height 16
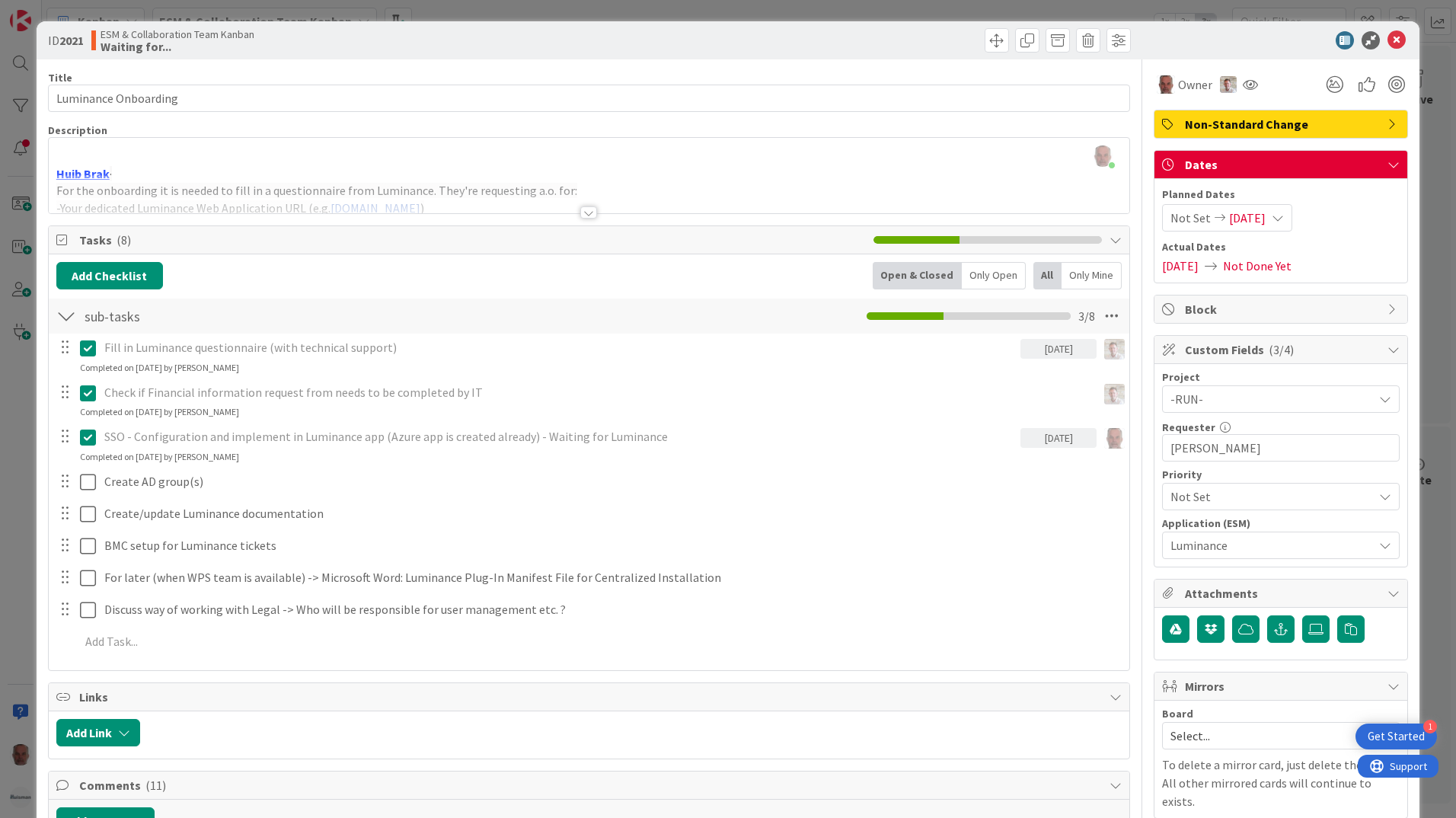
click at [18, 640] on div "ID 2021 ESM & Collaboration Team Kanban Waiting for... Title 20 / 128 Luminance…" at bounding box center [728, 409] width 1456 height 818
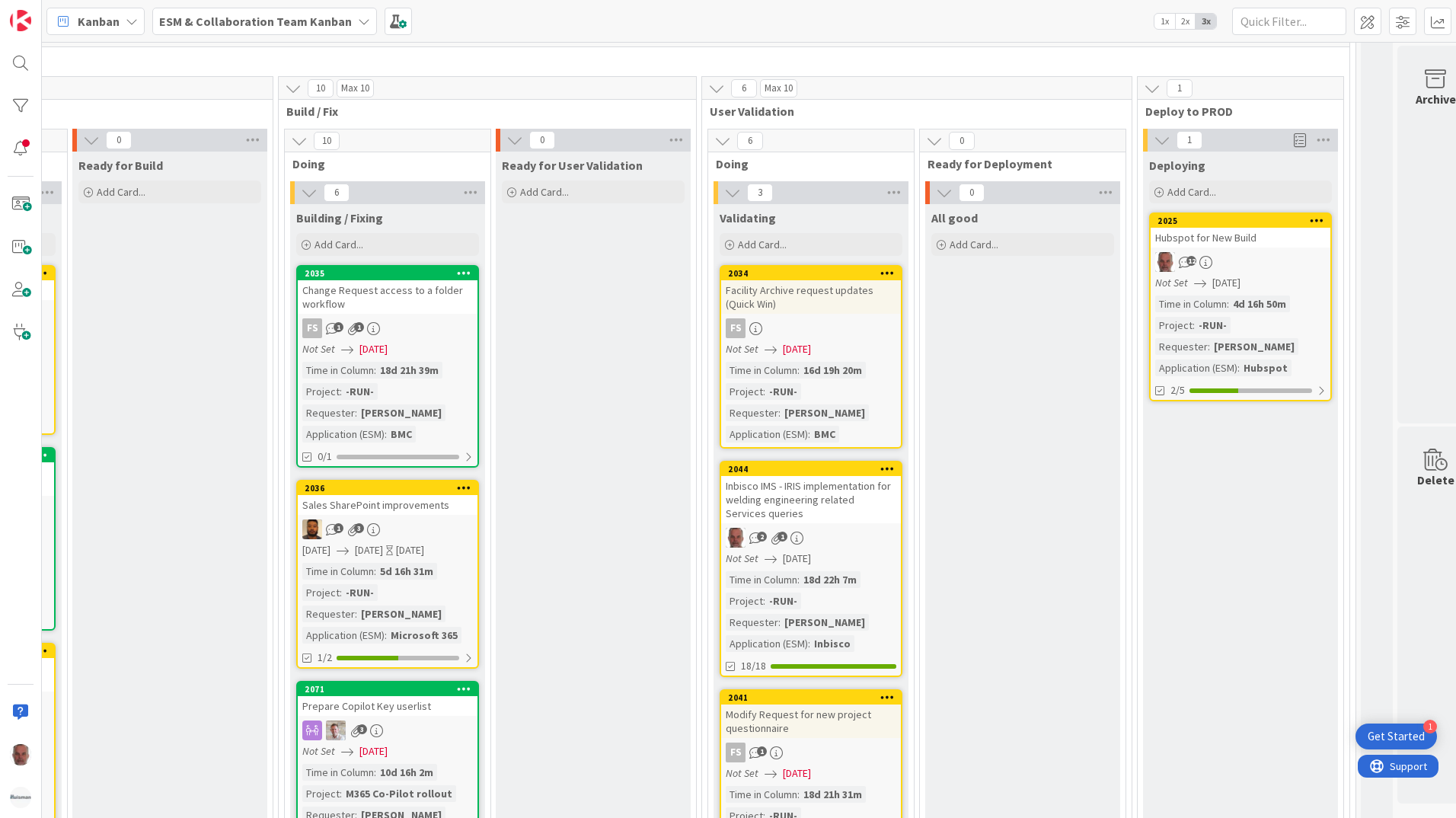
scroll to position [2381, 638]
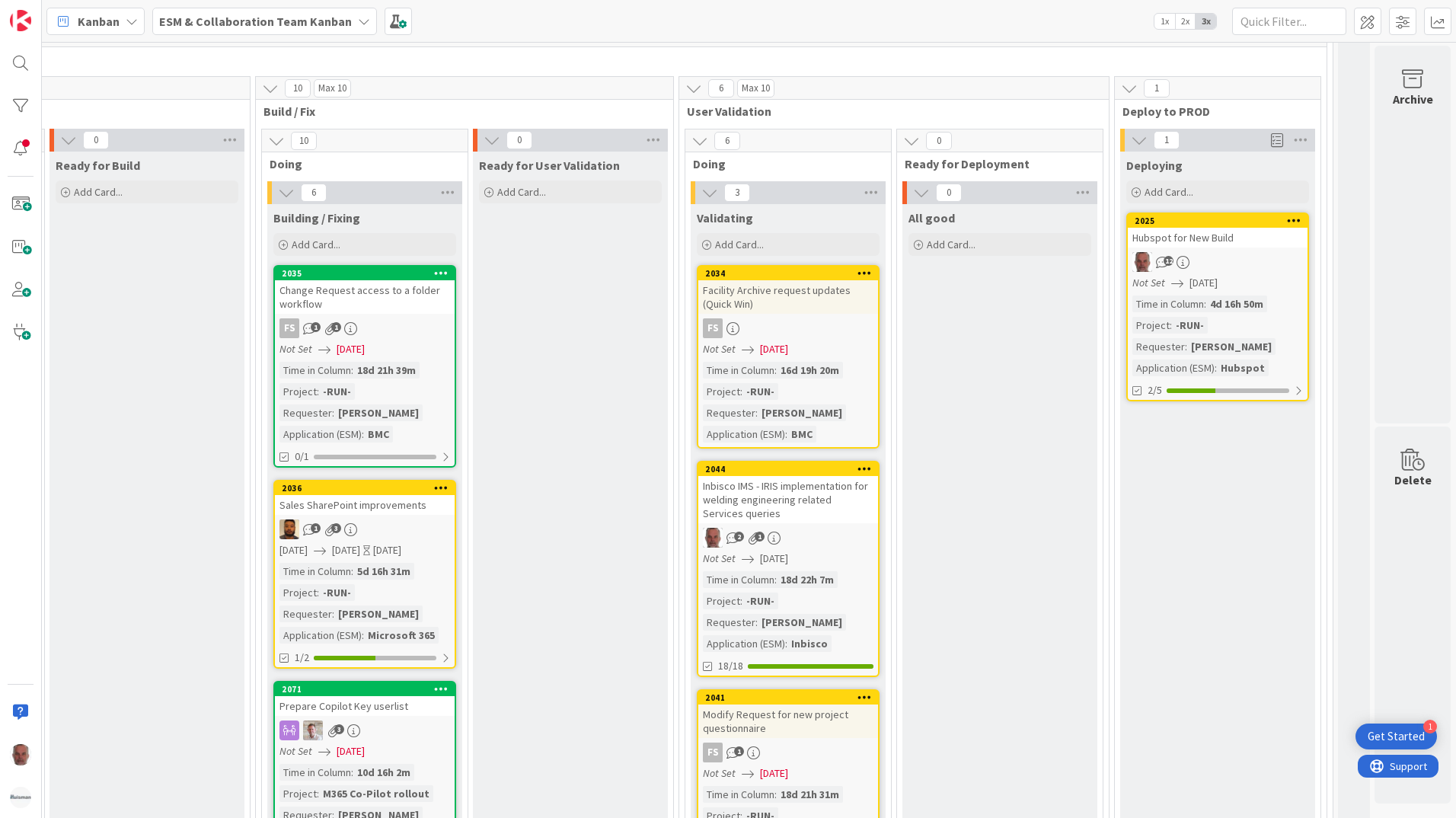
click at [1239, 239] on div "Hubspot for New Build" at bounding box center [1218, 238] width 180 height 20
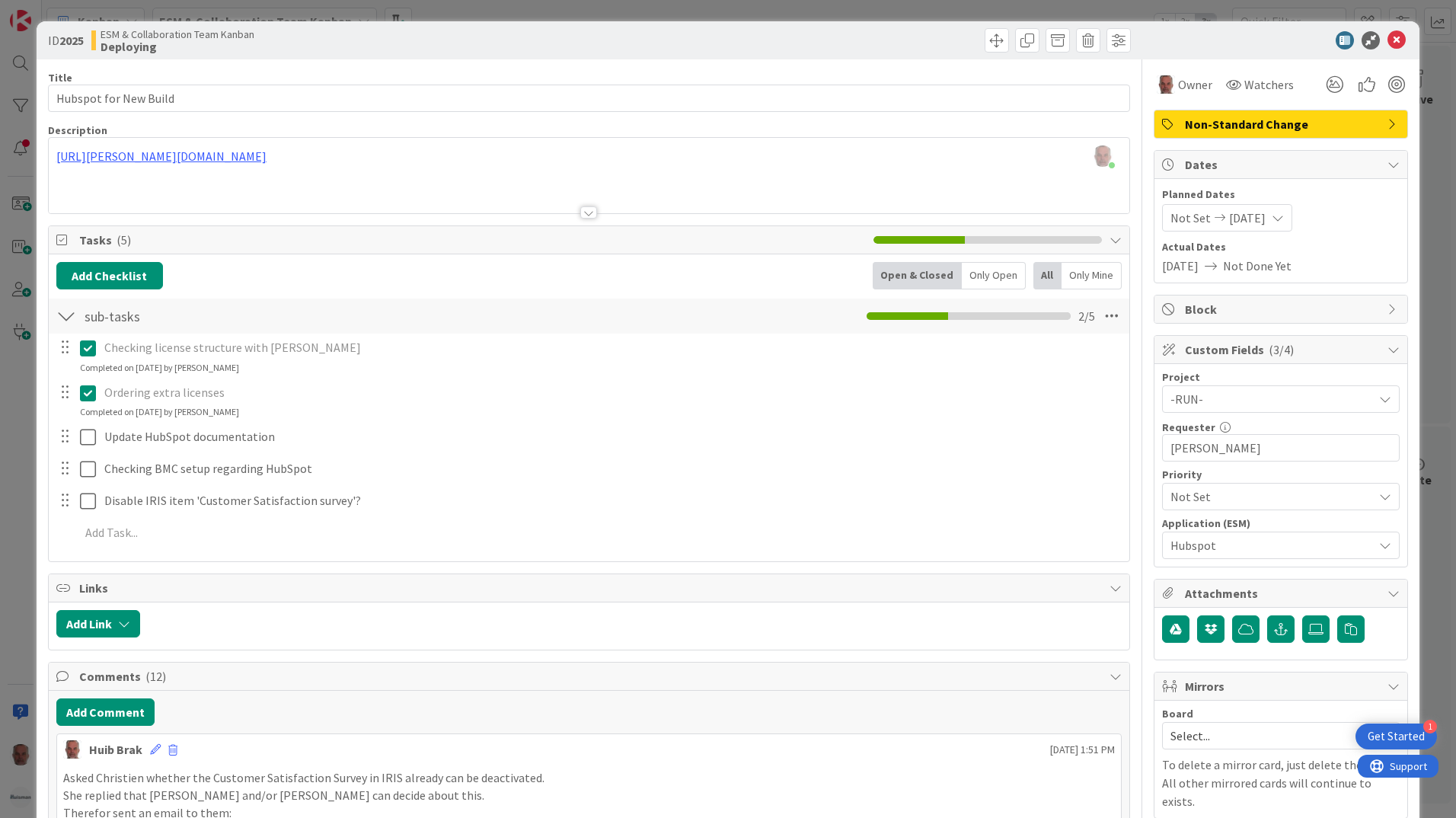
click at [11, 538] on div "ID 2025 ESM & Collaboration Team Kanban Deploying Title 22 / 128 Hubspot for Ne…" at bounding box center [728, 409] width 1456 height 818
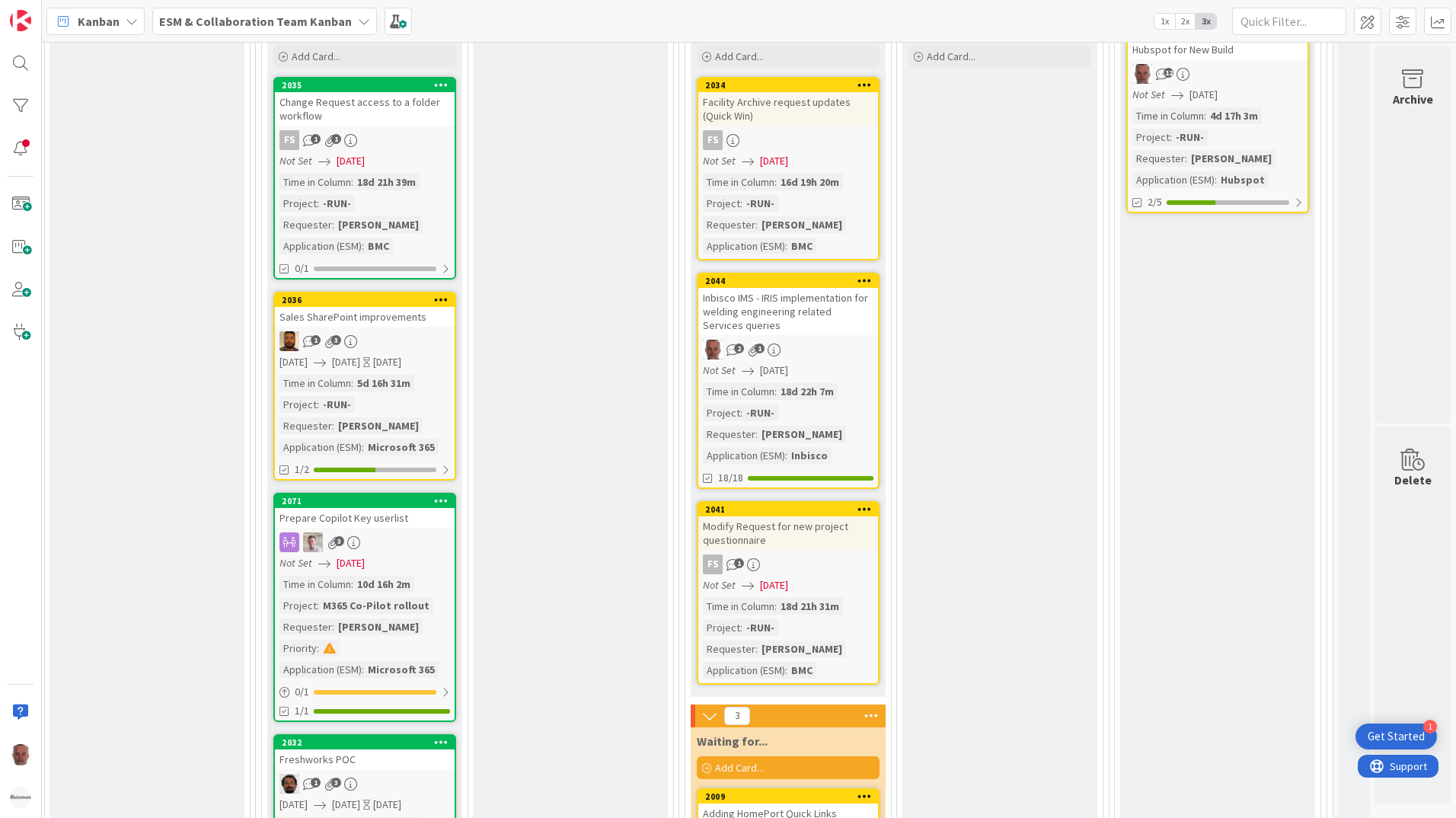
scroll to position [2610, 638]
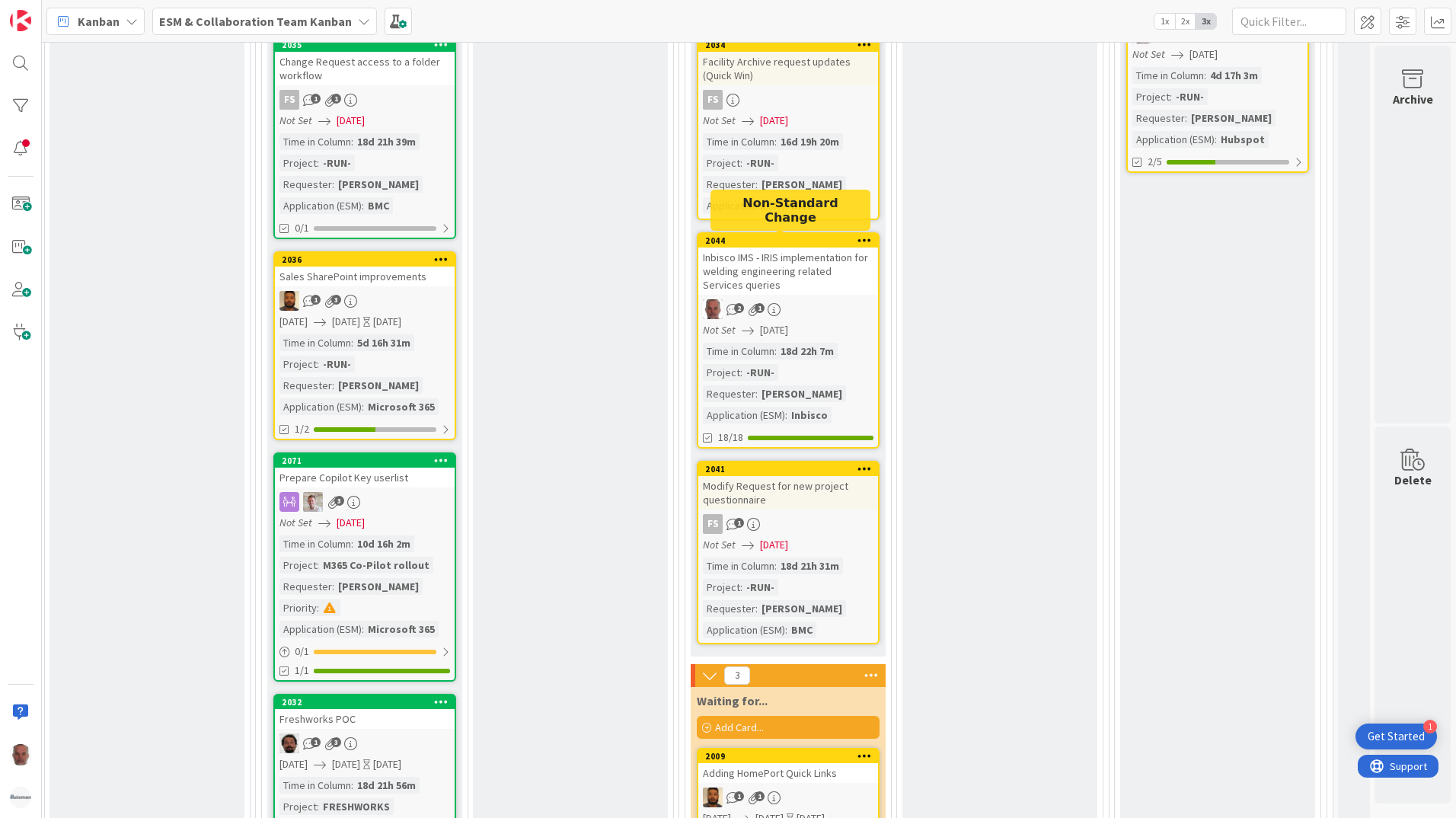
click at [798, 240] on div "2044" at bounding box center [792, 241] width 173 height 11
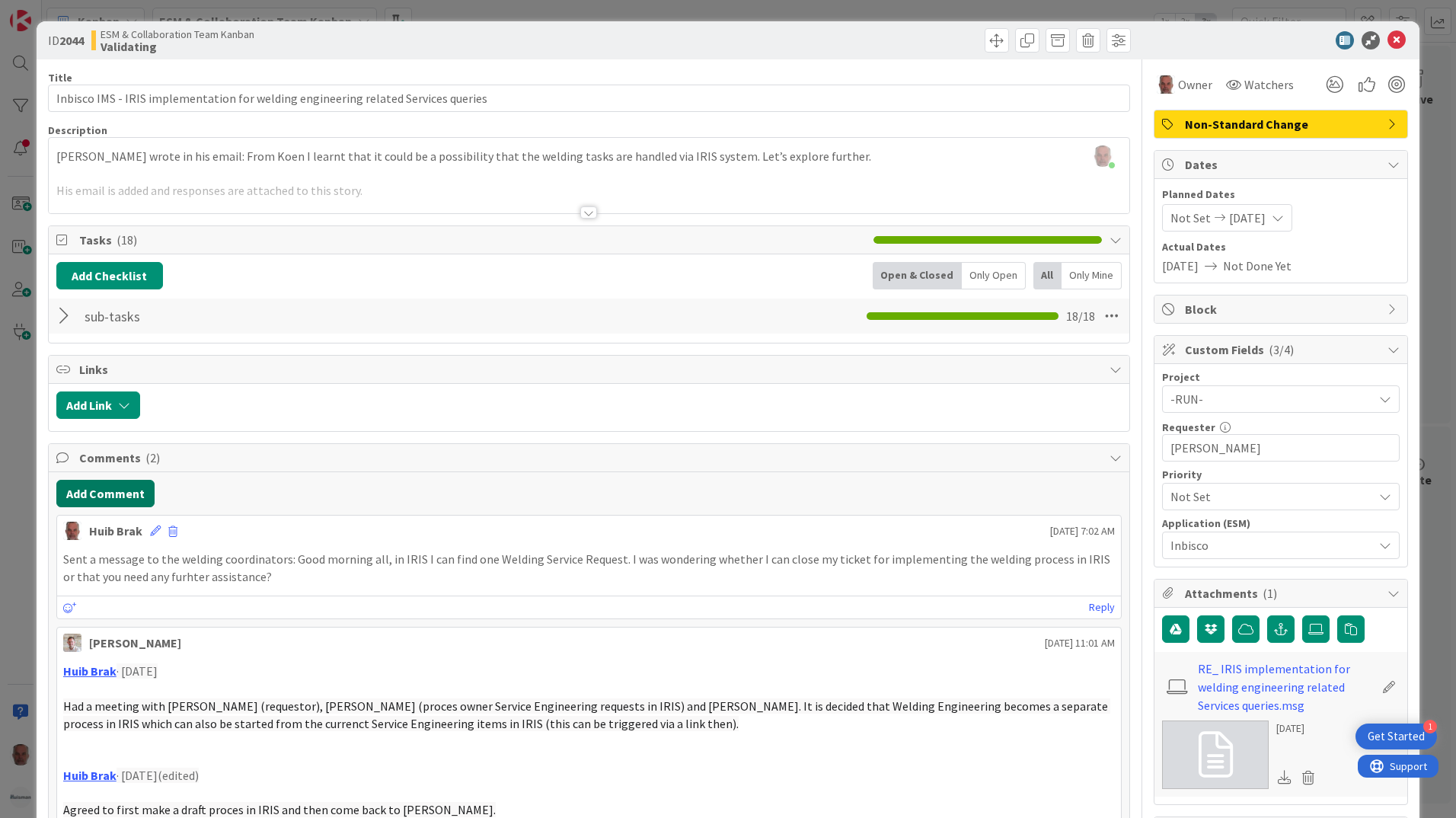
click at [94, 494] on button "Add Comment" at bounding box center [105, 494] width 98 height 27
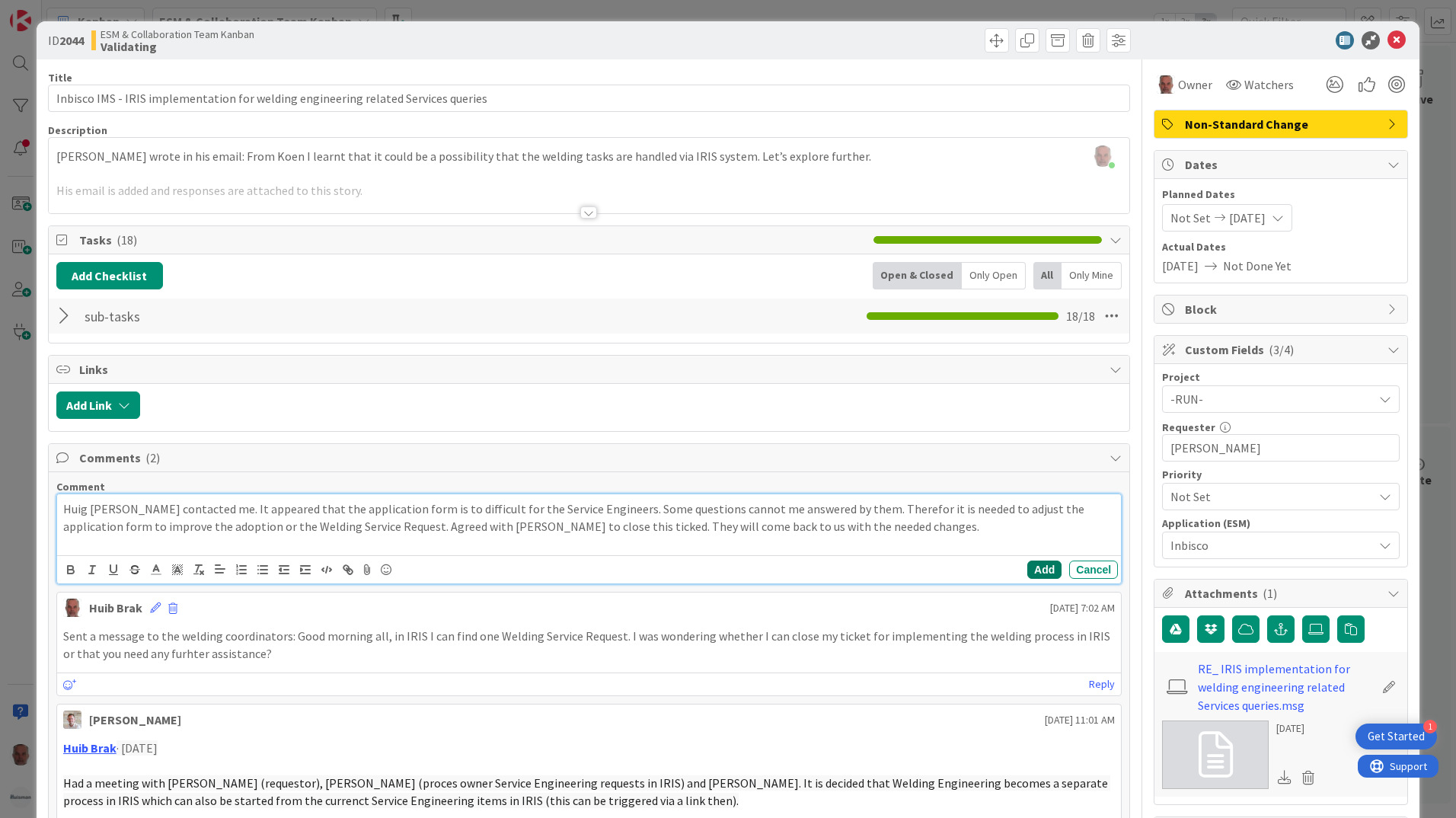
click at [1038, 572] on button "Add" at bounding box center [1044, 570] width 34 height 18
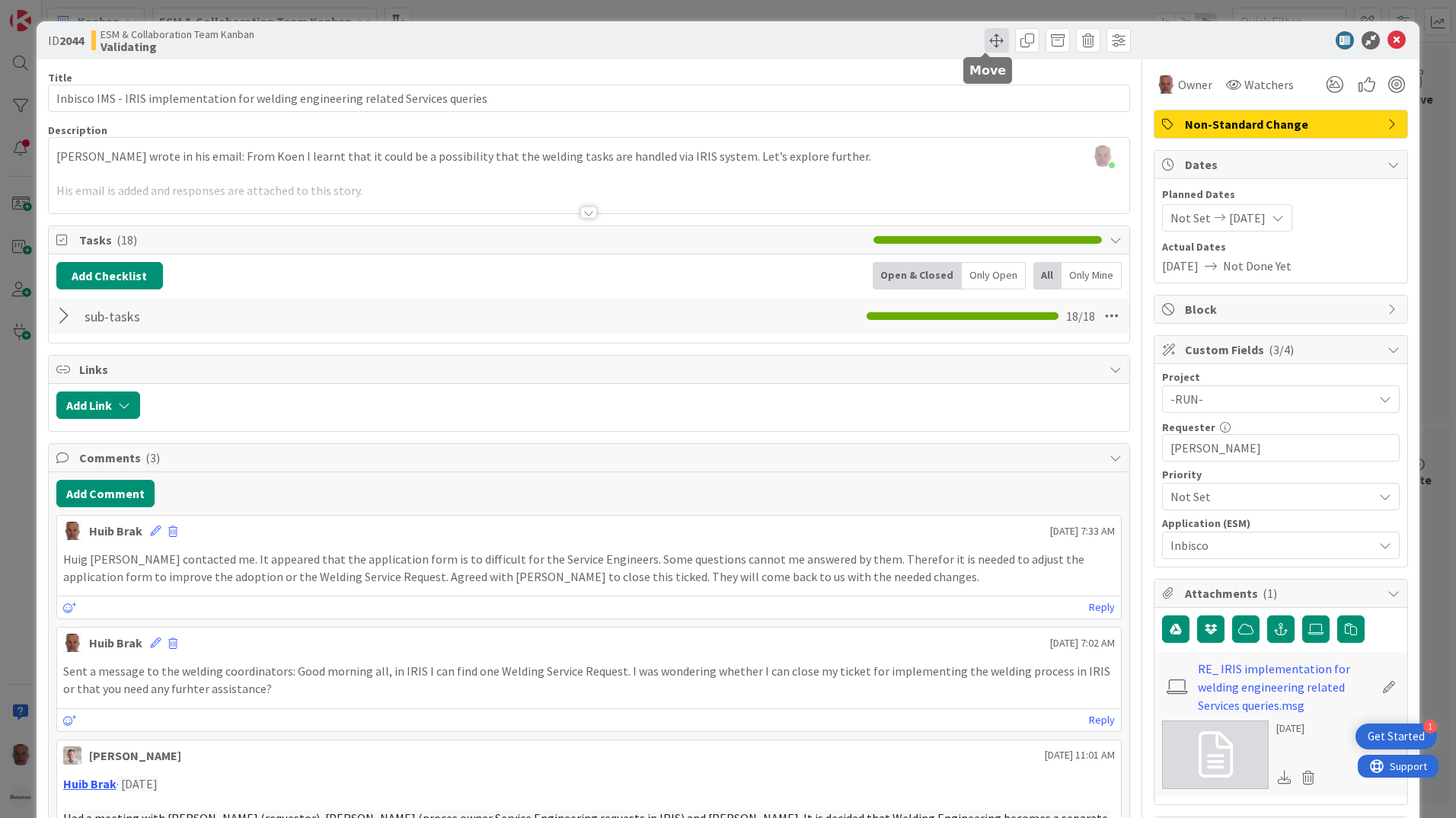
click at [984, 41] on span at bounding box center [997, 40] width 24 height 24
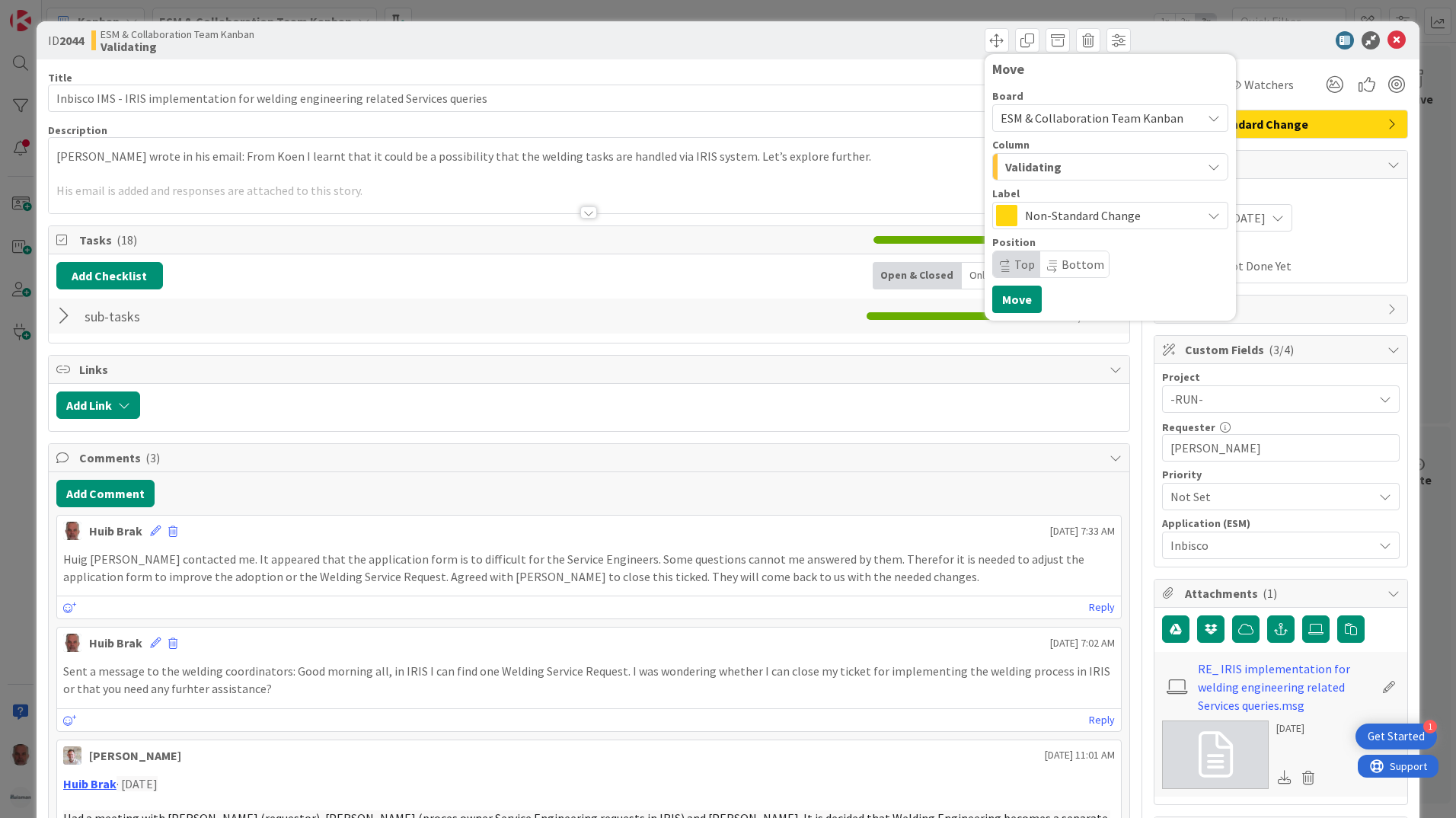
click at [1208, 168] on icon "button" at bounding box center [1214, 167] width 12 height 12
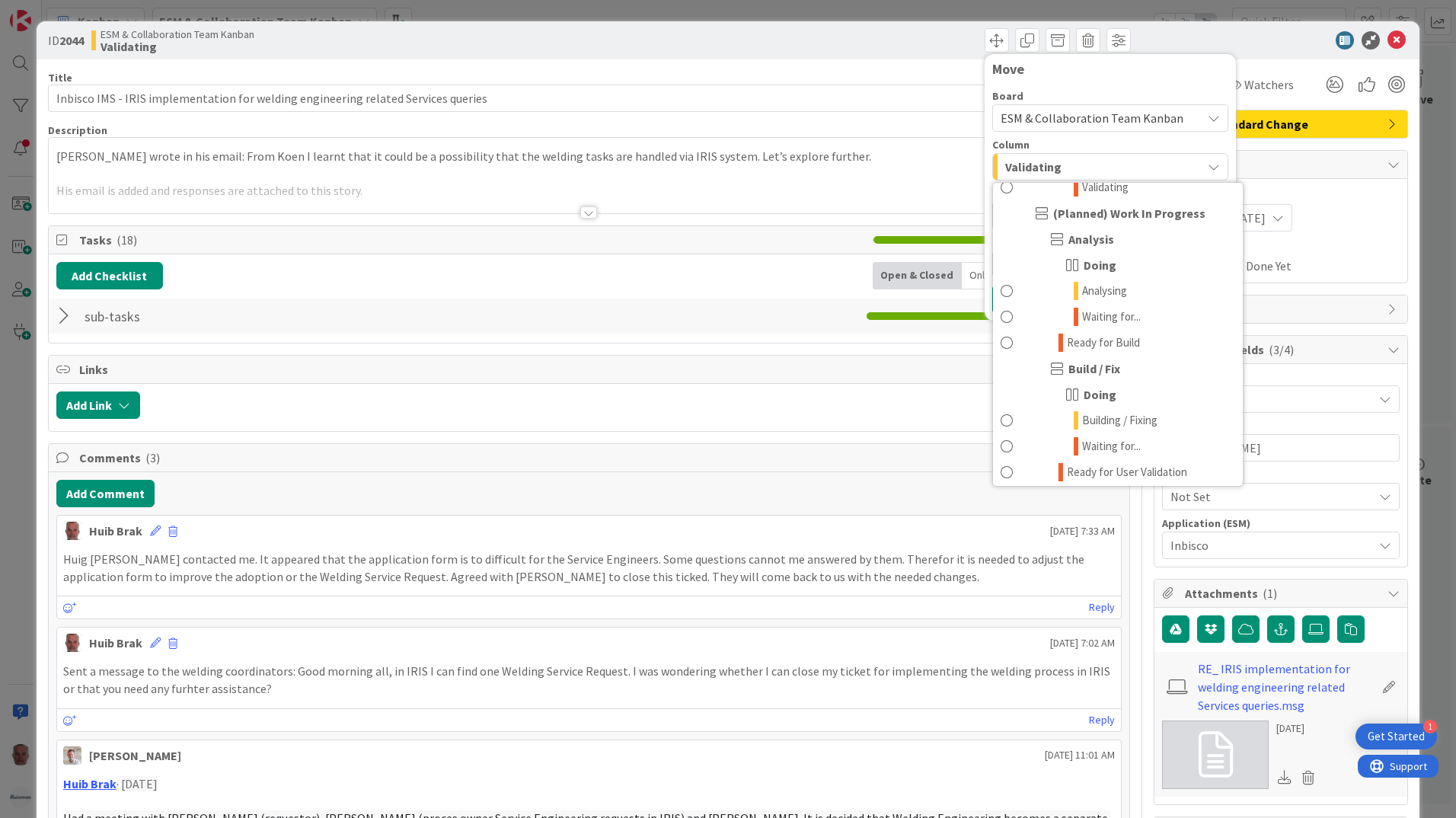
scroll to position [771, 0]
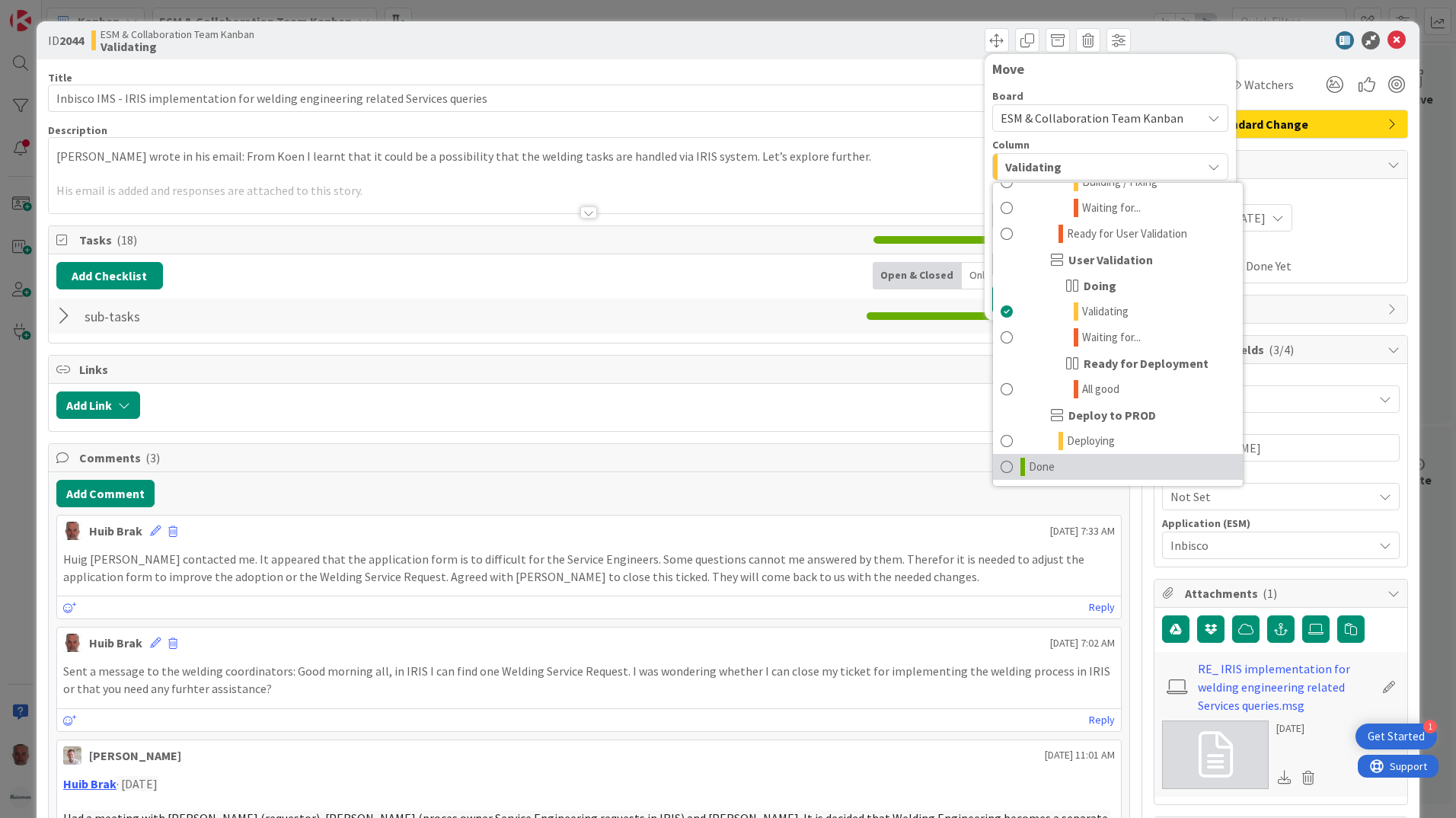
click at [1000, 467] on span at bounding box center [1006, 467] width 12 height 18
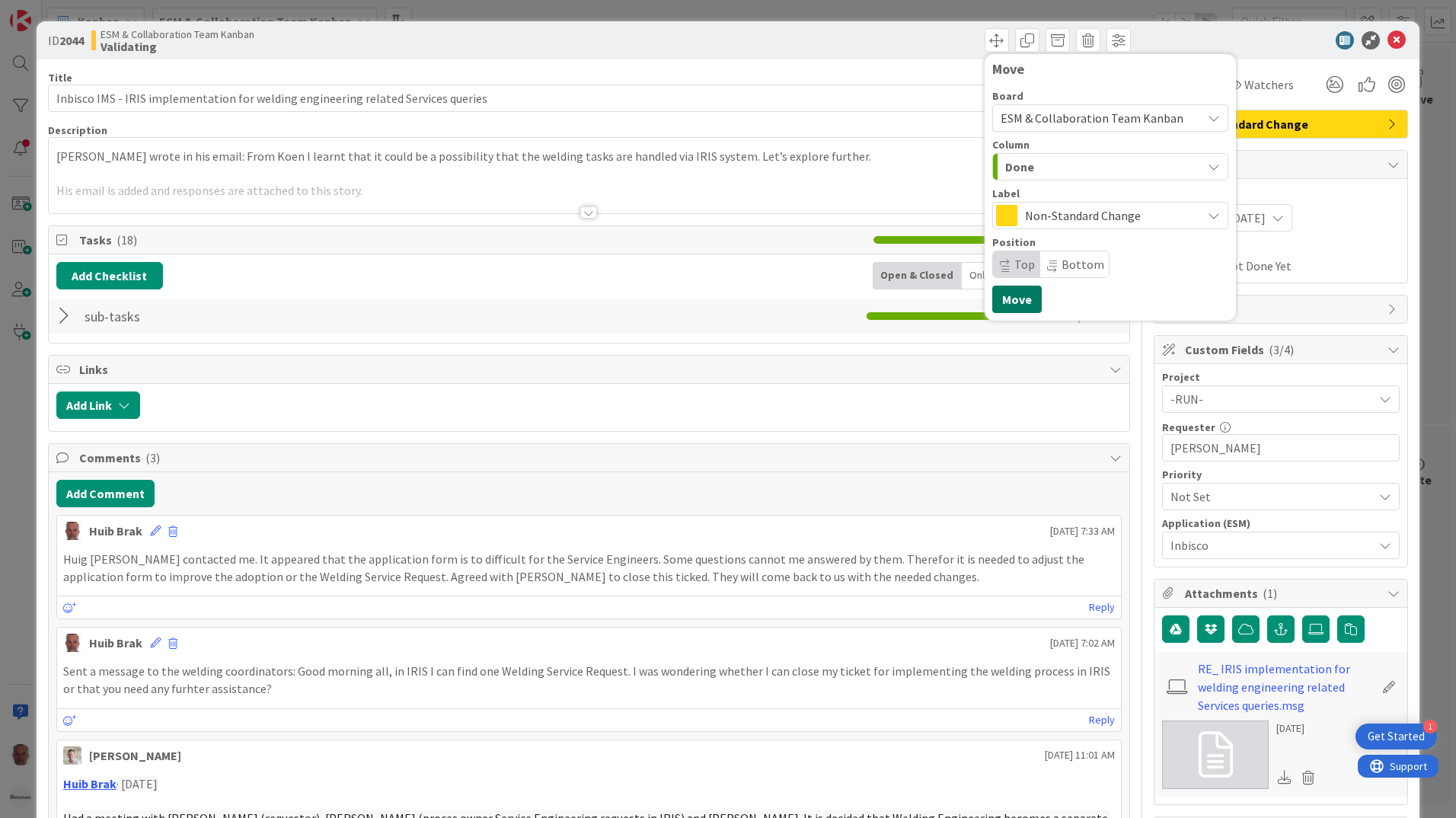
click at [1010, 294] on button "Move" at bounding box center [1016, 300] width 50 height 27
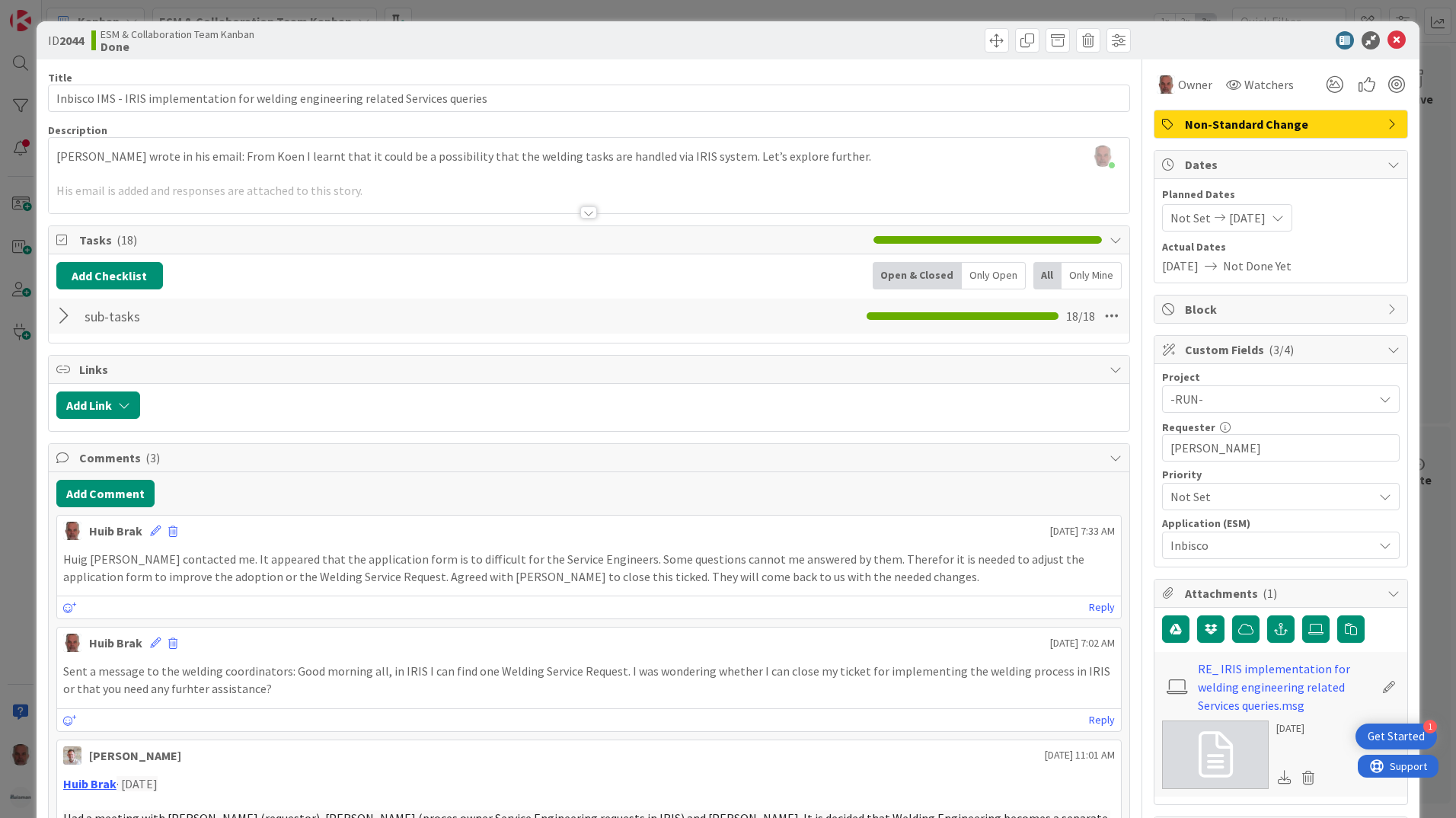
click at [14, 580] on div "ID 2044 ESM & Collaboration Team Kanban Done Move Move Title 82 / 128 Inbisco I…" at bounding box center [728, 409] width 1456 height 818
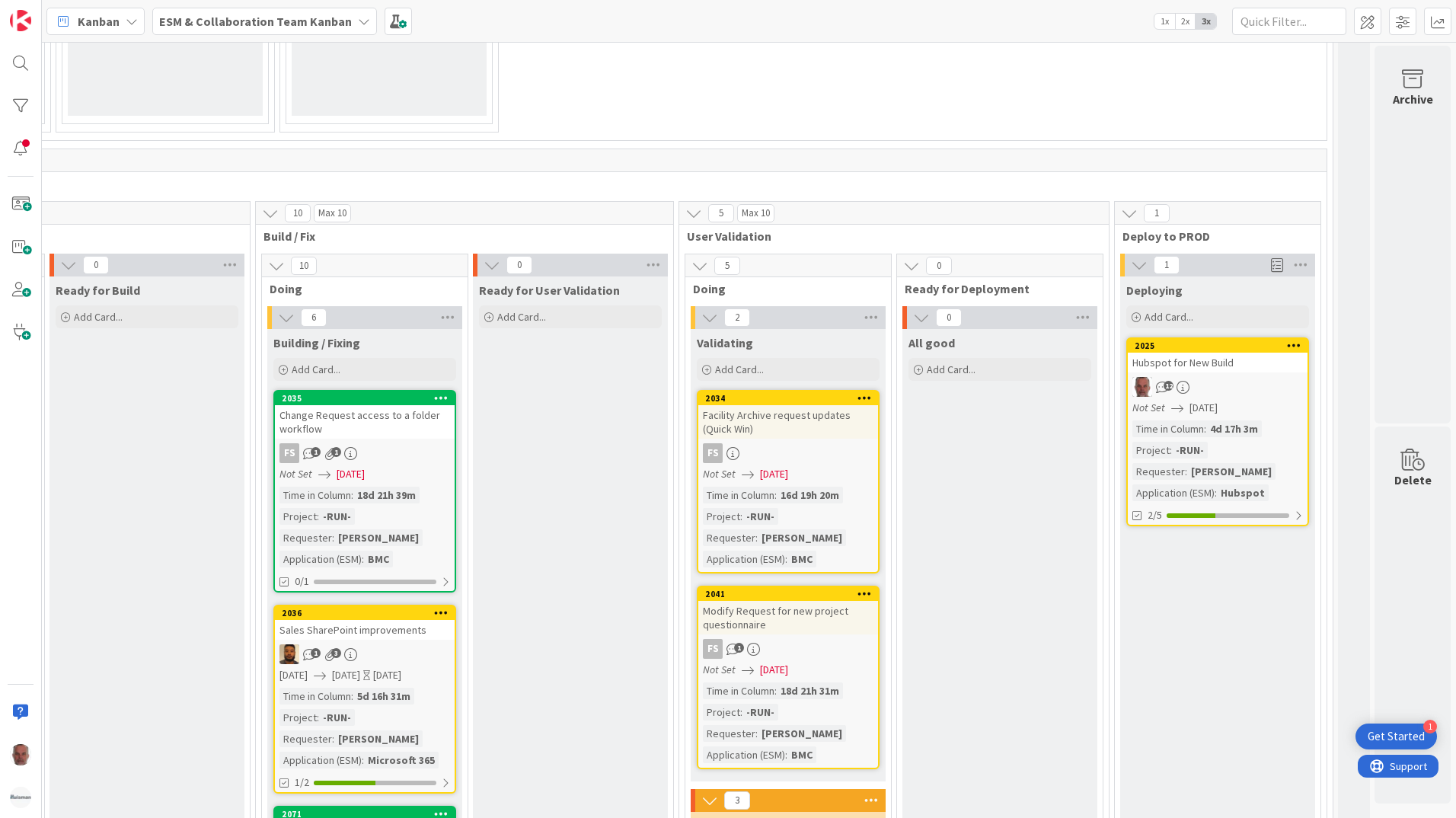
scroll to position [2229, 638]
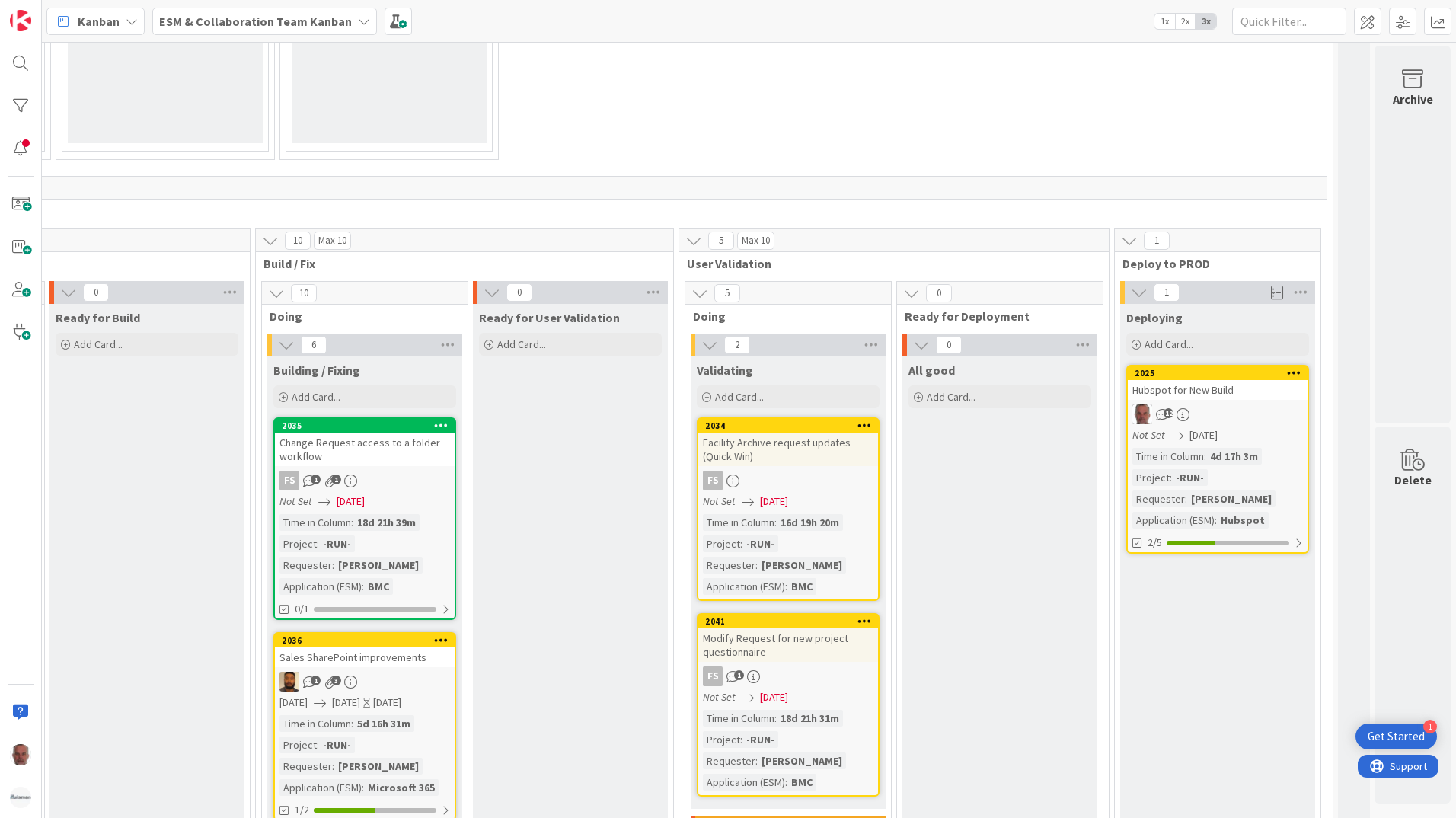
click at [1202, 399] on div "Hubspot for New Build" at bounding box center [1218, 390] width 180 height 20
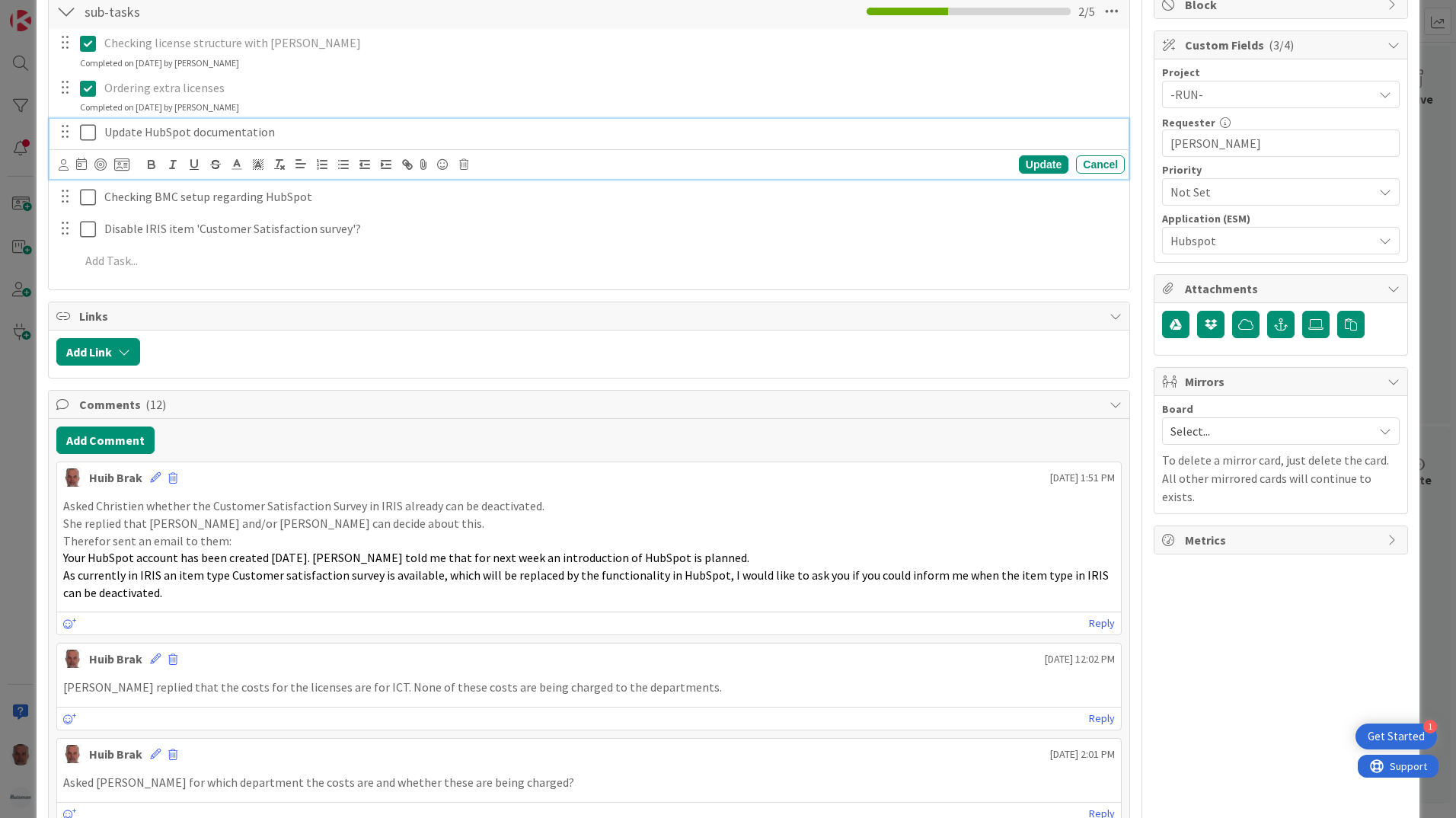
click at [86, 130] on icon at bounding box center [88, 133] width 16 height 18
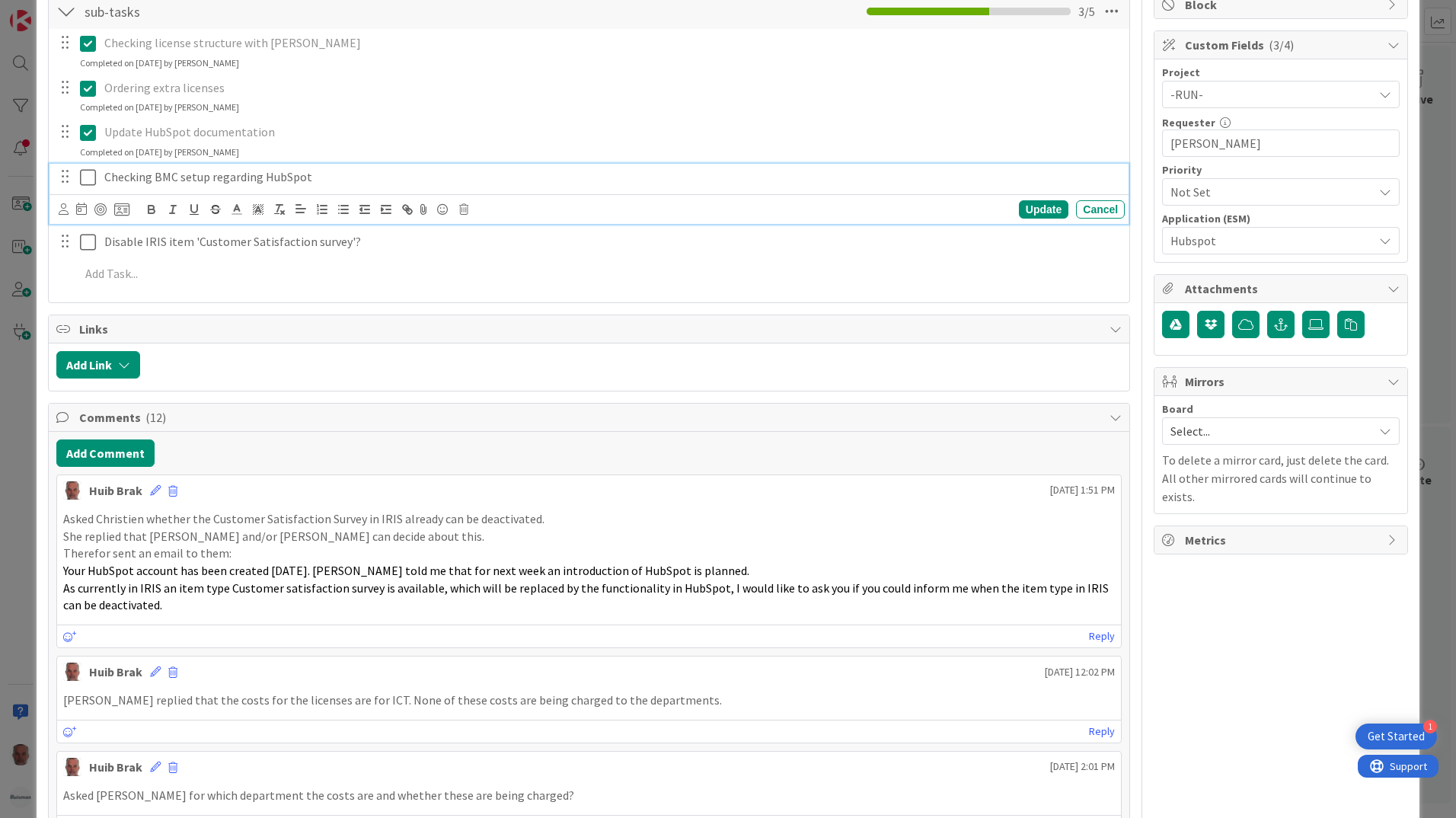
click at [146, 185] on p "Checking BMC setup regarding HubSpot" at bounding box center [611, 177] width 1014 height 18
click at [1034, 207] on div "Update" at bounding box center [1043, 210] width 50 height 18
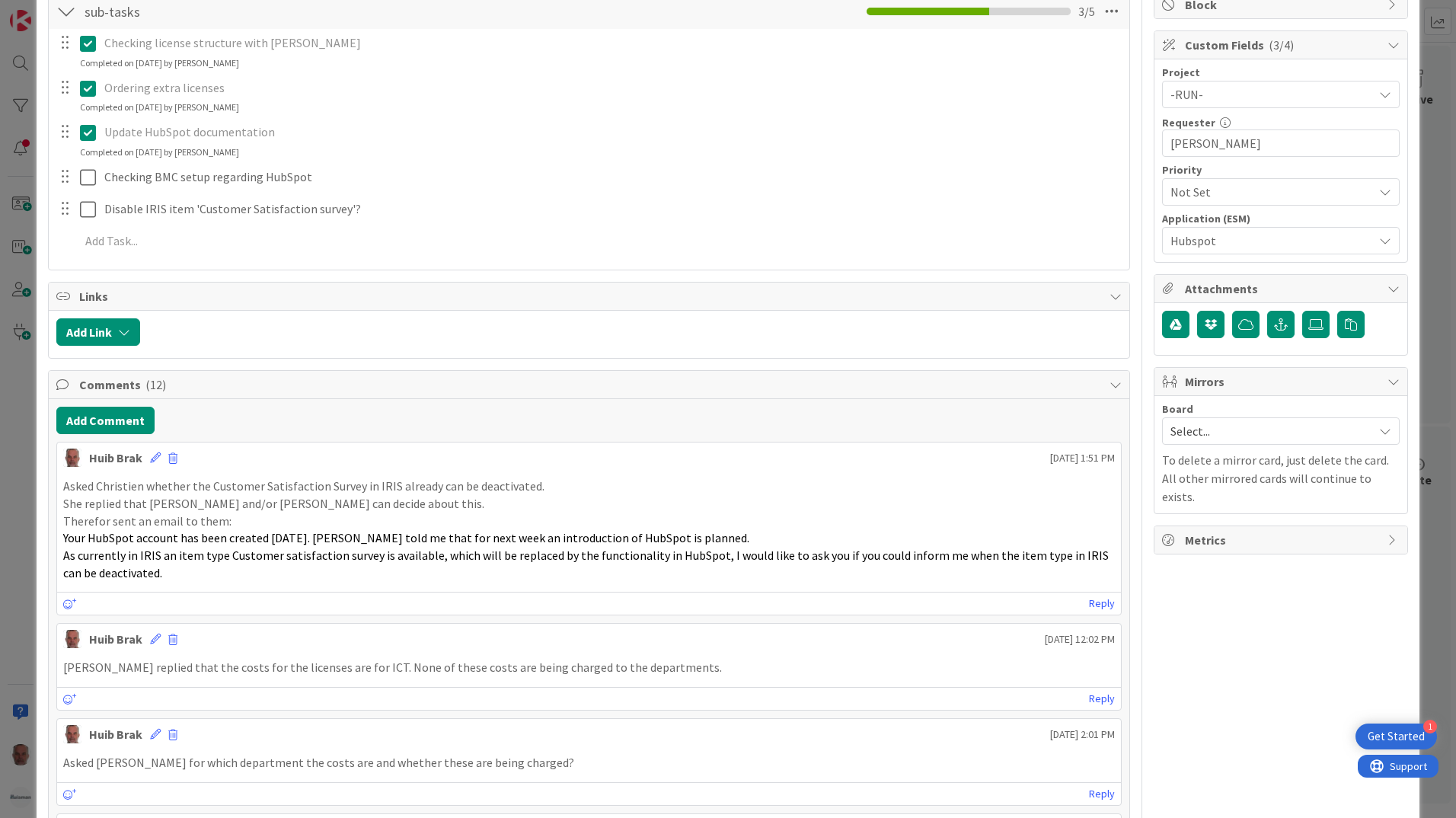
click at [68, 181] on div at bounding box center [66, 177] width 20 height 23
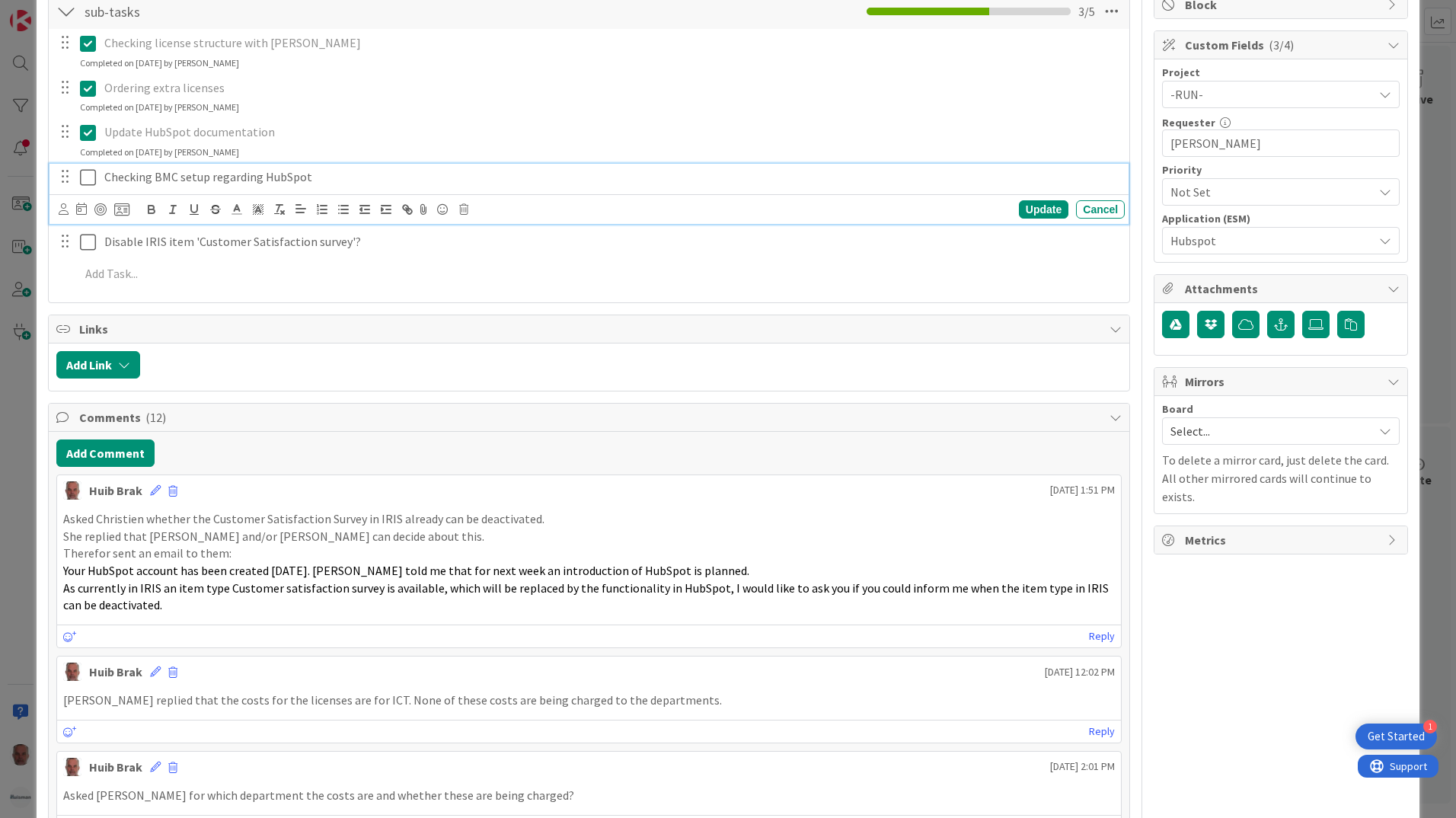
click at [89, 181] on icon at bounding box center [88, 178] width 16 height 18
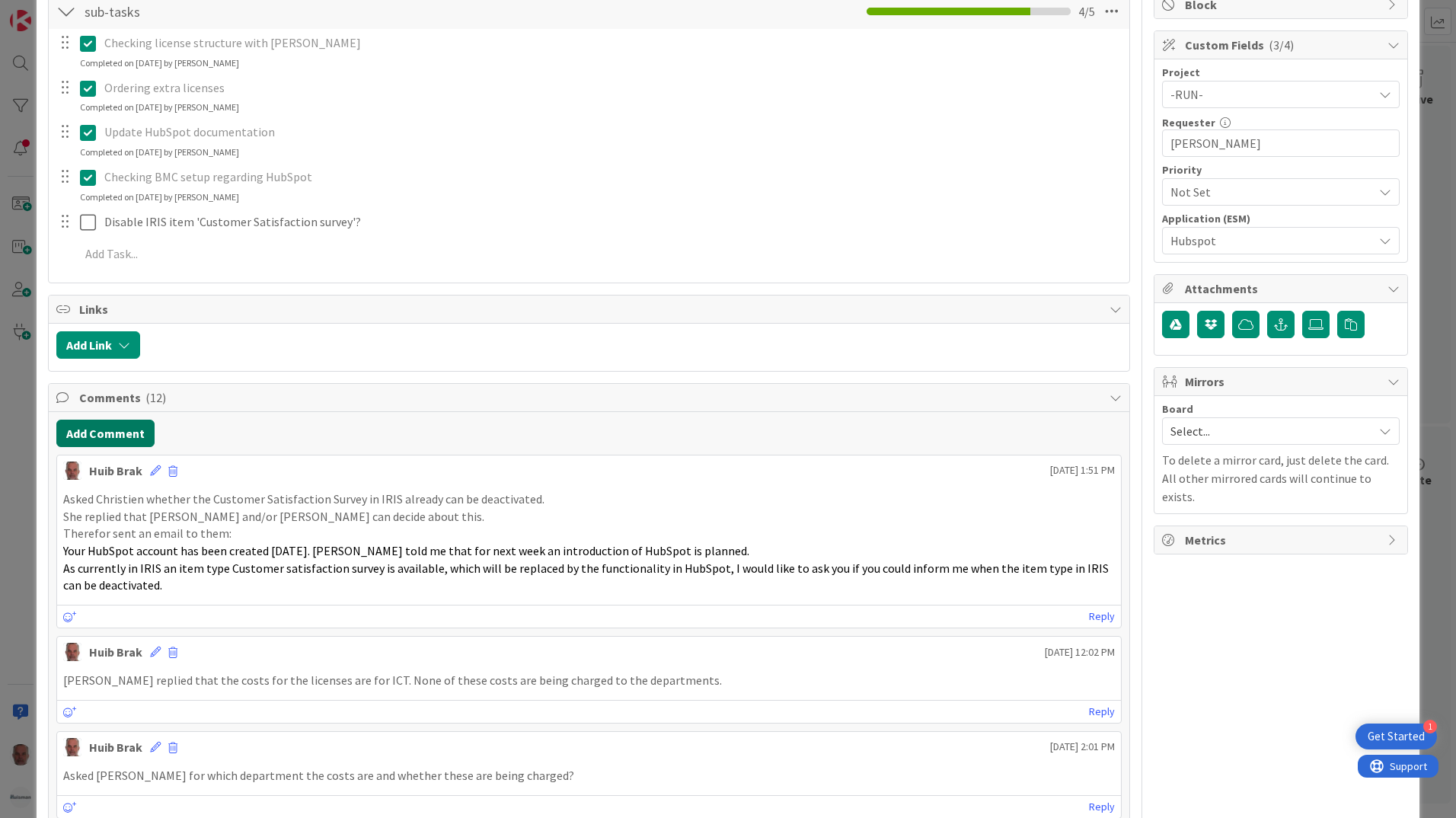
click at [88, 432] on button "Add Comment" at bounding box center [105, 434] width 98 height 27
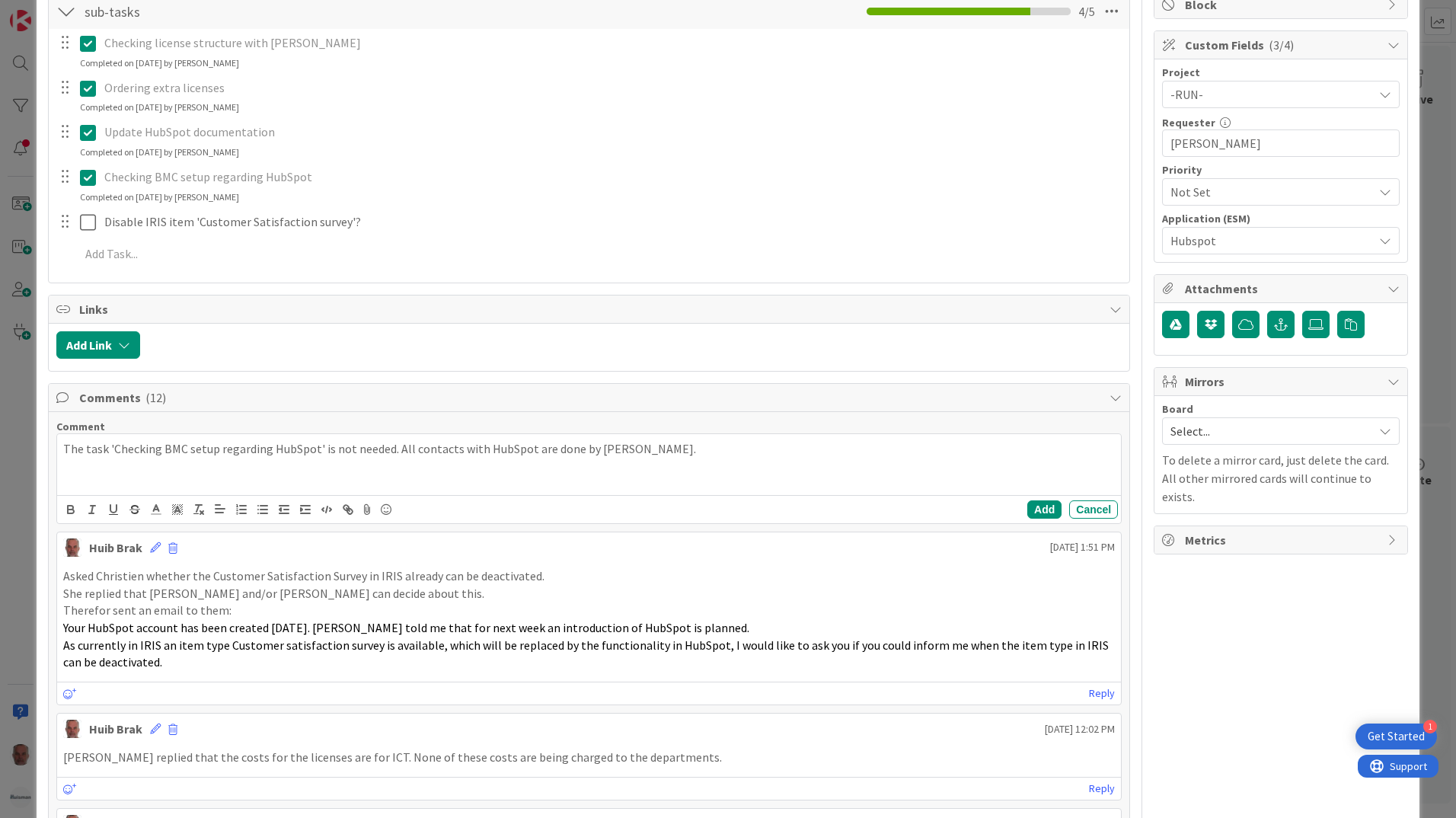
click at [713, 452] on p "The task 'Checking BMC setup regarding HubSpot' is not needed. All contacts wit…" at bounding box center [589, 449] width 1051 height 18
drag, startPoint x: 714, startPoint y: 451, endPoint x: 46, endPoint y: 447, distance: 668.0
click at [1042, 511] on button "Add" at bounding box center [1044, 510] width 34 height 18
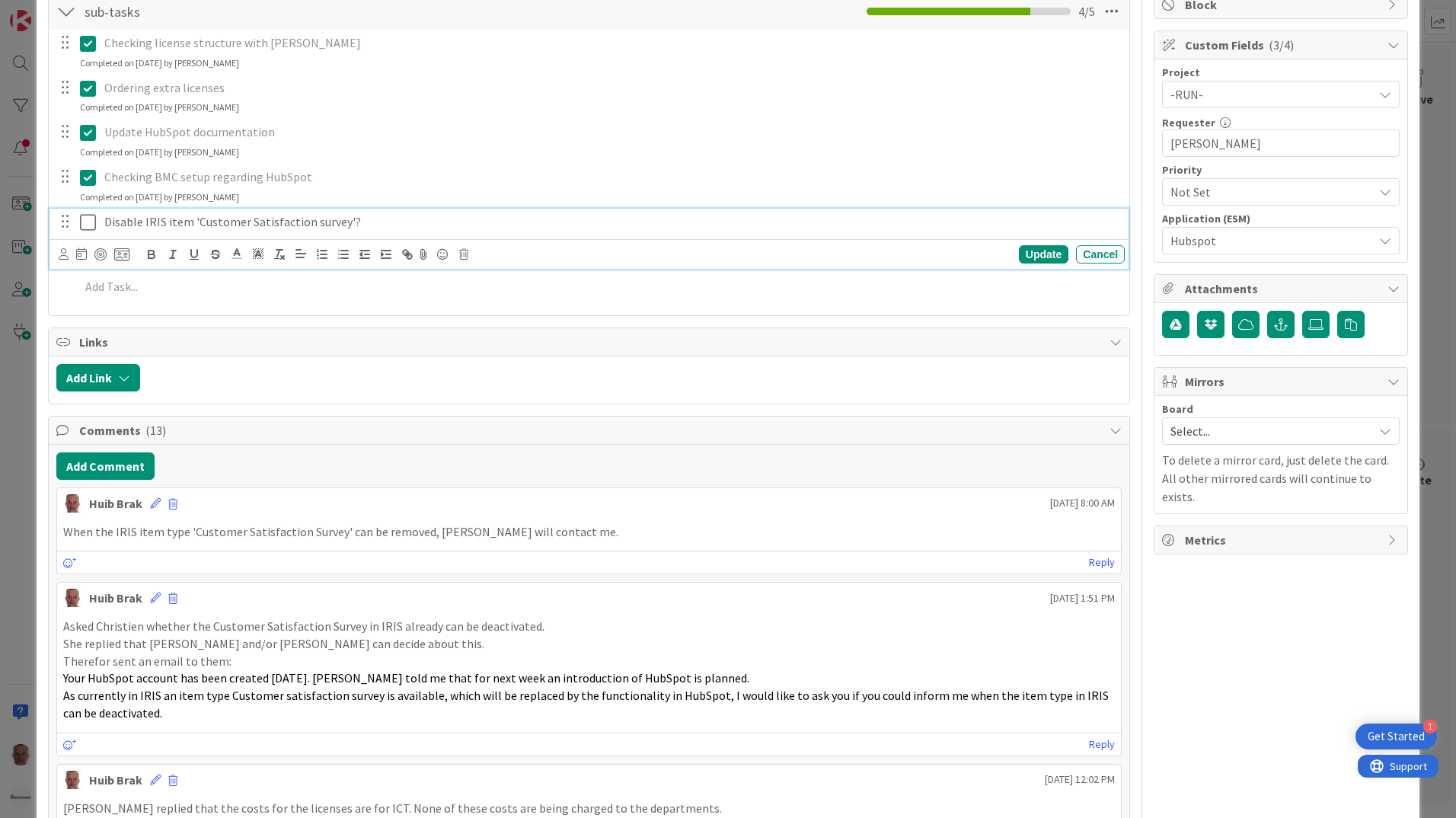
click at [93, 217] on icon at bounding box center [88, 223] width 16 height 18
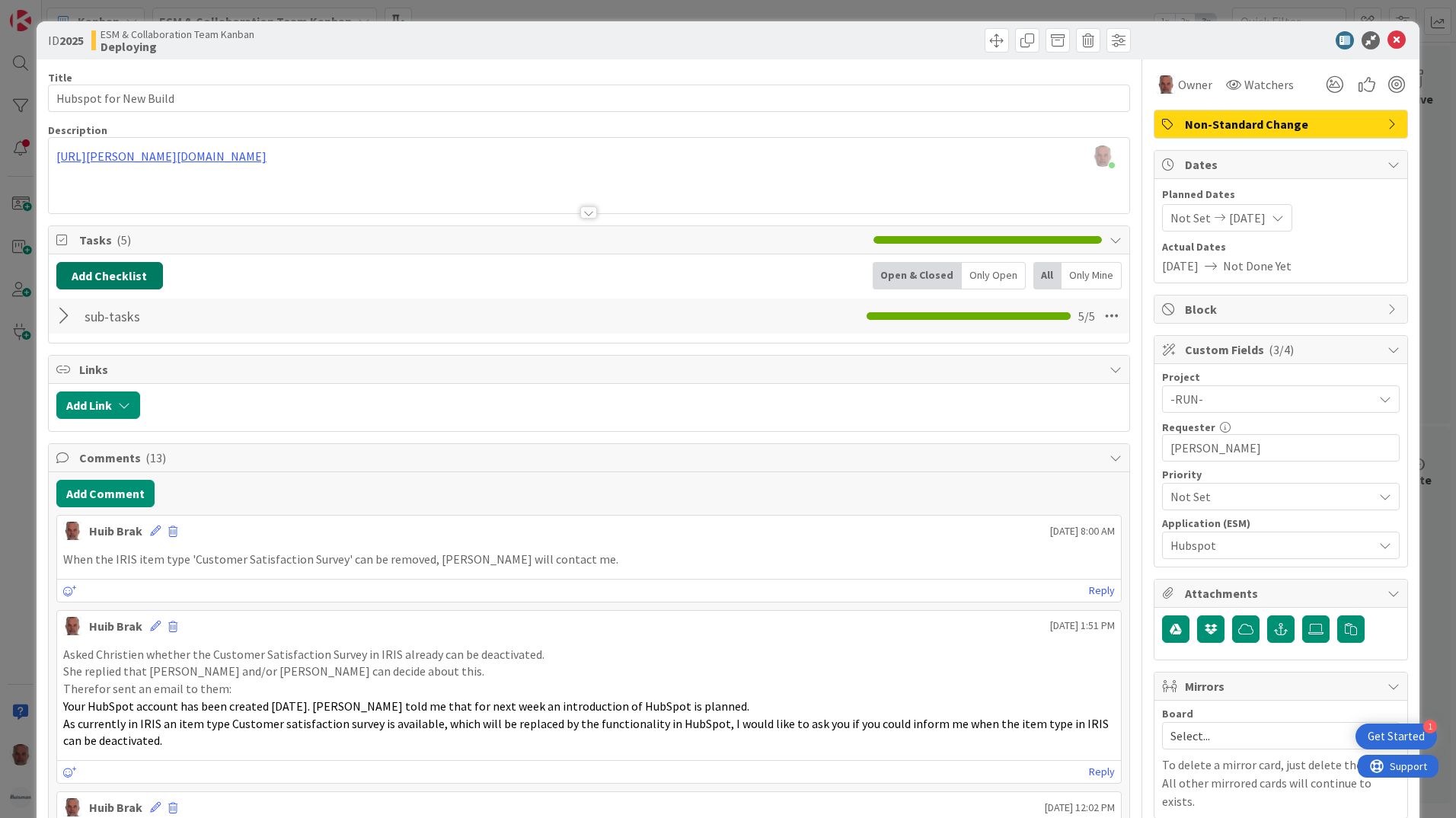
click at [118, 273] on button "Add Checklist" at bounding box center [110, 276] width 107 height 27
click at [517, 419] on div "Add Link" at bounding box center [589, 408] width 1080 height 47
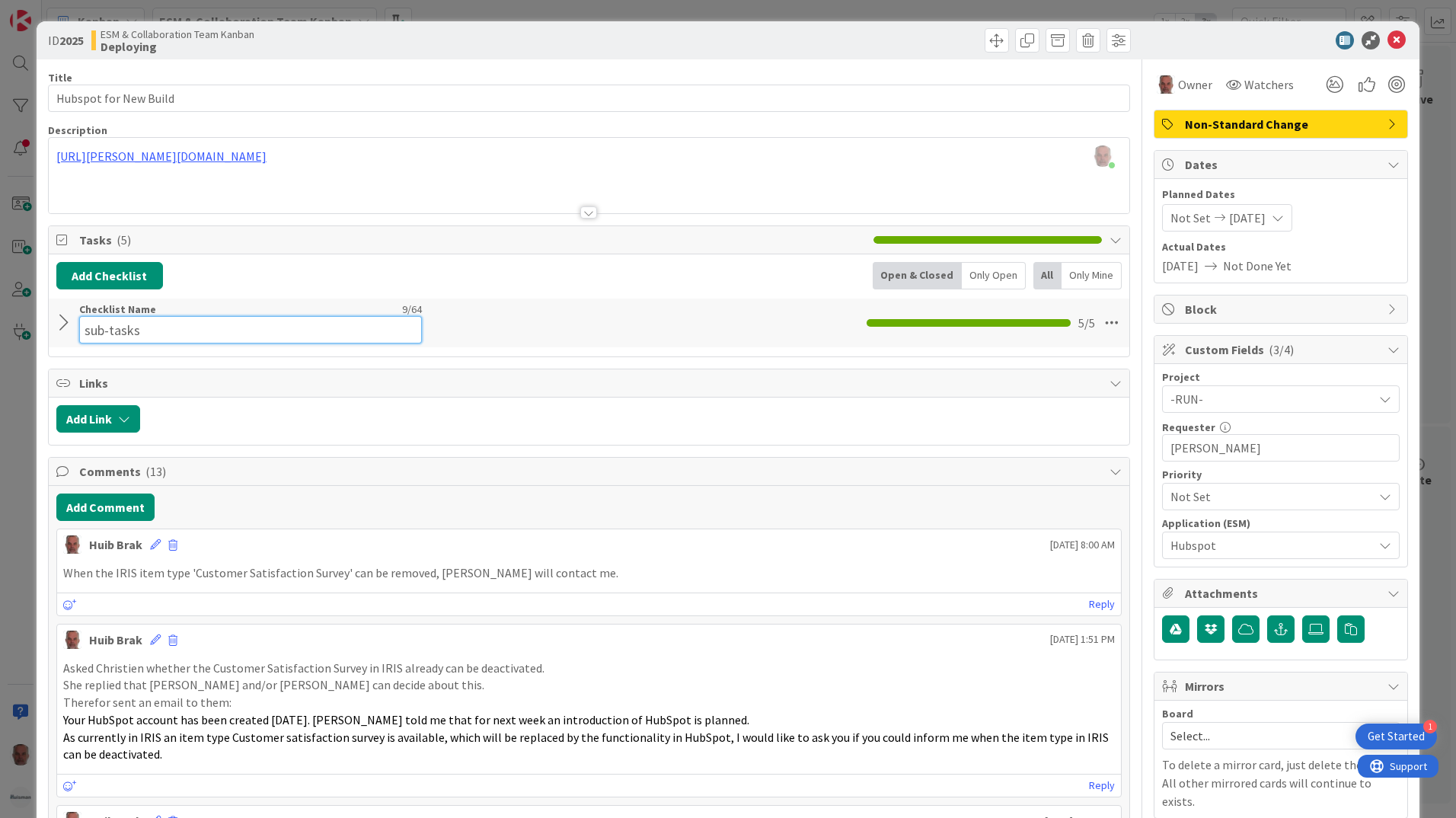
click at [104, 316] on input "sub-tasks" at bounding box center [251, 330] width 343 height 27
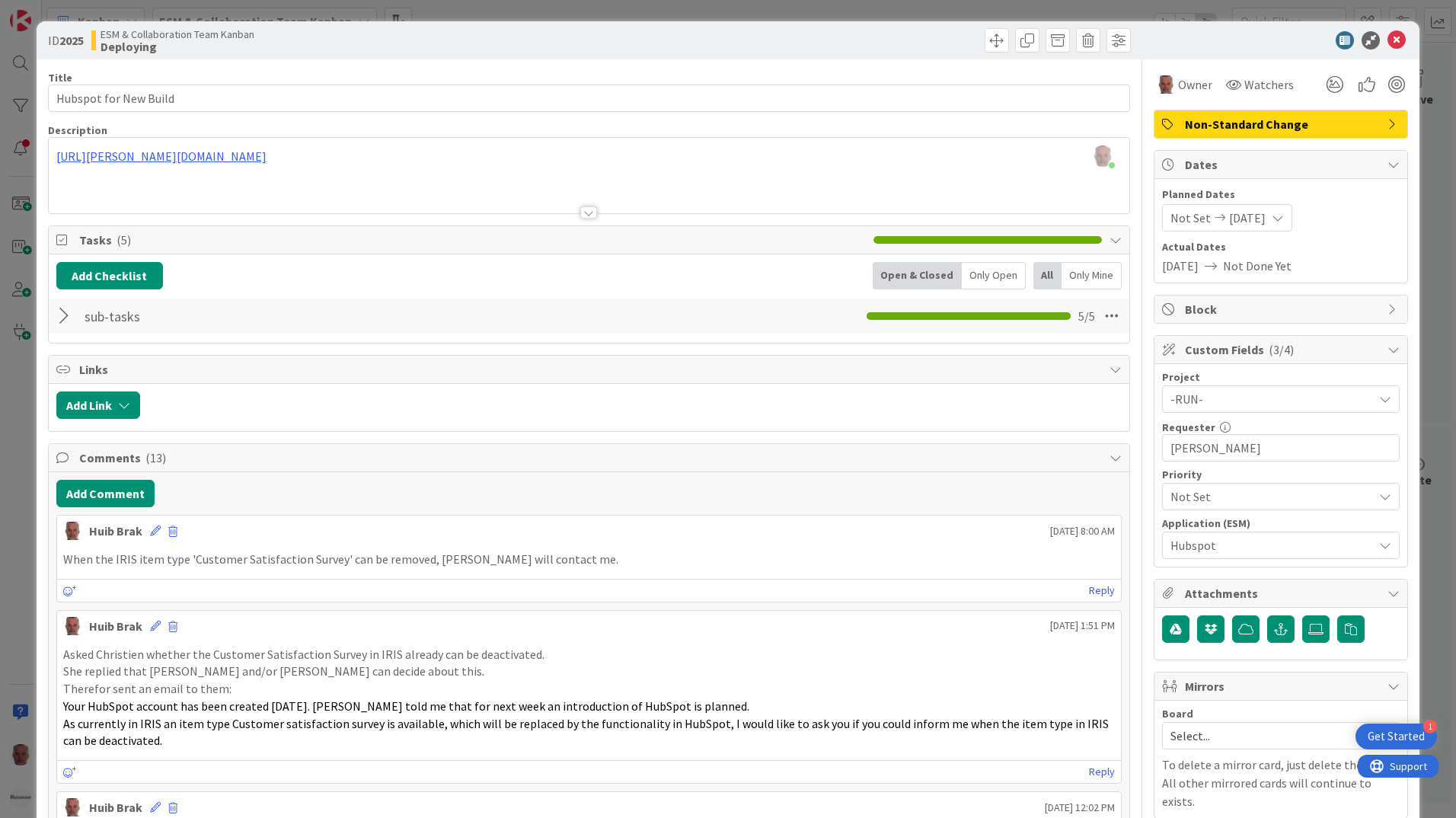
click at [619, 573] on div "When the IRIS item type 'Customer Satisfaction Survey' can be removed, [PERSON_…" at bounding box center [589, 560] width 1064 height 30
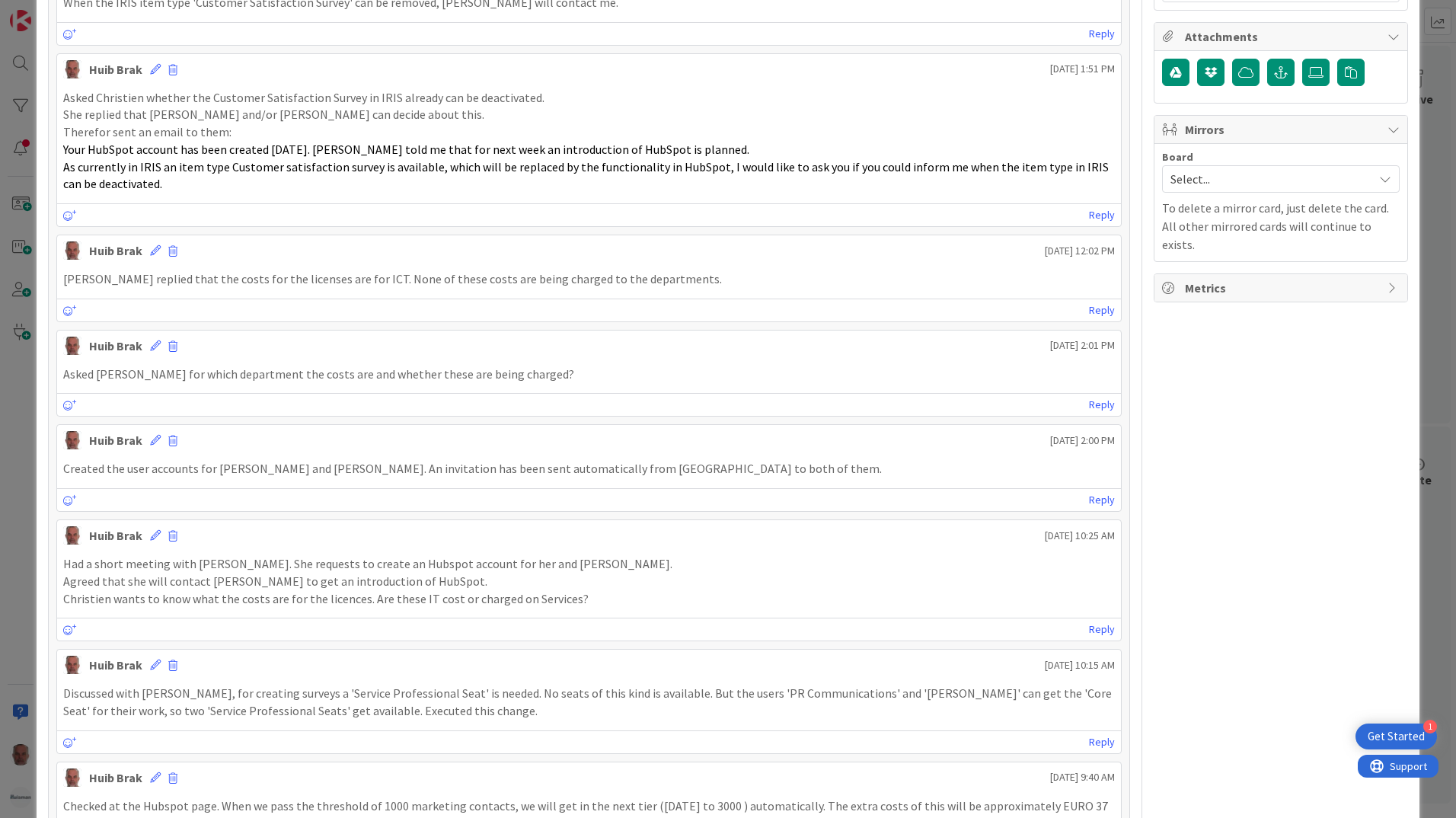
scroll to position [305, 0]
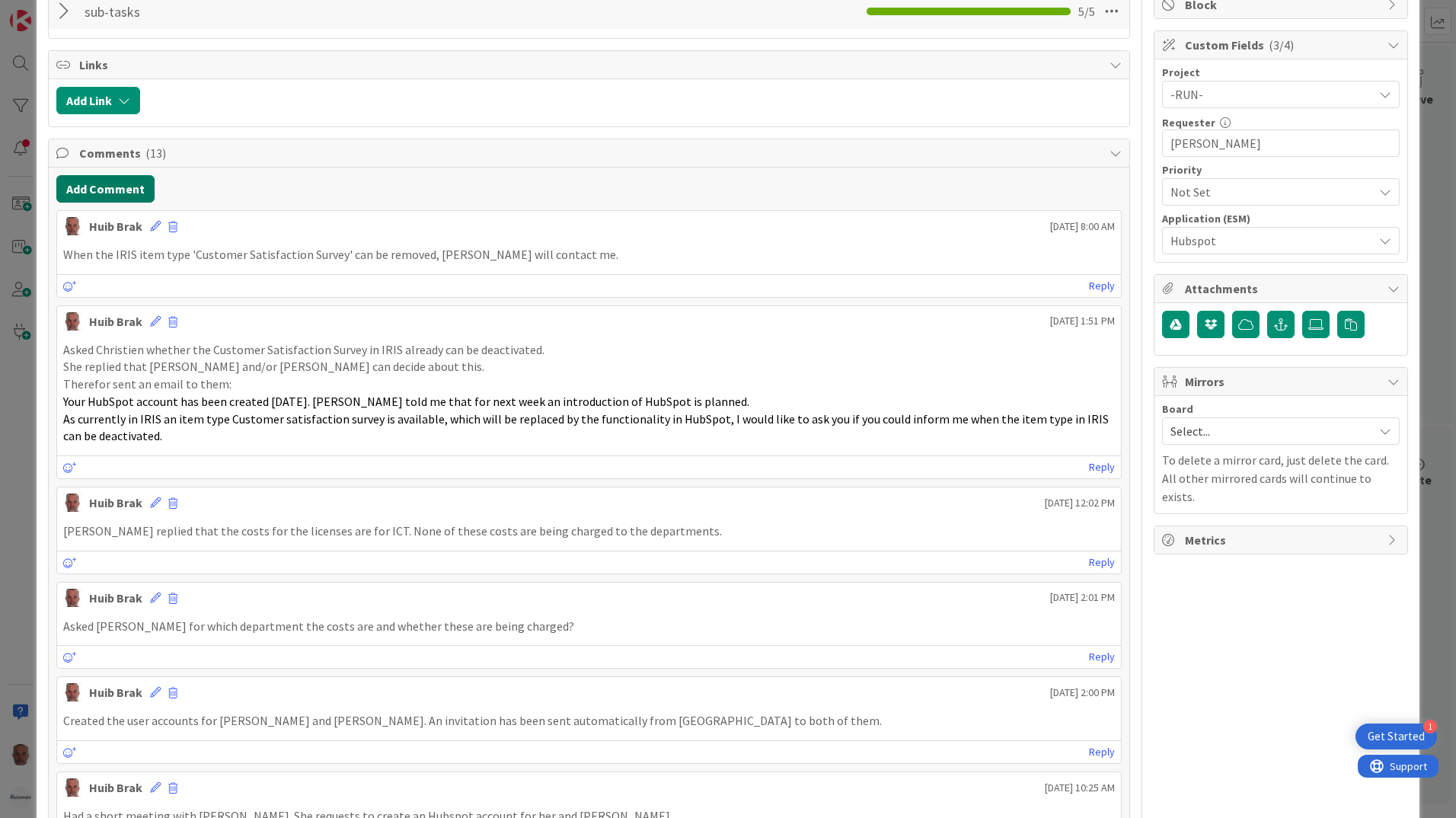
click at [88, 181] on button "Add Comment" at bounding box center [105, 189] width 98 height 27
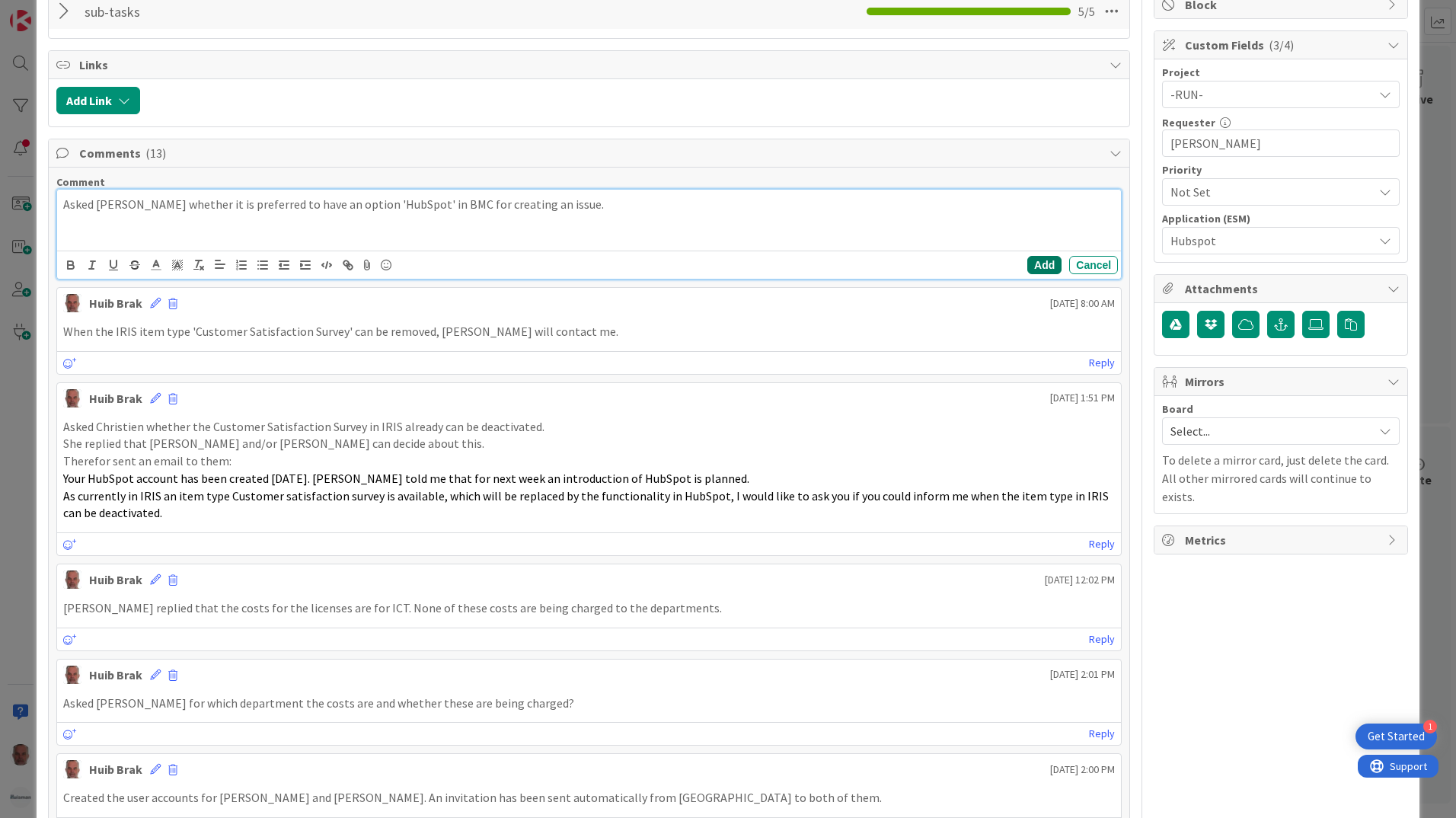
drag, startPoint x: 1034, startPoint y: 262, endPoint x: 1025, endPoint y: 263, distance: 9.1
click at [1033, 262] on button "Add" at bounding box center [1044, 265] width 34 height 18
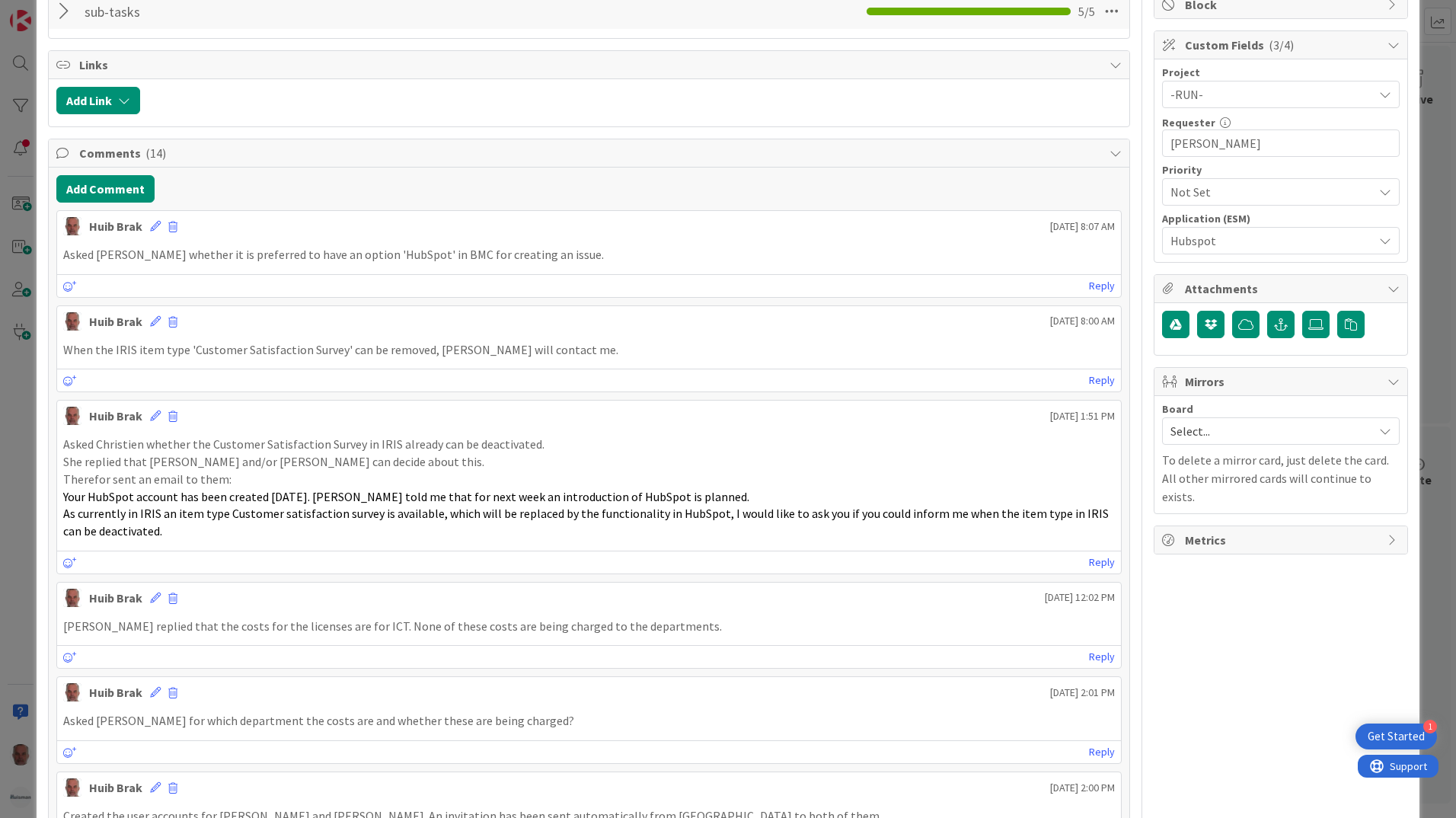
click at [19, 521] on div "ID 2025 ESM & Collaboration Team Kanban Deploying Title 22 / 128 Hubspot for Ne…" at bounding box center [728, 409] width 1456 height 818
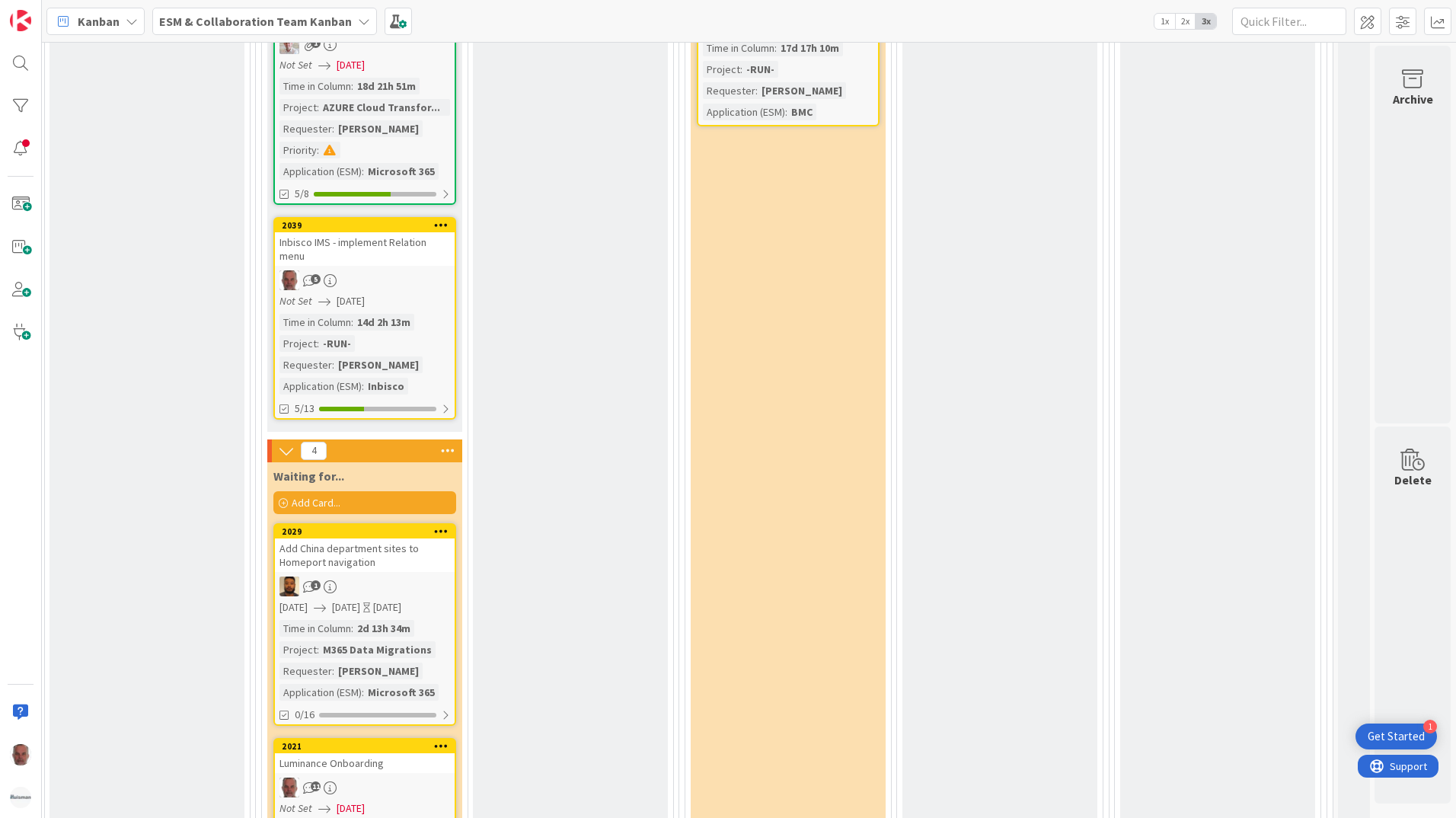
scroll to position [3524, 638]
